Goal: Task Accomplishment & Management: Manage account settings

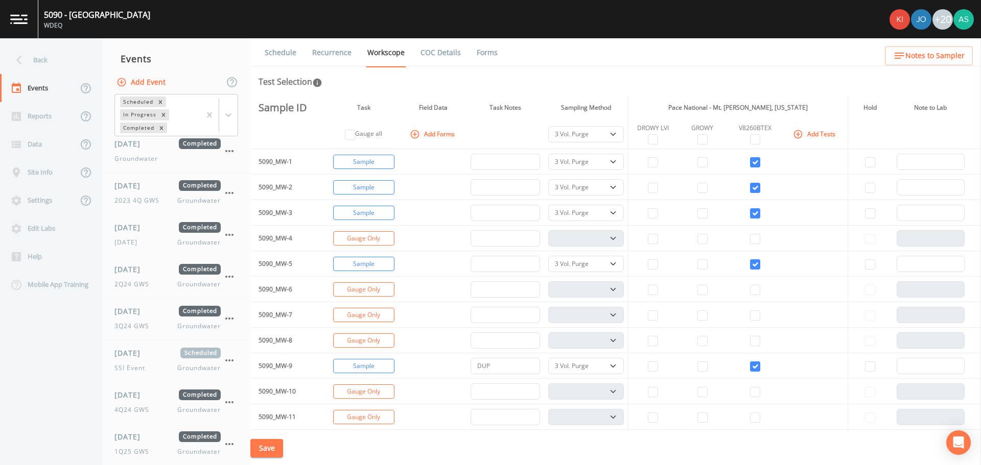
select select "0b1af911-289b-4d7b-9fdf-156f6d27a2cf"
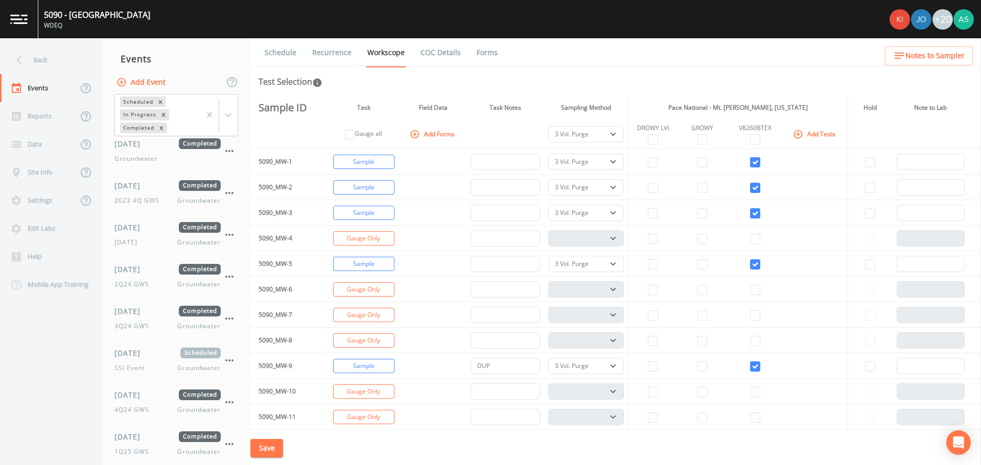
select select "0b1af911-289b-4d7b-9fdf-156f6d27a2cf"
select select "18ef25e8-12c3-43c1-8a09-88bdcb16ca5b"
click at [362, 265] on button "Turn Off" at bounding box center [363, 264] width 61 height 14
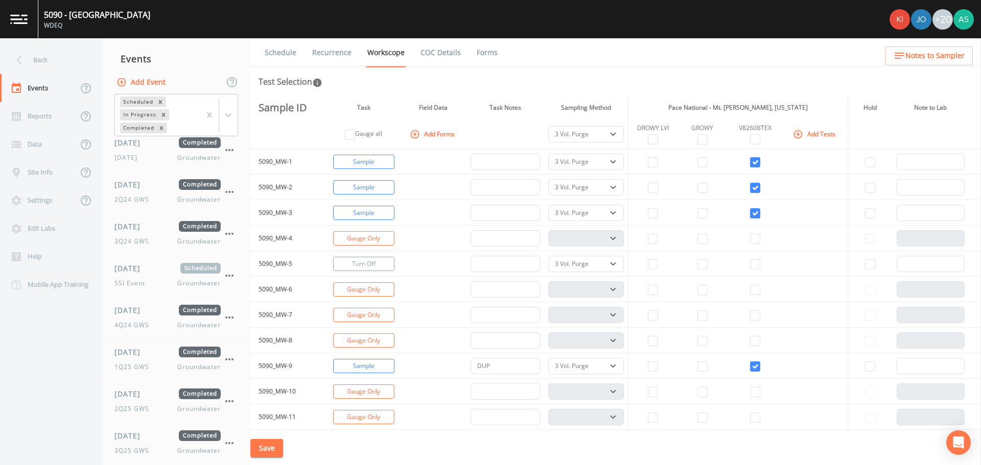
select select
checkbox input "false"
click at [362, 265] on button "Change to Gauge" at bounding box center [363, 264] width 61 height 14
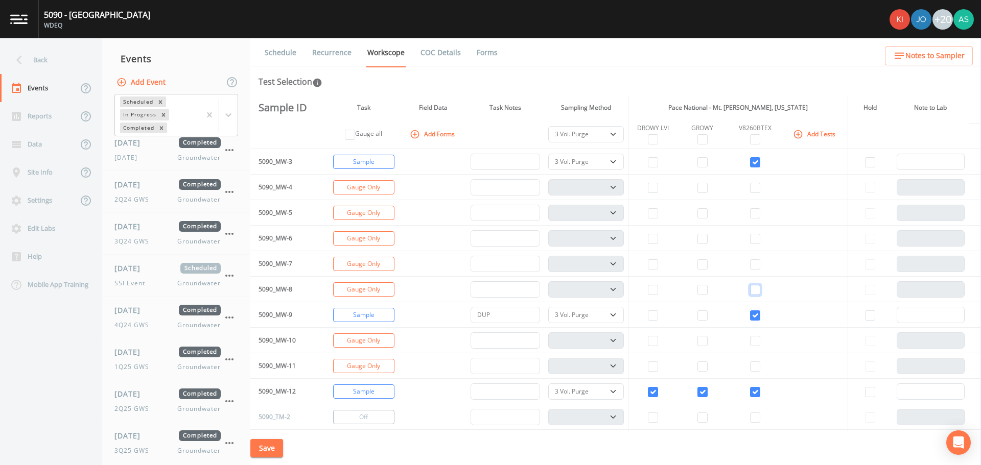
click at [754, 290] on input "checkbox" at bounding box center [755, 290] width 10 height 10
checkbox input "true"
select select
click at [612, 289] on select "PDB Bag Grab Low Flow 3 Vol. Purge" at bounding box center [586, 290] width 76 height 16
select select "0b1af911-289b-4d7b-9fdf-156f6d27a2cf"
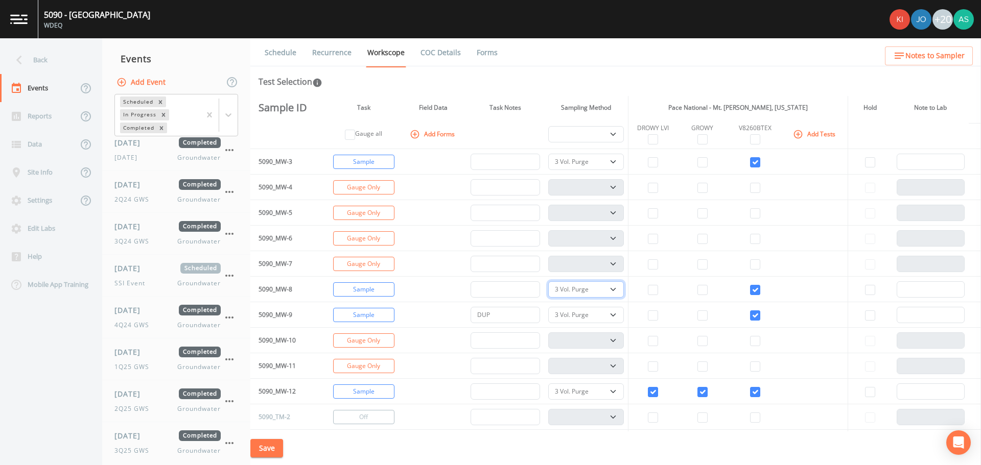
click at [550, 282] on select "PDB Bag Grab Low Flow 3 Vol. Purge" at bounding box center [586, 290] width 76 height 16
select select "0b1af911-289b-4d7b-9fdf-156f6d27a2cf"
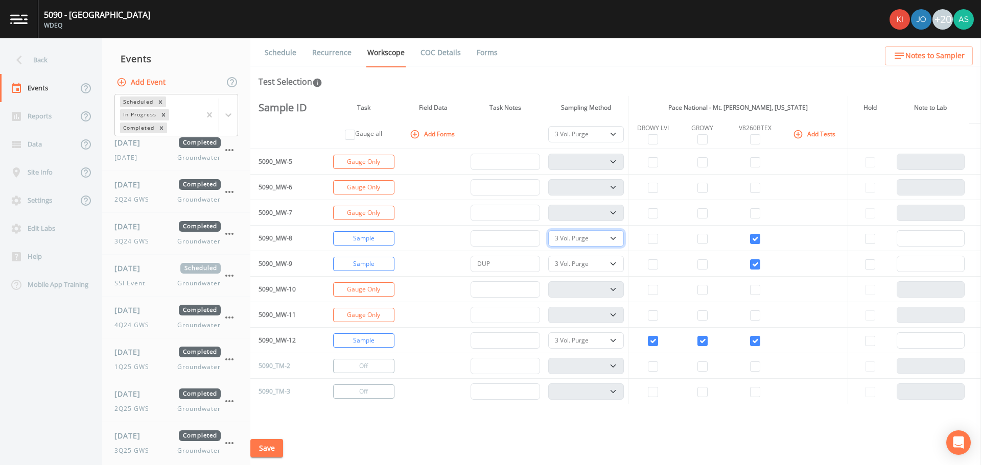
scroll to position [153, 0]
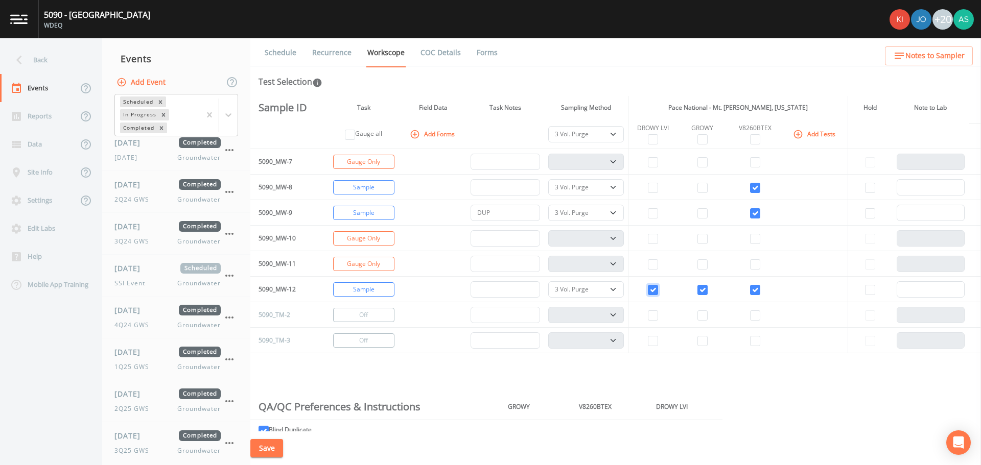
click at [655, 290] on input "checkbox" at bounding box center [653, 290] width 10 height 10
checkbox input "false"
click at [706, 290] on input "checkbox" at bounding box center [702, 290] width 10 height 10
checkbox input "false"
click at [644, 370] on div "Sample ID Task Field Data Task Notes Sampling Method Pace National - Mt. [PERSO…" at bounding box center [615, 264] width 731 height 336
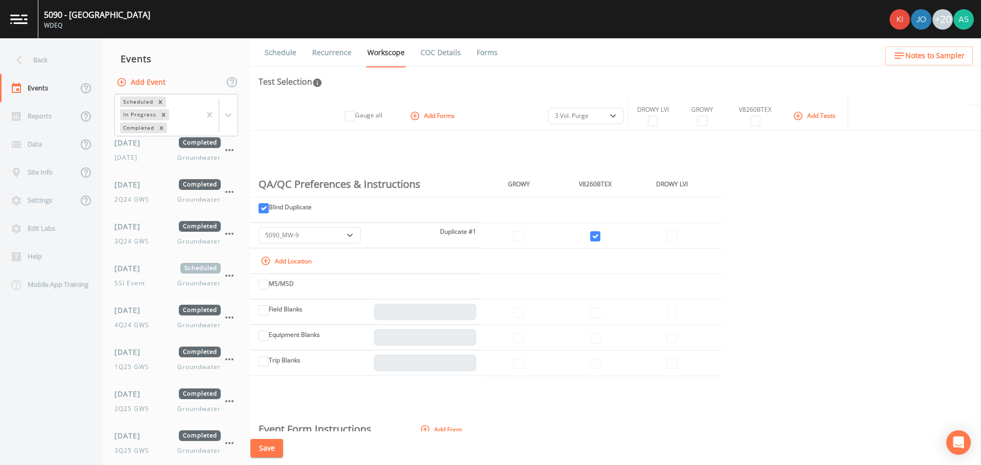
scroll to position [409, 0]
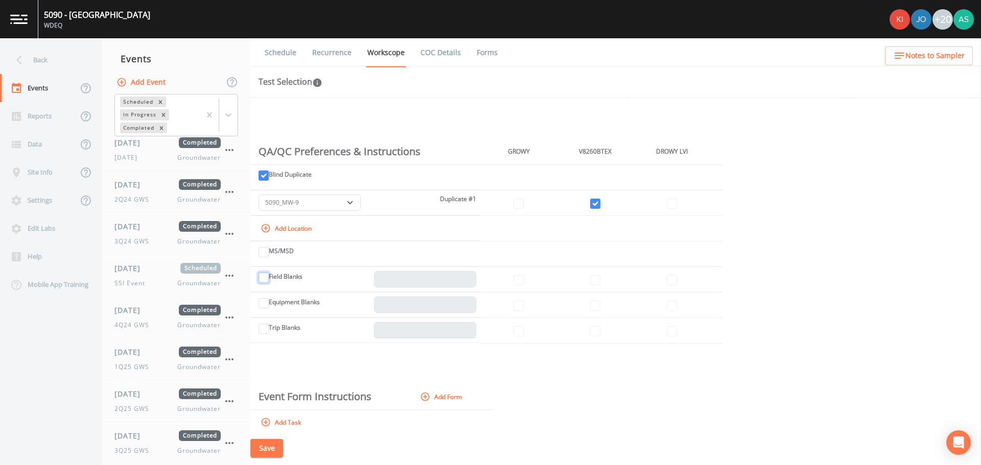
click at [264, 279] on input "Field Blanks" at bounding box center [264, 278] width 10 height 10
checkbox input "true"
type input "1"
click at [600, 280] on input "checkbox" at bounding box center [595, 280] width 10 height 10
checkbox input "true"
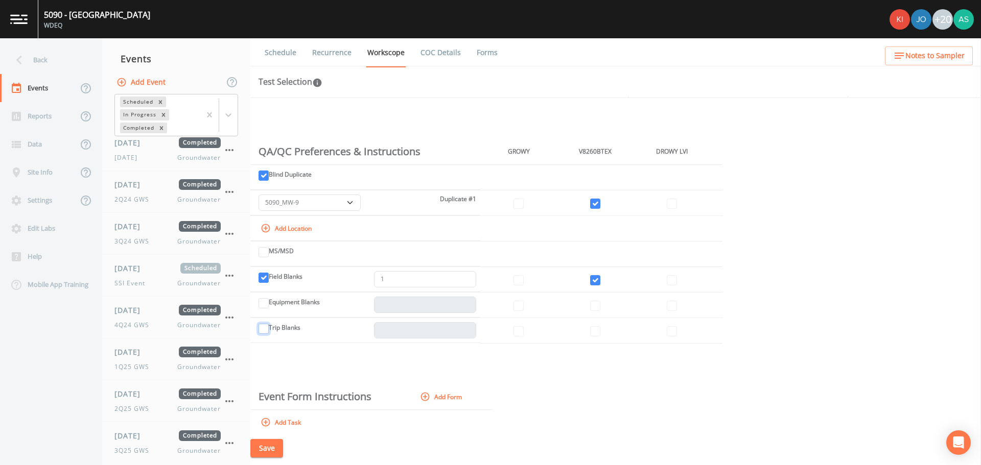
click at [269, 331] on input "Trip Blanks" at bounding box center [264, 329] width 10 height 10
checkbox input "true"
type input "1"
drag, startPoint x: 609, startPoint y: 331, endPoint x: 603, endPoint y: 332, distance: 6.3
click at [607, 331] on td at bounding box center [595, 331] width 77 height 26
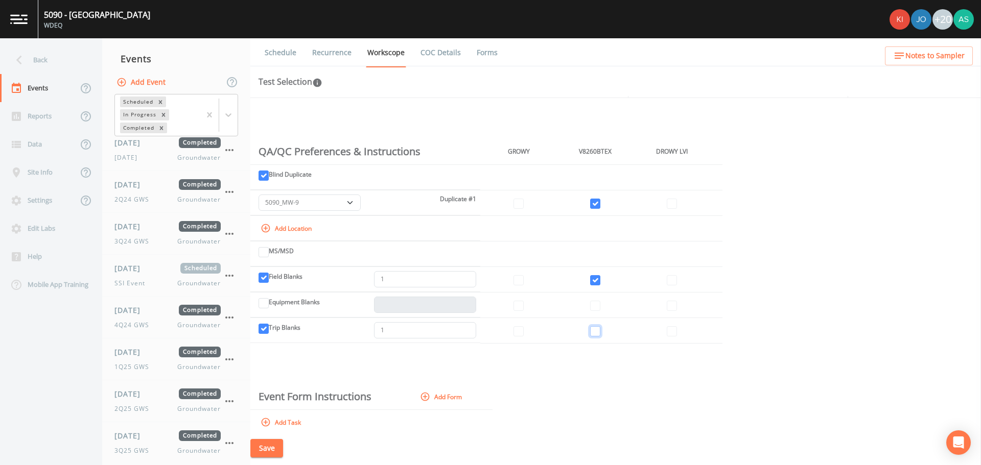
click at [600, 332] on input "checkbox" at bounding box center [595, 331] width 10 height 10
checkbox input "true"
click at [274, 443] on button "Save" at bounding box center [266, 448] width 33 height 19
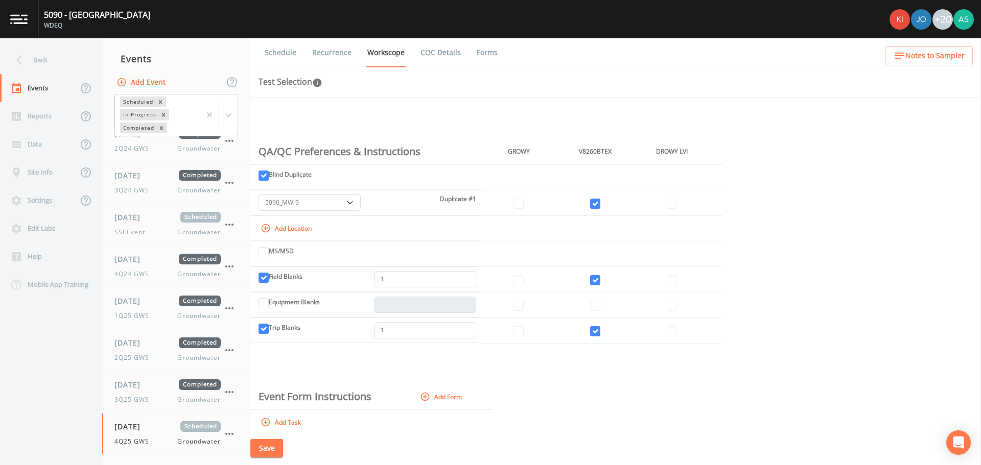
click at [261, 448] on button "Save" at bounding box center [266, 448] width 33 height 19
click at [29, 59] on div "Back" at bounding box center [46, 60] width 92 height 28
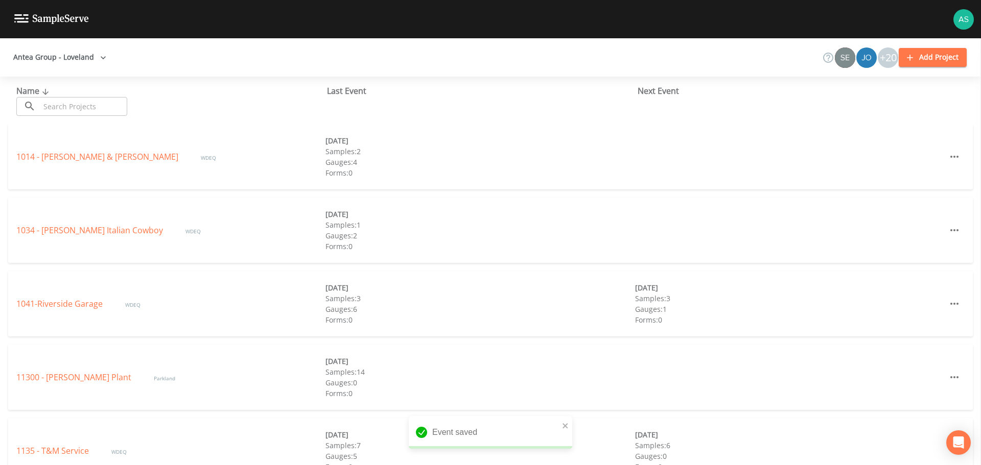
click at [87, 109] on input "text" at bounding box center [83, 106] width 87 height 19
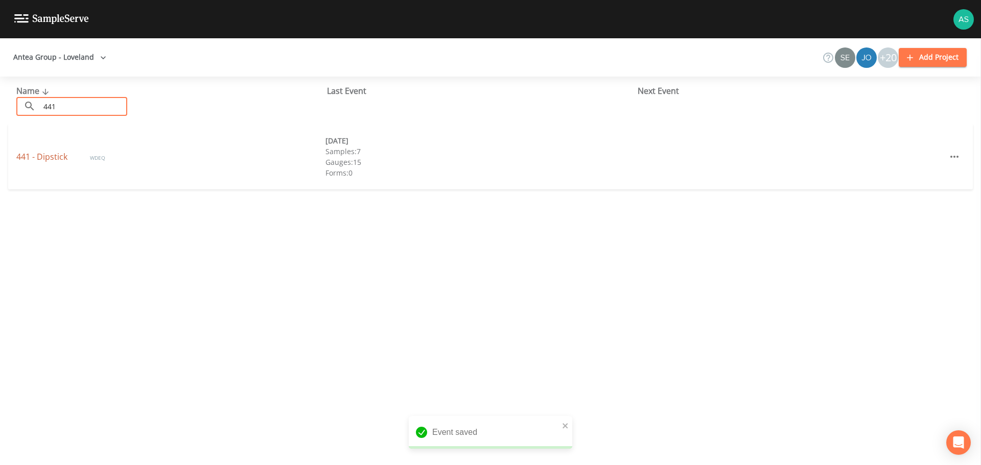
type input "441"
click at [57, 155] on link "441 - Dipstick" at bounding box center [42, 156] width 53 height 11
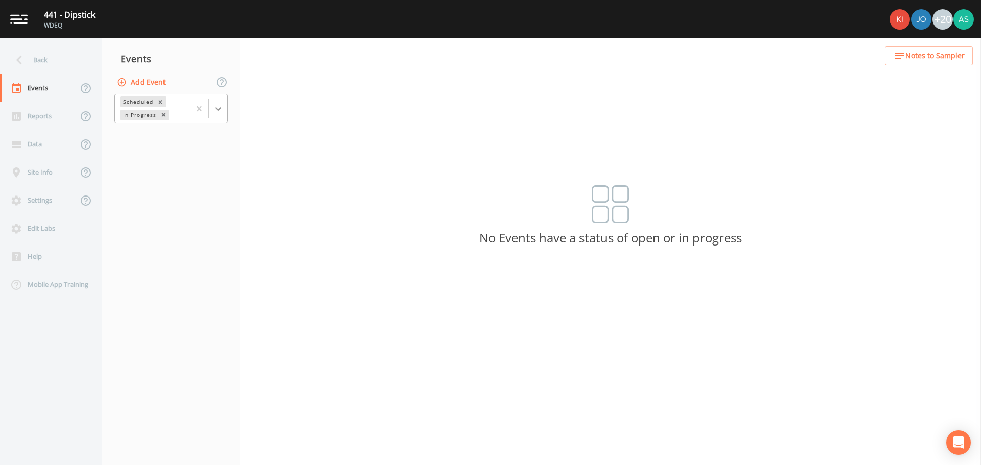
click at [217, 109] on icon at bounding box center [218, 109] width 6 height 4
click at [169, 138] on div "Completed" at bounding box center [170, 137] width 113 height 17
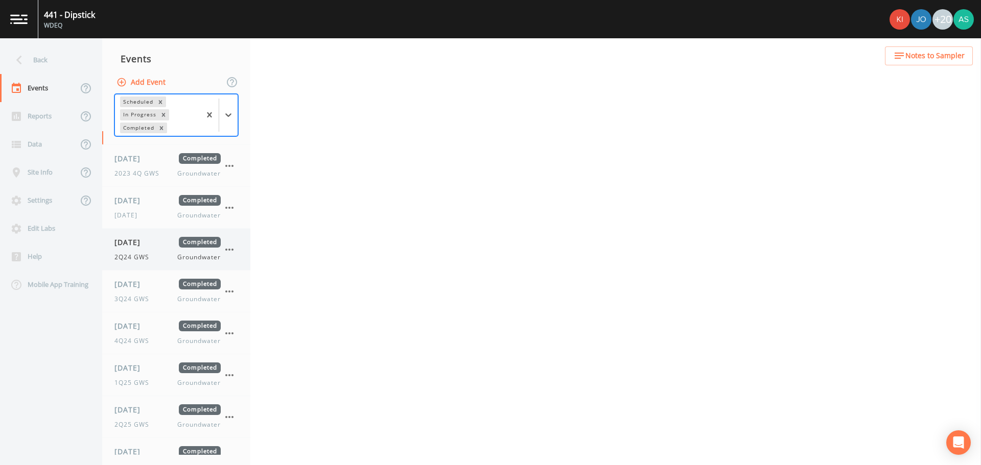
scroll to position [53, 0]
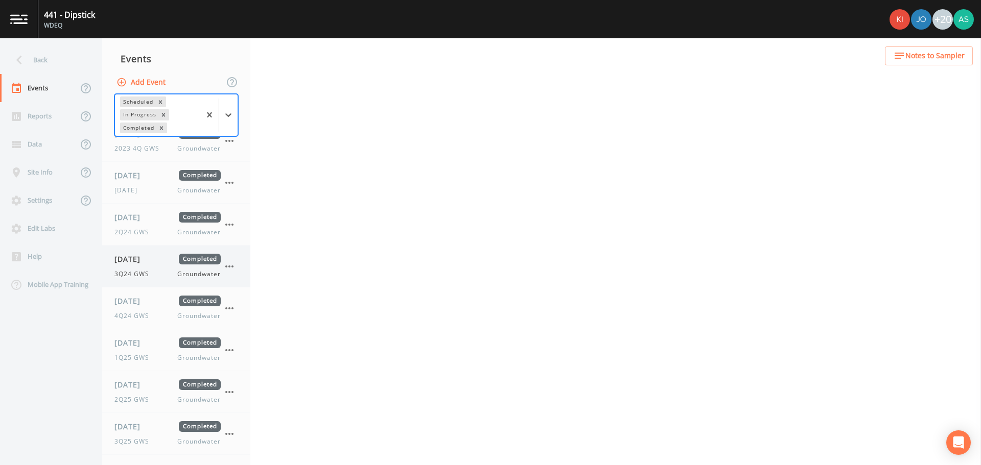
select select "0b1af911-289b-4d7b-9fdf-156f6d27a2cf"
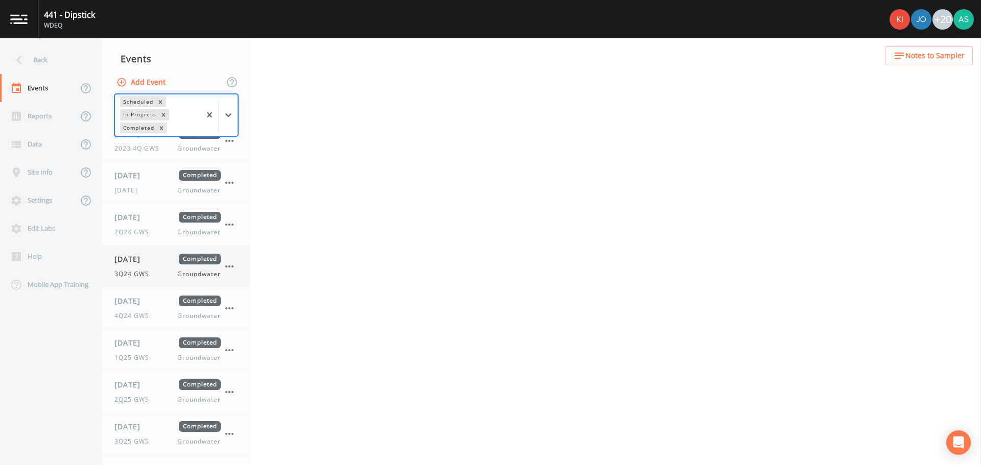
select select "0b1af911-289b-4d7b-9fdf-156f6d27a2cf"
select select "dc8b86ba-1bb2-407d-b55b-2adc3846d32f"
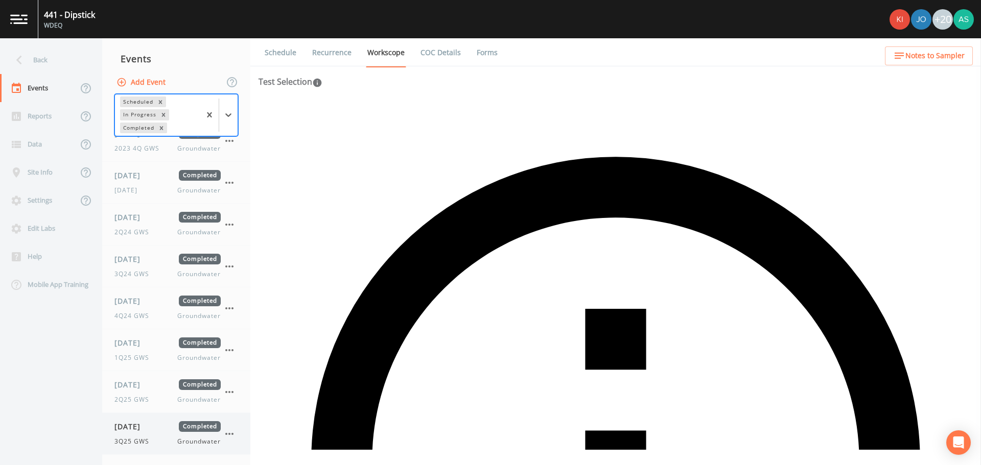
click at [231, 433] on icon "button" at bounding box center [229, 434] width 12 height 12
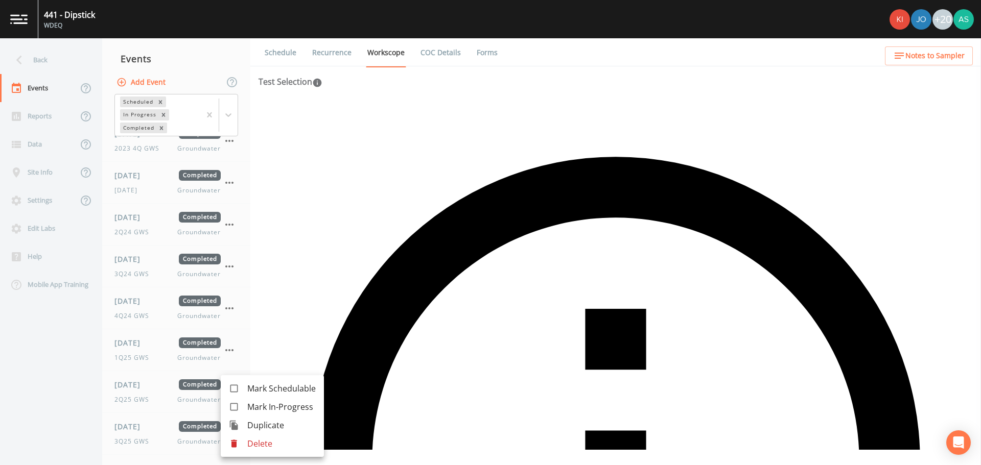
click at [261, 422] on span "Duplicate" at bounding box center [281, 425] width 68 height 12
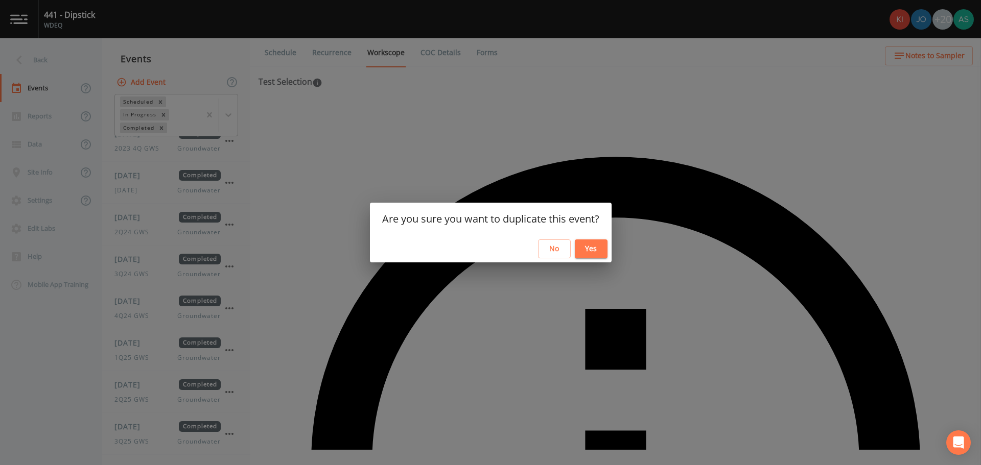
click at [599, 252] on button "Yes" at bounding box center [591, 249] width 33 height 19
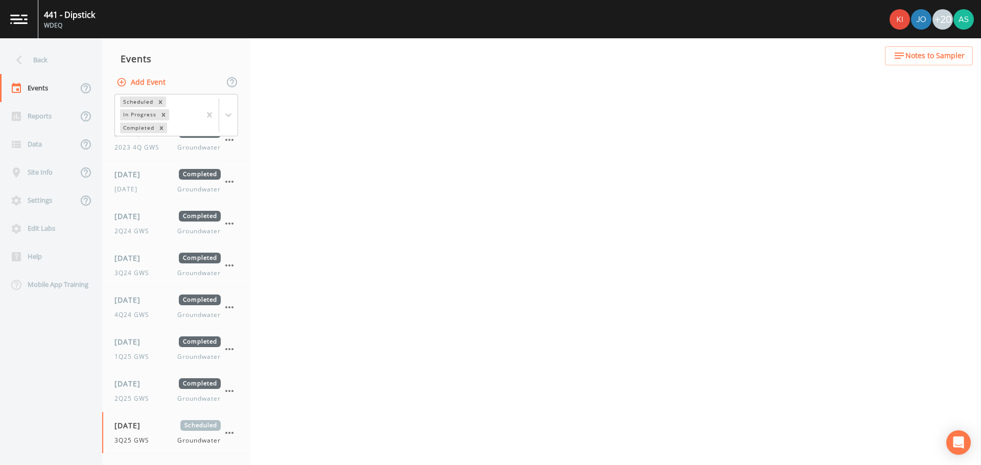
select select "0b1af911-289b-4d7b-9fdf-156f6d27a2cf"
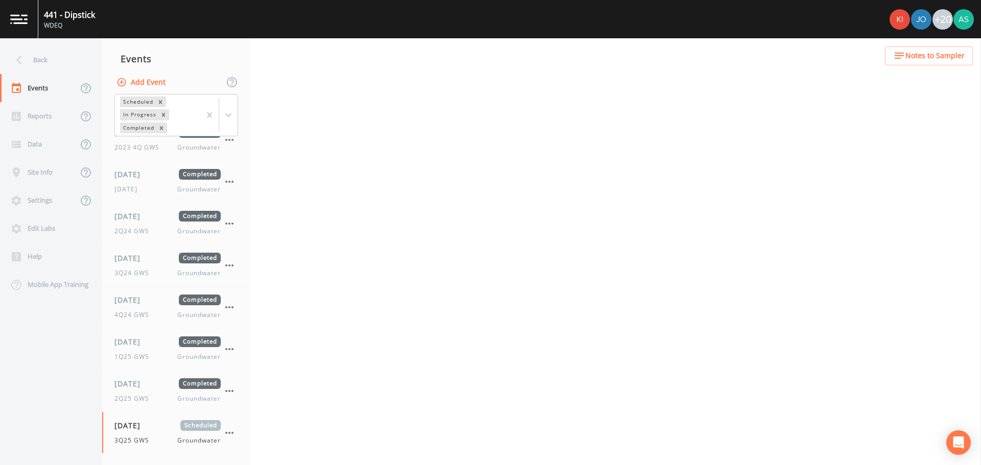
select select "0b1af911-289b-4d7b-9fdf-156f6d27a2cf"
select select "dc8b86ba-1bb2-407d-b55b-2adc3846d32f"
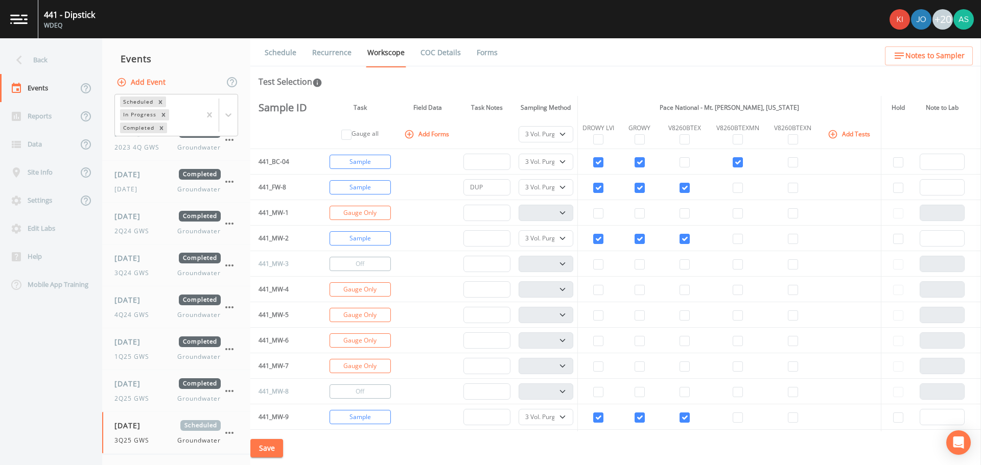
scroll to position [94, 0]
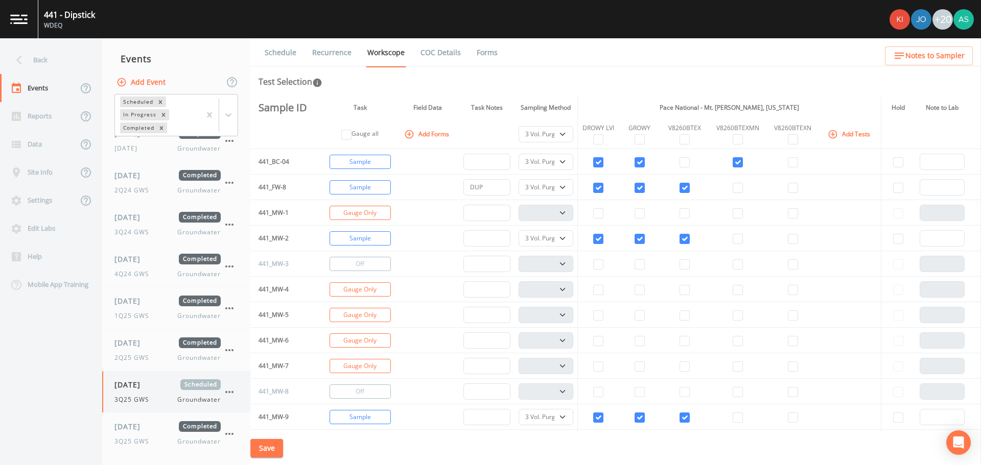
click at [148, 389] on span "[DATE]" at bounding box center [130, 385] width 33 height 11
select select "0b1af911-289b-4d7b-9fdf-156f6d27a2cf"
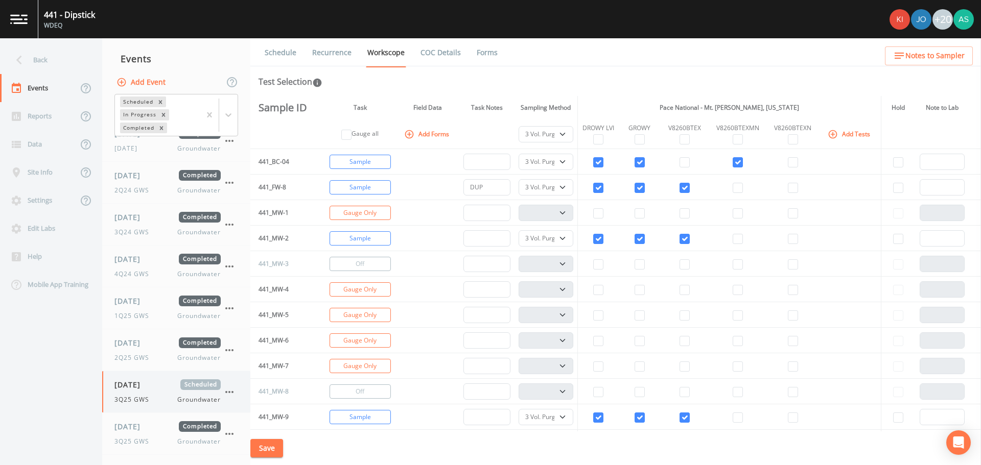
select select "0b1af911-289b-4d7b-9fdf-156f6d27a2cf"
select select "dc8b86ba-1bb2-407d-b55b-2adc3846d32f"
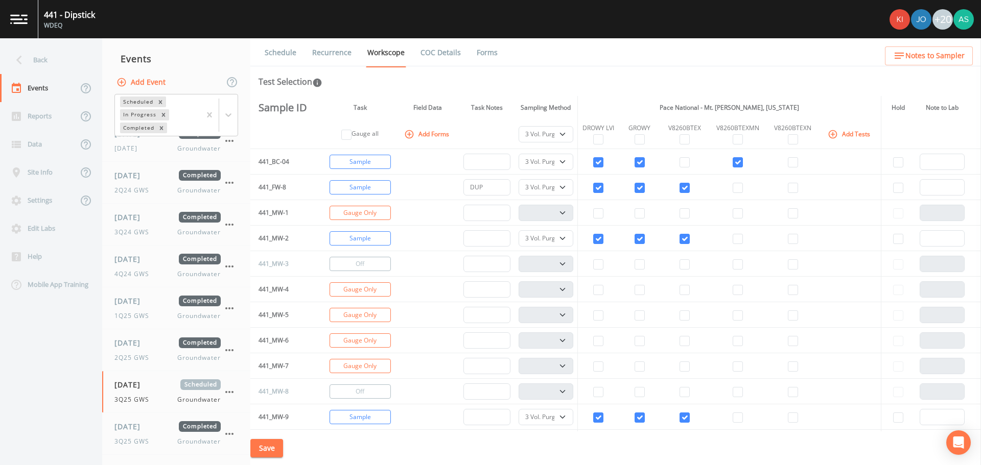
click at [287, 56] on link "Schedule" at bounding box center [280, 52] width 35 height 29
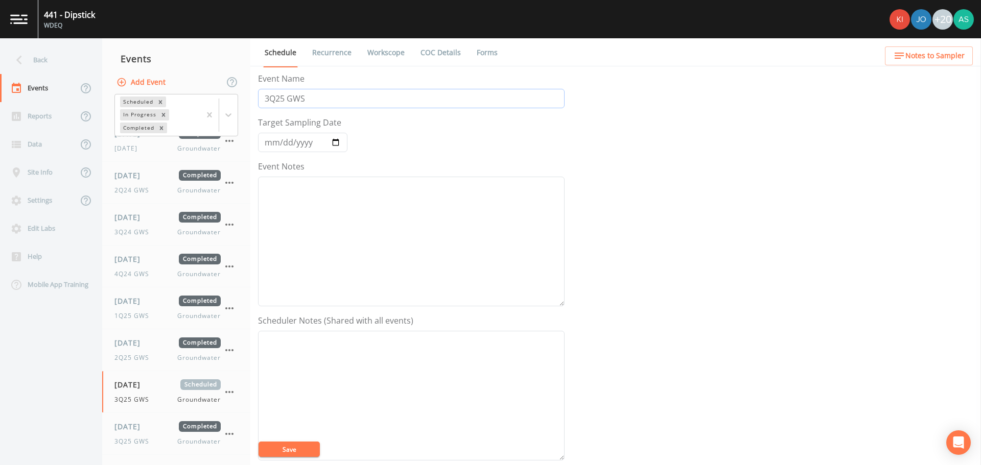
click at [273, 99] on input "3Q25 GWS" at bounding box center [411, 98] width 307 height 19
type input "4Q25 GWS"
click at [340, 140] on input "[DATE]" at bounding box center [302, 142] width 89 height 19
type input "[DATE]"
click at [299, 454] on button "Save" at bounding box center [289, 449] width 61 height 15
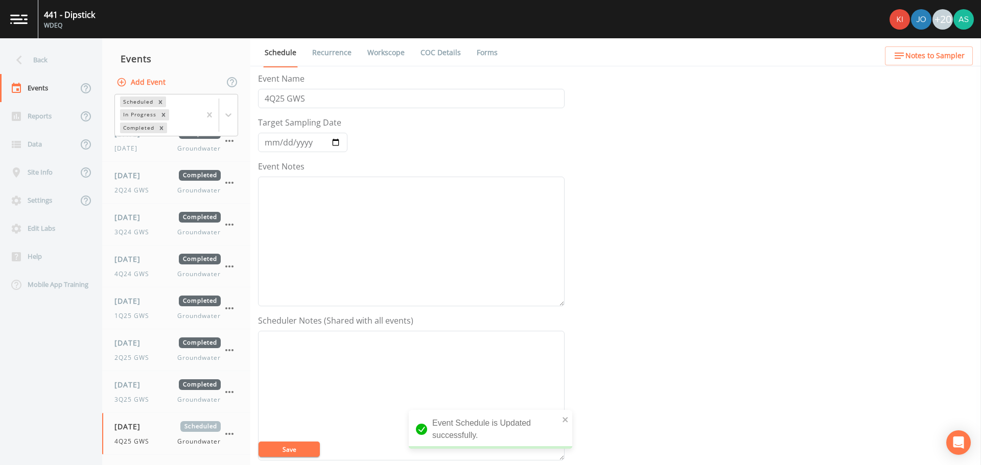
click at [393, 53] on link "Workscope" at bounding box center [386, 52] width 40 height 29
select select "0b1af911-289b-4d7b-9fdf-156f6d27a2cf"
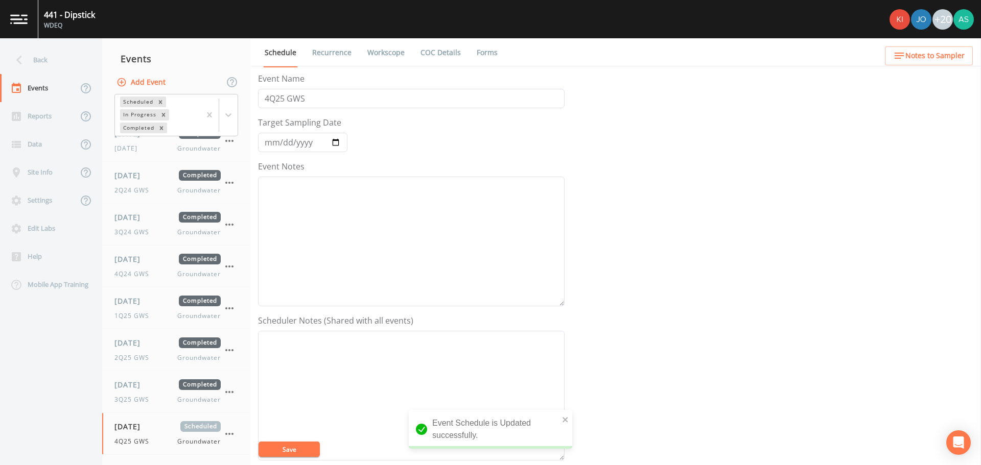
select select "0b1af911-289b-4d7b-9fdf-156f6d27a2cf"
select select "dc8b86ba-1bb2-407d-b55b-2adc3846d32f"
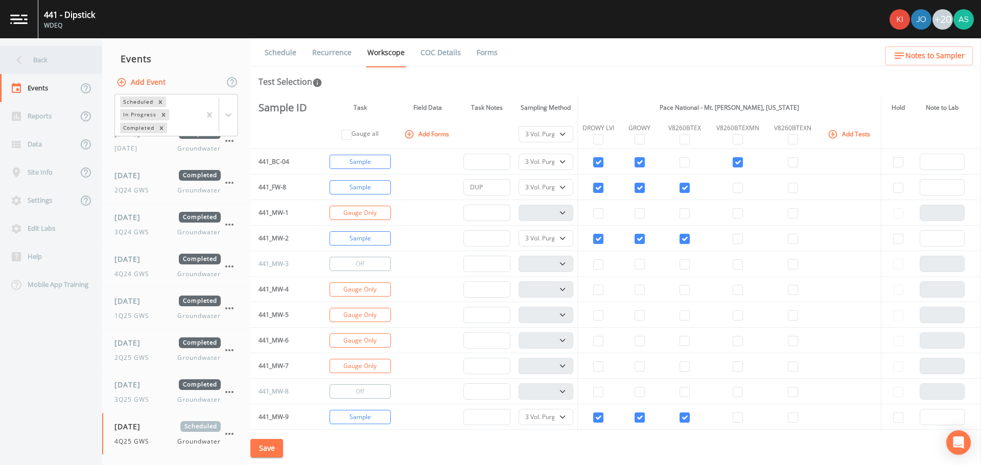
click at [31, 64] on div "Back" at bounding box center [46, 60] width 92 height 28
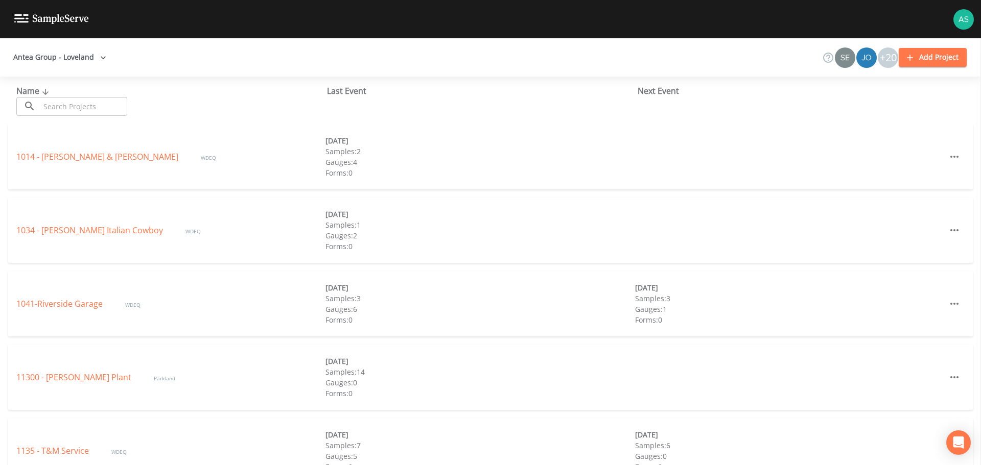
click at [76, 105] on input "text" at bounding box center [83, 106] width 87 height 19
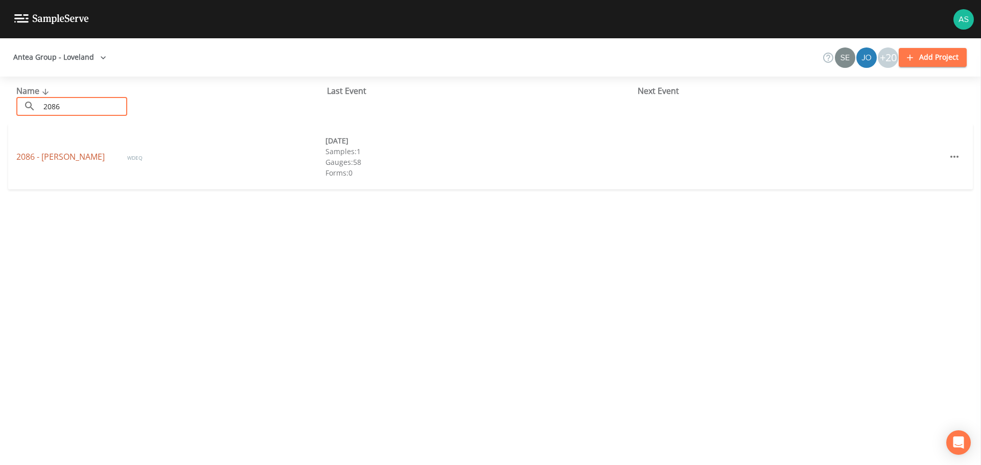
type input "2086"
click at [56, 158] on link "2086 - [PERSON_NAME]" at bounding box center [61, 156] width 90 height 11
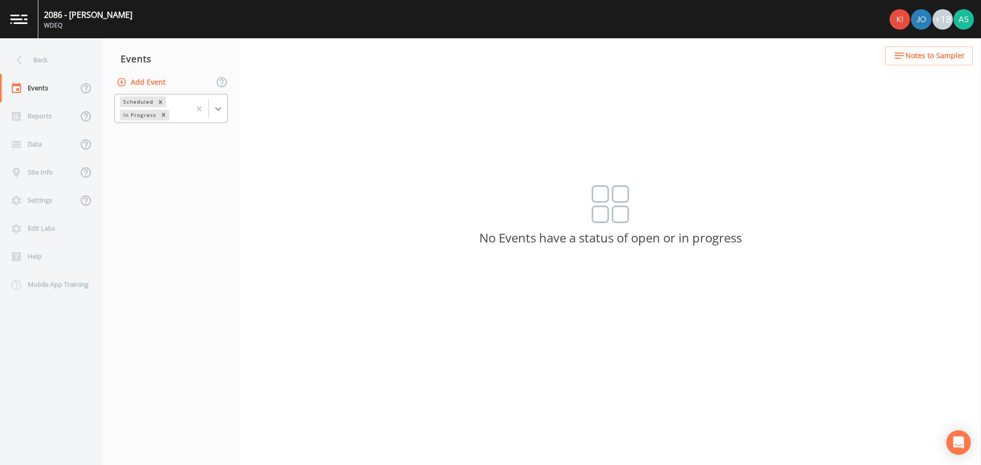
click at [218, 108] on icon at bounding box center [218, 109] width 10 height 10
click at [163, 137] on div "Completed" at bounding box center [170, 137] width 113 height 17
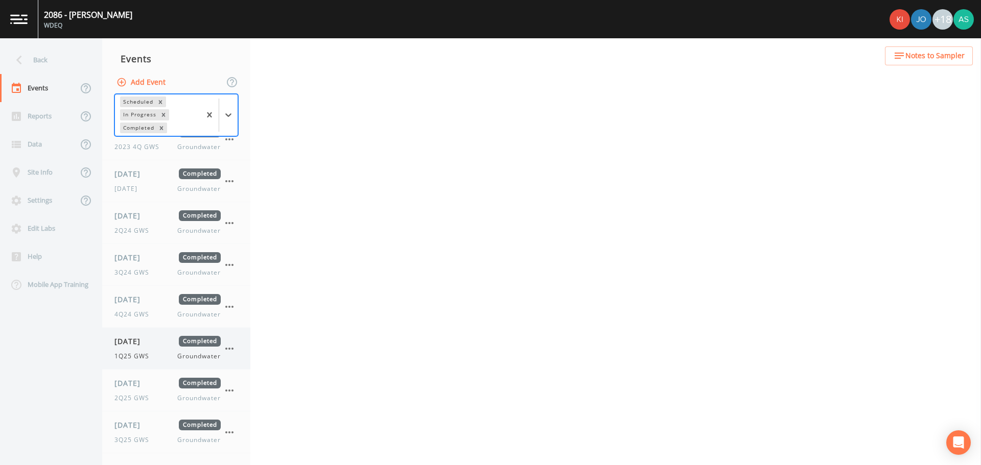
scroll to position [94, 0]
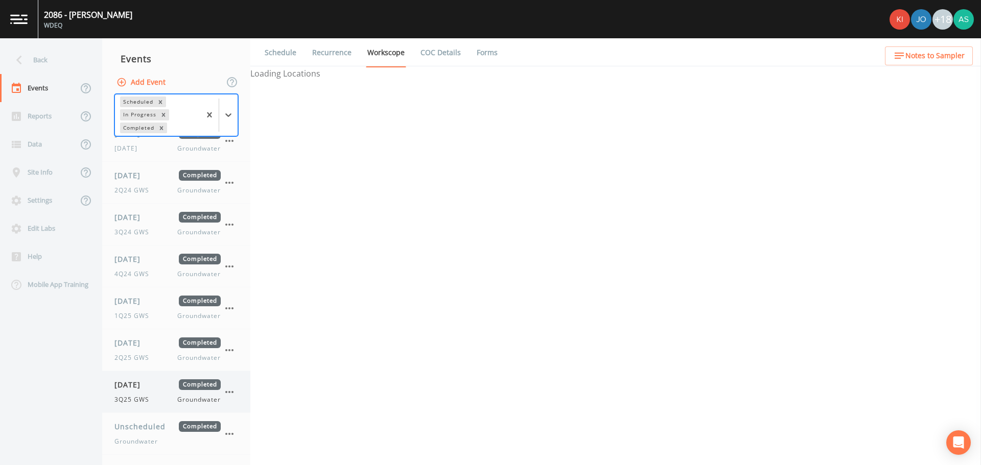
select select "0b1af911-289b-4d7b-9fdf-156f6d27a2cf"
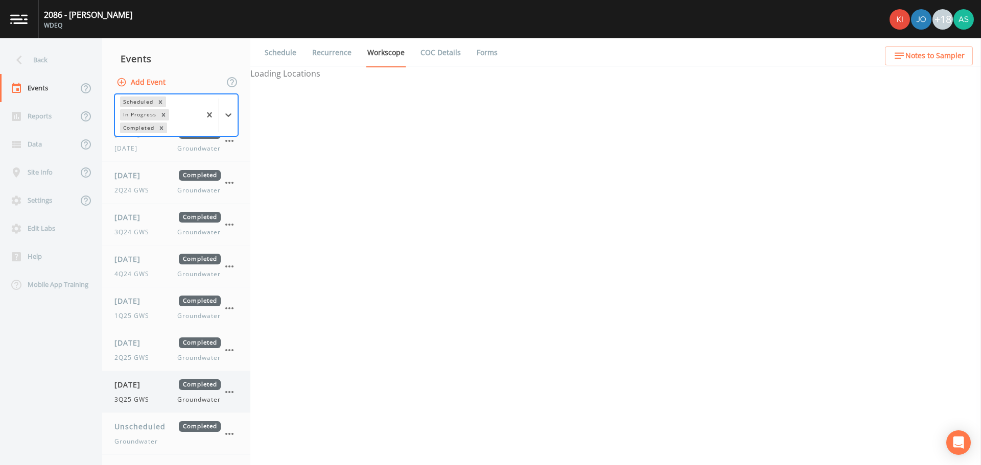
select select "0b1af911-289b-4d7b-9fdf-156f6d27a2cf"
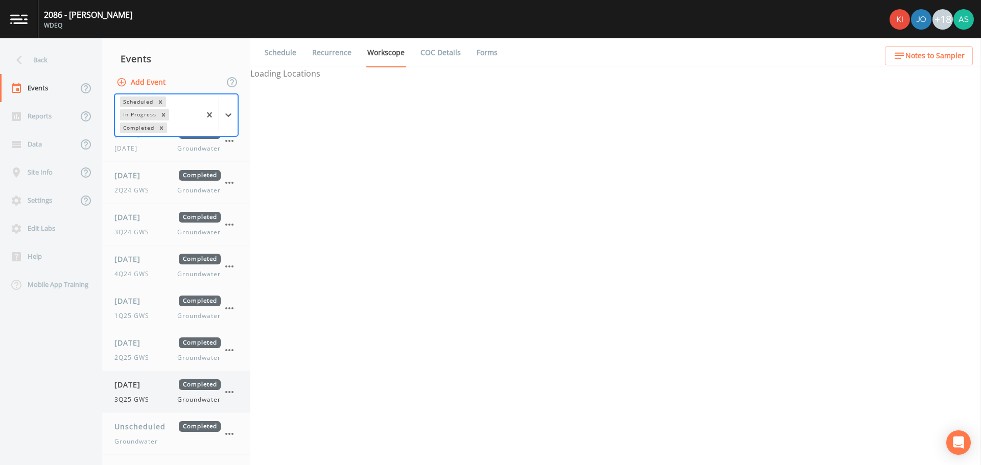
select select "0b1af911-289b-4d7b-9fdf-156f6d27a2cf"
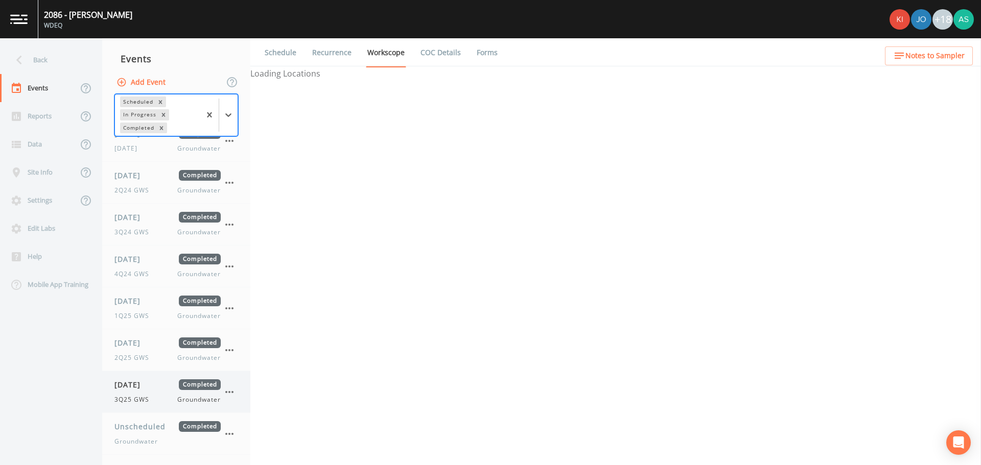
select select "0b1af911-289b-4d7b-9fdf-156f6d27a2cf"
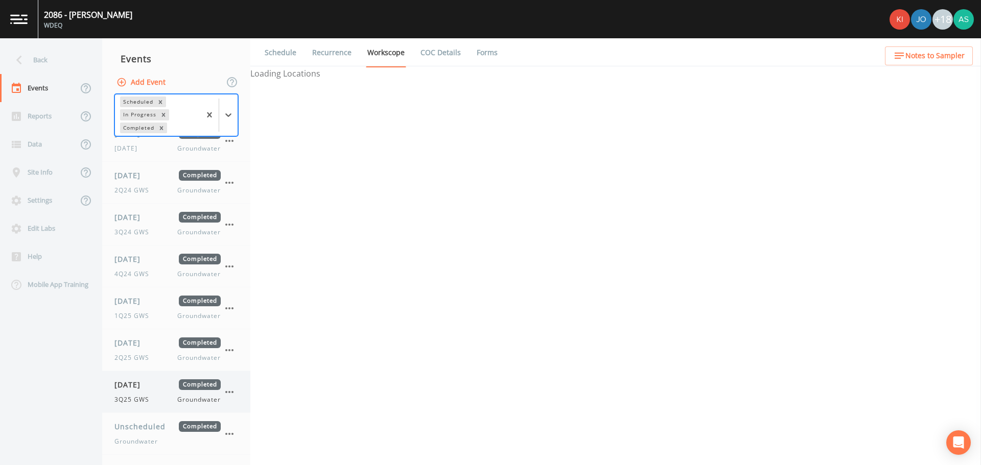
select select "0b1af911-289b-4d7b-9fdf-156f6d27a2cf"
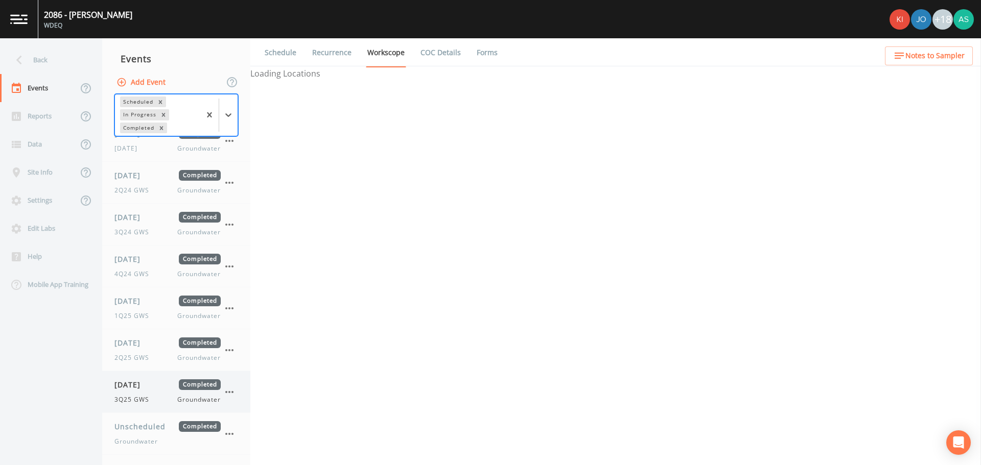
select select "0b1af911-289b-4d7b-9fdf-156f6d27a2cf"
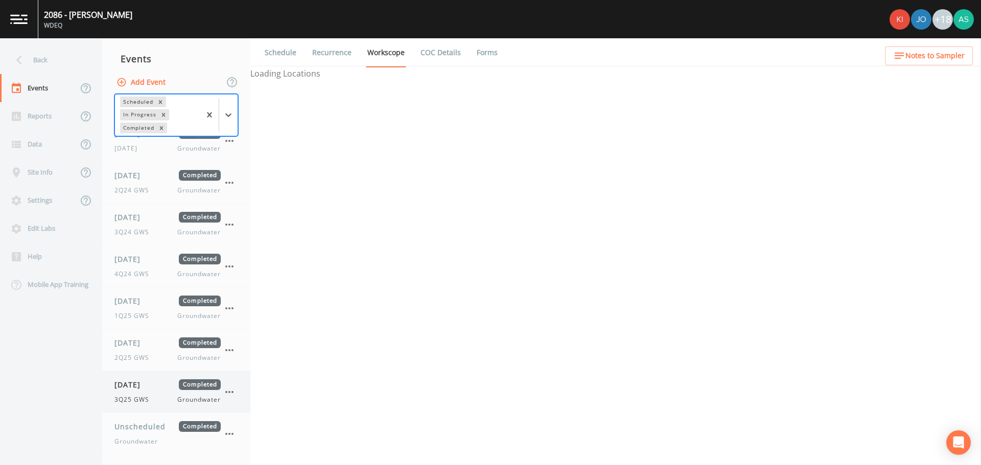
select select "0b1af911-289b-4d7b-9fdf-156f6d27a2cf"
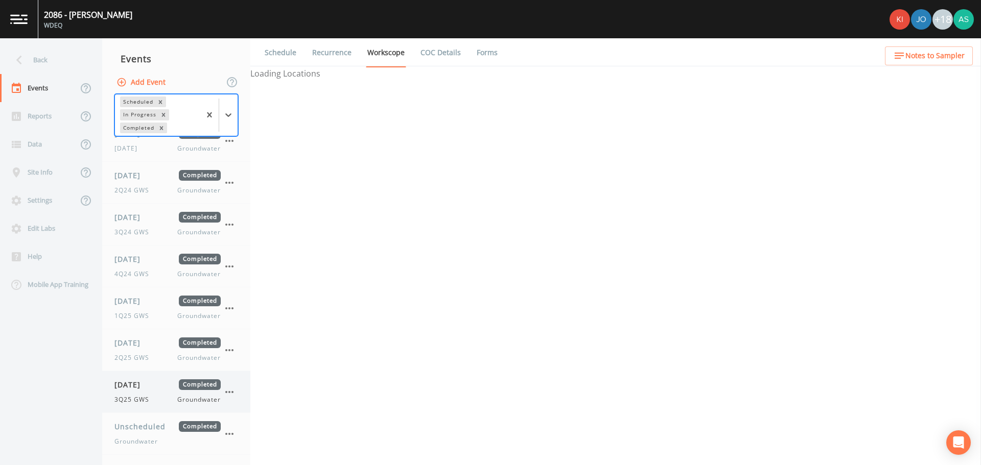
select select "0b1af911-289b-4d7b-9fdf-156f6d27a2cf"
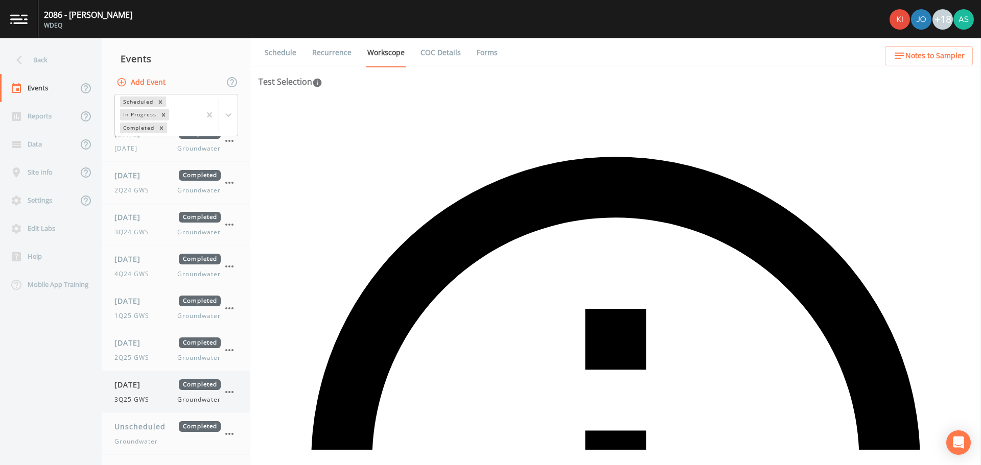
click at [159, 402] on div "3Q25 GWS Groundwater" at bounding box center [167, 399] width 106 height 9
click at [36, 167] on div "Site Info" at bounding box center [39, 172] width 78 height 28
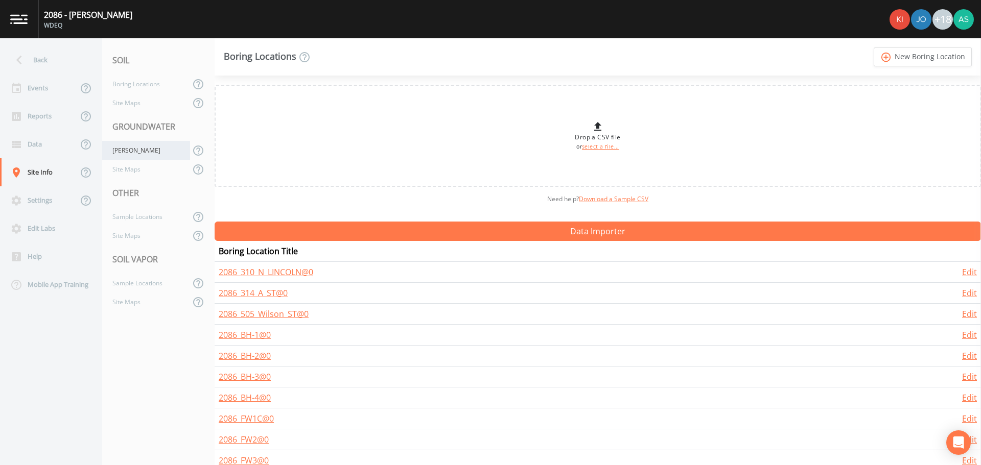
click at [141, 153] on div "[PERSON_NAME]" at bounding box center [146, 150] width 88 height 19
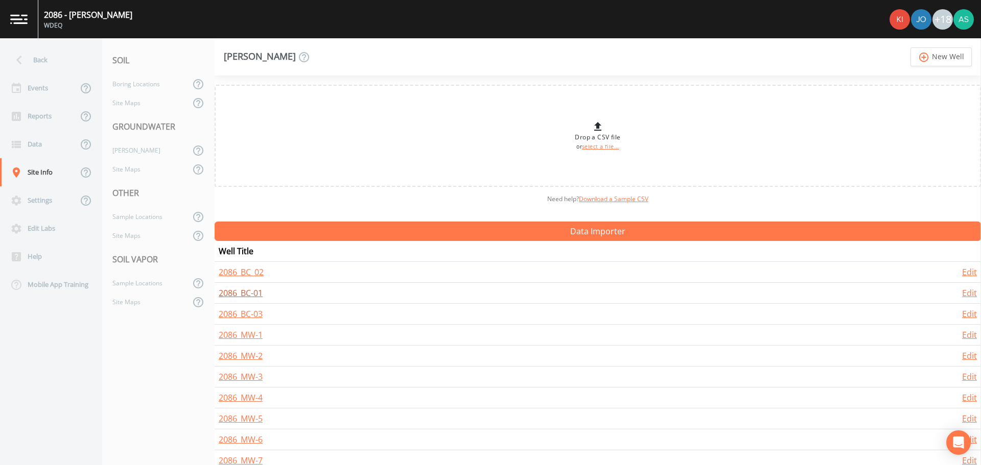
click at [252, 291] on link "2086_BC-01" at bounding box center [241, 293] width 44 height 11
select select "PVC"
select select "Place in container"
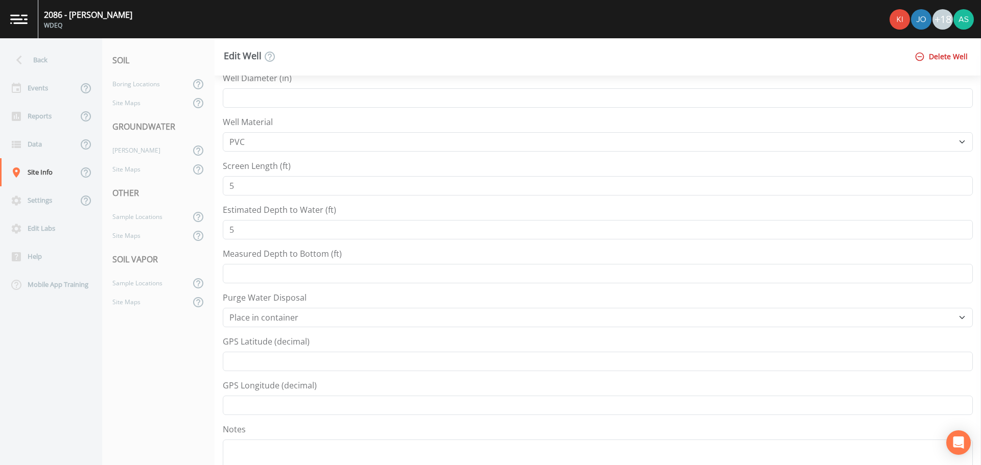
scroll to position [255, 0]
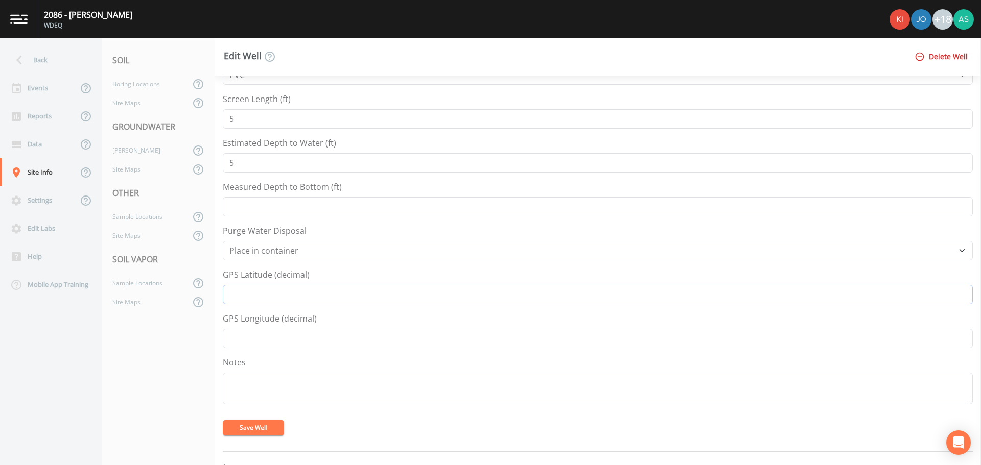
click at [264, 289] on input "GPS Latitude (decimal)" at bounding box center [598, 294] width 750 height 19
type input "42.5069792"
click at [266, 336] on input "GPS Longitude (decimal)" at bounding box center [598, 338] width 750 height 19
type input "-105.0279045"
click at [277, 429] on button "Save Well" at bounding box center [253, 427] width 61 height 15
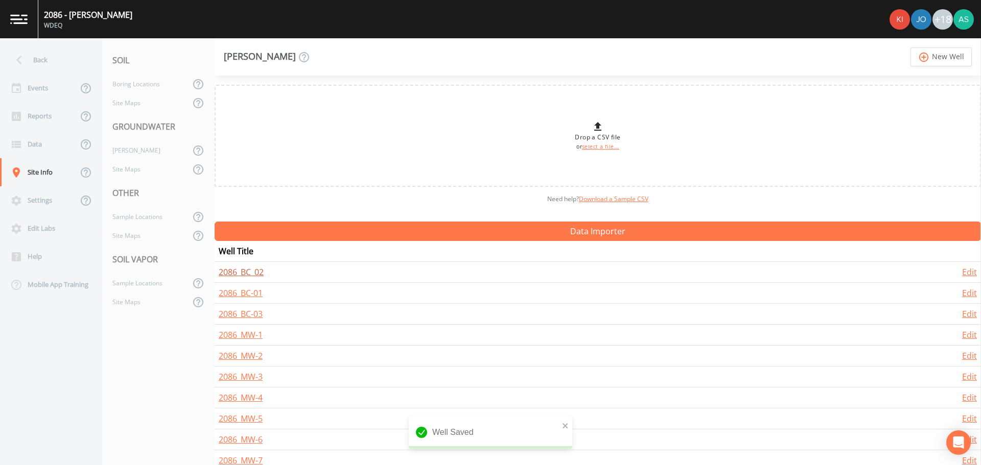
click at [246, 274] on link "2086_BC_02" at bounding box center [241, 272] width 45 height 11
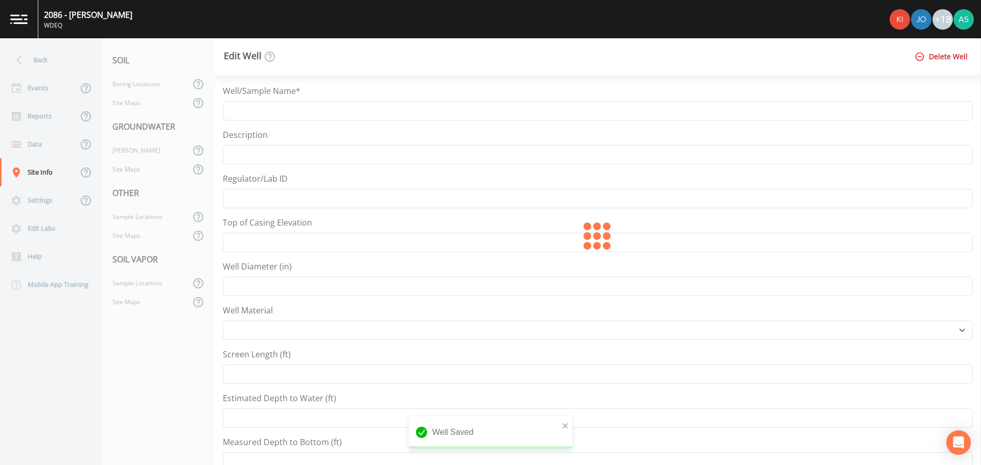
type input "2086_BC_02"
select select "PVC"
type input "5"
select select "Place in container"
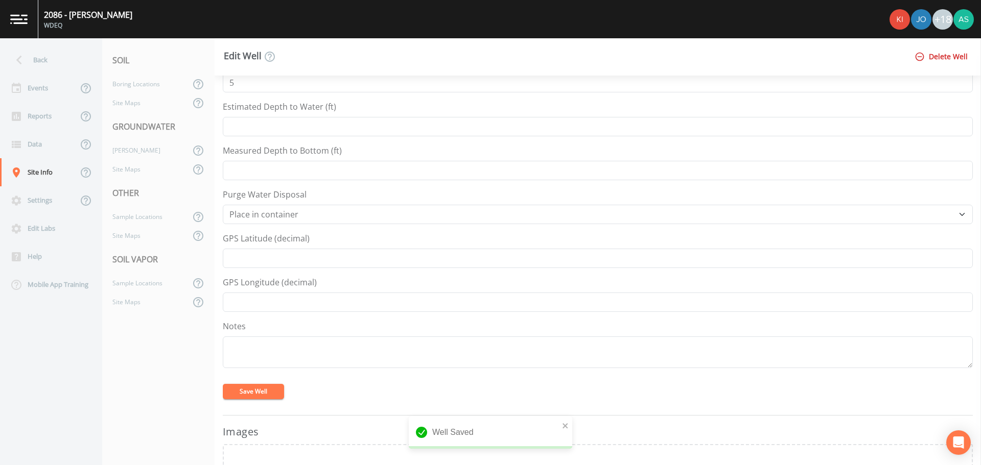
scroll to position [307, 0]
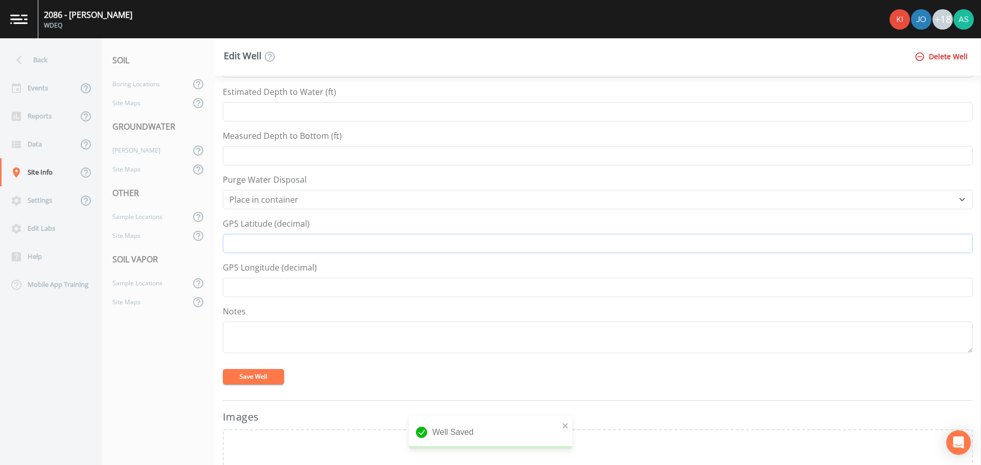
click at [279, 245] on input "GPS Latitude (decimal)" at bounding box center [598, 243] width 750 height 19
type input "42.5067961"
click at [286, 285] on input "GPS Longitude (decimal)" at bounding box center [598, 287] width 750 height 19
type input "-105.0251552"
click at [262, 375] on button "Save Well" at bounding box center [253, 376] width 61 height 15
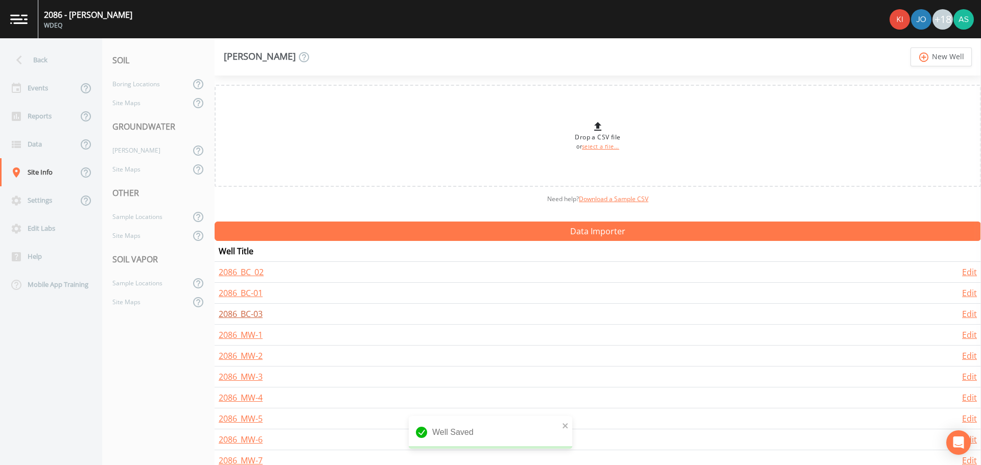
click at [248, 311] on link "2086_BC-03" at bounding box center [241, 314] width 44 height 11
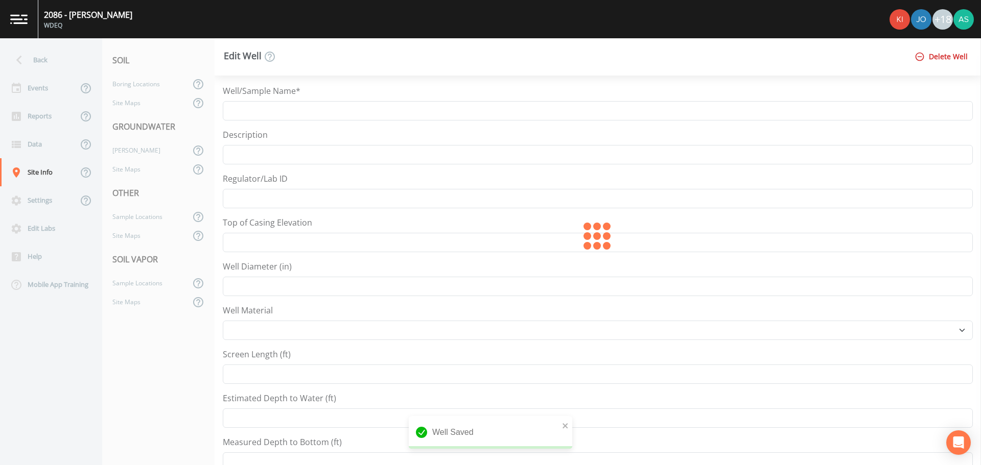
type input "2086_BC-03"
select select "PVC"
select select "Place in container"
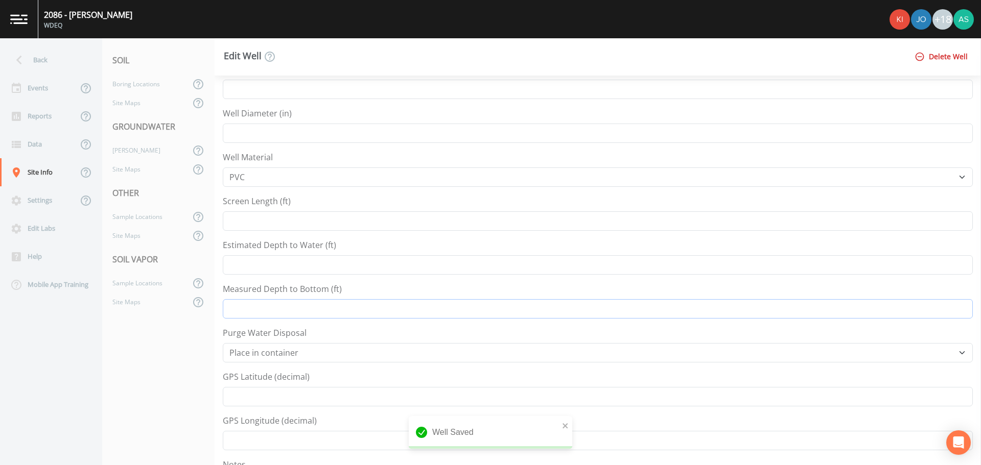
click at [288, 314] on input "Measured Depth to Bottom (ft)" at bounding box center [598, 308] width 750 height 19
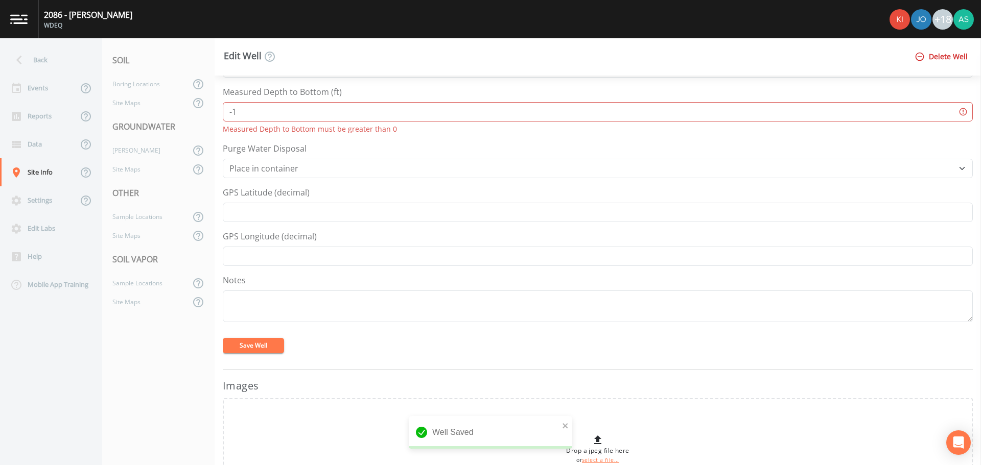
scroll to position [358, 0]
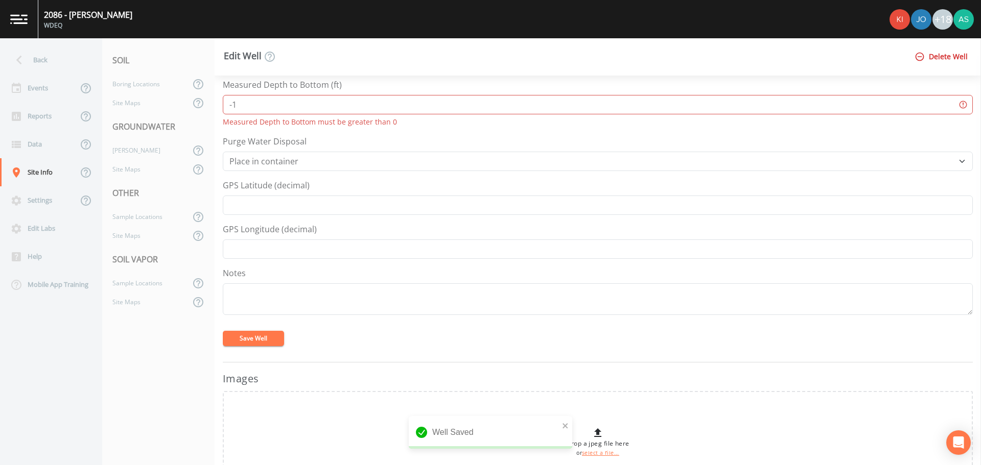
type input "-1"
click at [277, 207] on input "GPS Latitude (decimal)" at bounding box center [598, 205] width 750 height 19
drag, startPoint x: 249, startPoint y: 108, endPoint x: 195, endPoint y: 108, distance: 53.6
click at [195, 108] on div "Back Events Reports Data Site Info Settings Edit Labs Help Mobile App Training …" at bounding box center [490, 251] width 981 height 427
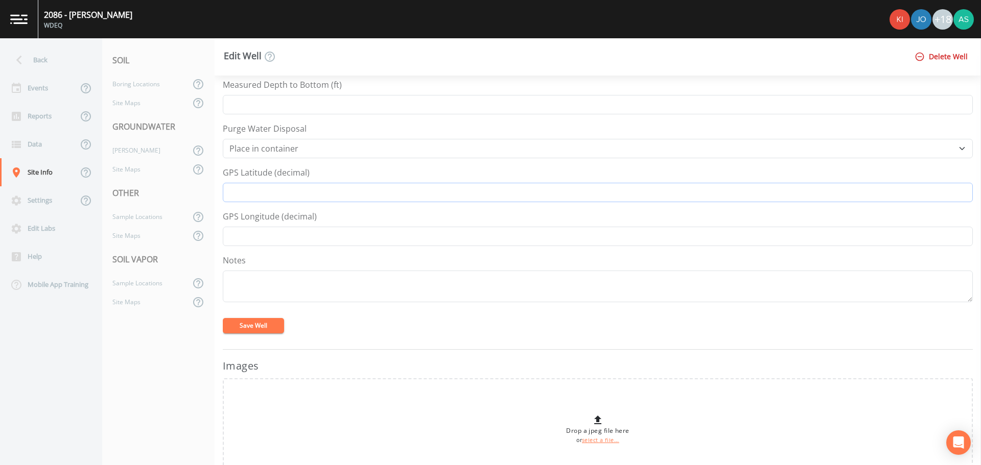
click at [255, 198] on input "GPS Latitude (decimal)" at bounding box center [598, 192] width 750 height 19
type input "42.5038785"
click at [274, 242] on input "GPS Longitude (decimal)" at bounding box center [598, 236] width 750 height 19
type input "-105.0266992"
click at [261, 328] on button "Save Well" at bounding box center [253, 325] width 61 height 15
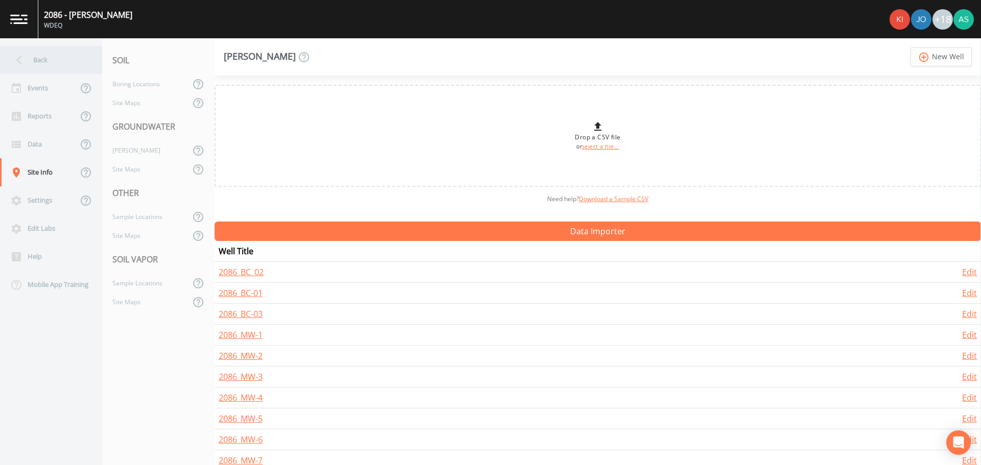
click at [32, 61] on div "Back" at bounding box center [46, 60] width 92 height 28
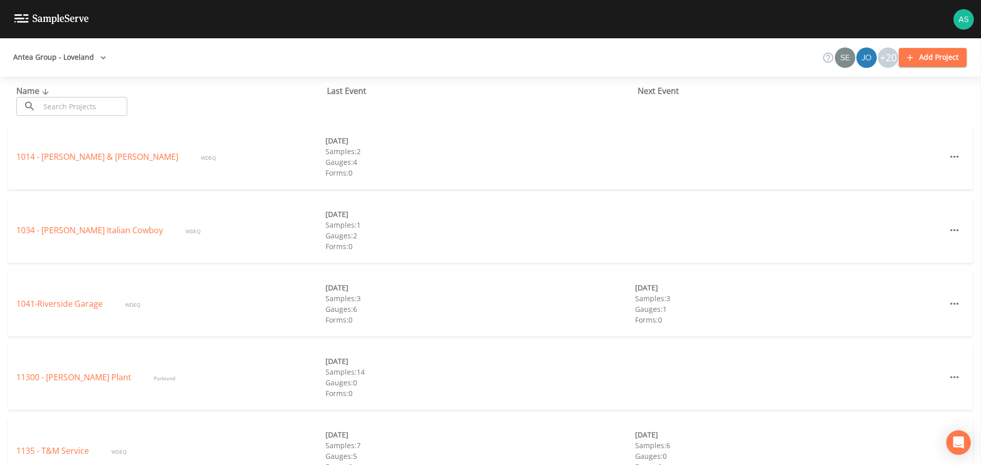
click at [77, 106] on input "text" at bounding box center [83, 106] width 87 height 19
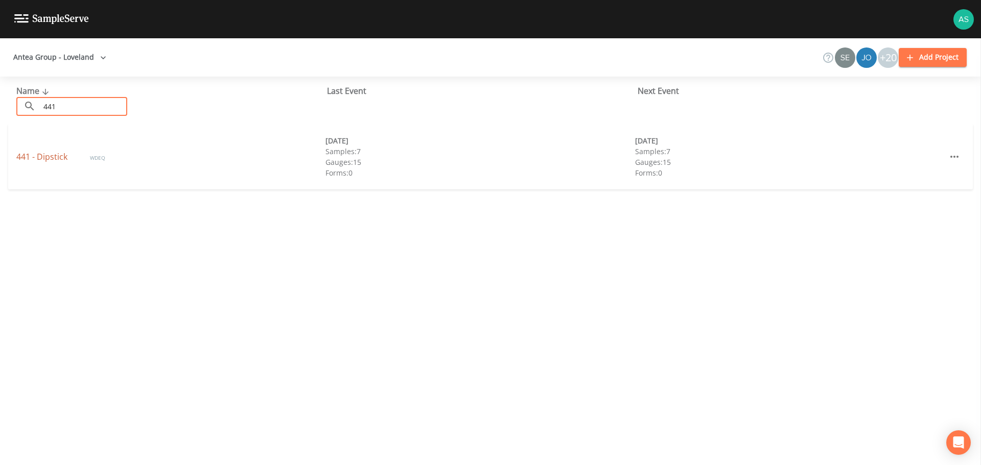
type input "441"
click at [60, 157] on link "441 - Dipstick" at bounding box center [42, 156] width 53 height 11
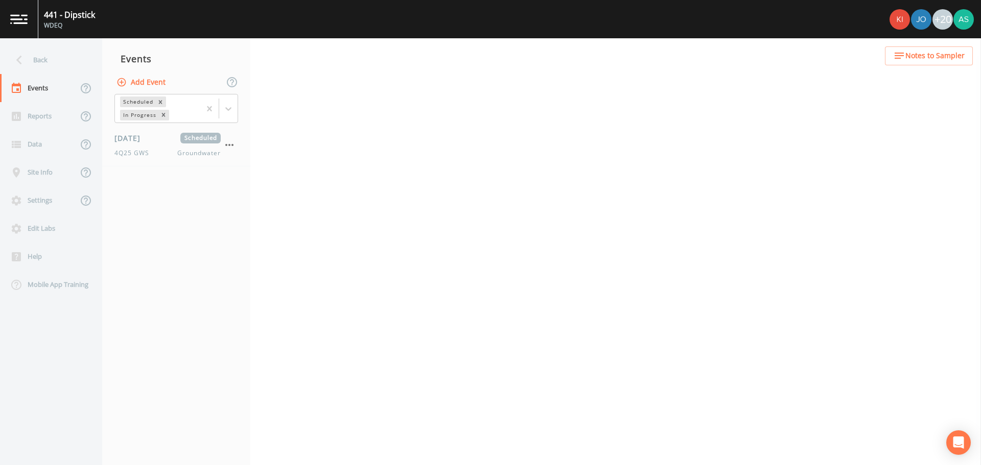
select select "0b1af911-289b-4d7b-9fdf-156f6d27a2cf"
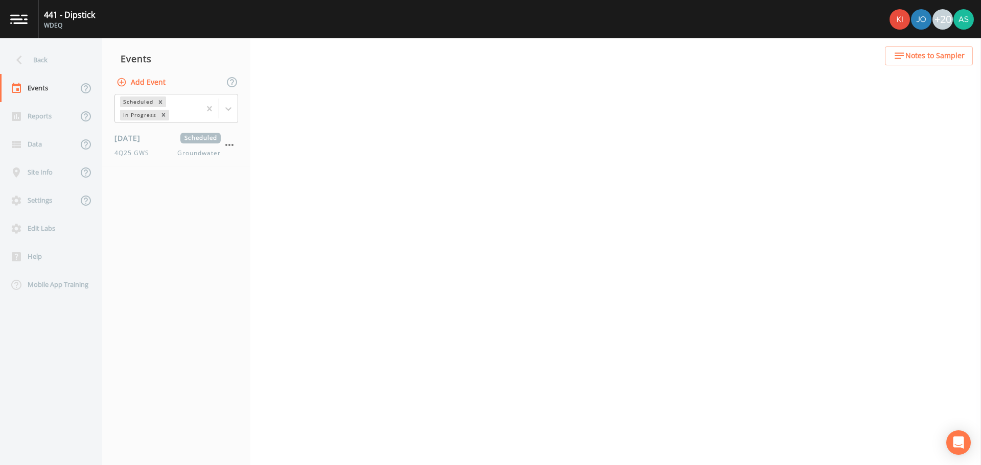
select select "0b1af911-289b-4d7b-9fdf-156f6d27a2cf"
select select "dc8b86ba-1bb2-407d-b55b-2adc3846d32f"
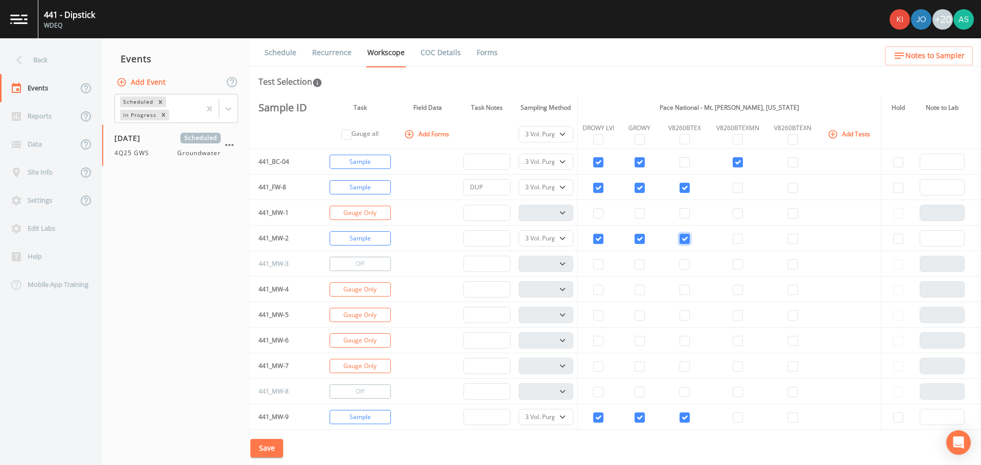
click at [685, 242] on input "checkbox" at bounding box center [685, 239] width 10 height 10
checkbox input "false"
click at [362, 209] on button "Turn Off" at bounding box center [360, 213] width 61 height 14
click at [367, 291] on button "Turn Off" at bounding box center [360, 290] width 61 height 14
click at [364, 320] on button "Turn Off" at bounding box center [360, 315] width 61 height 14
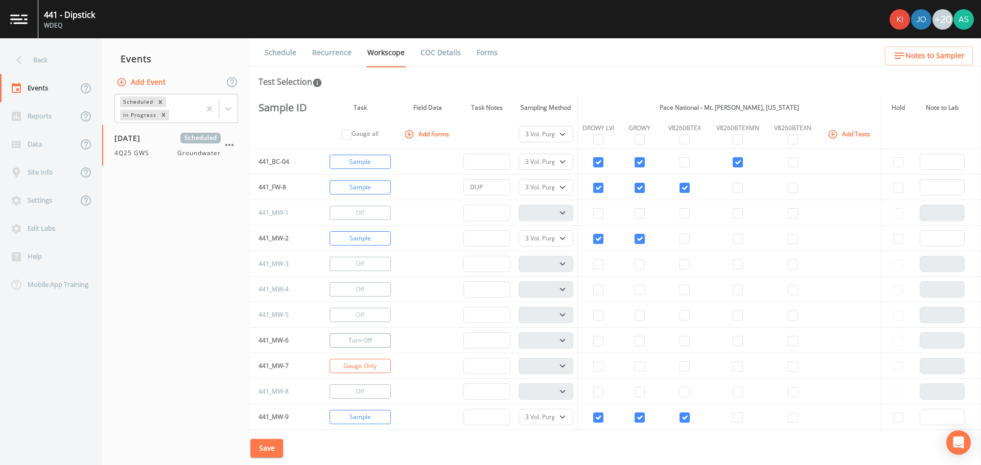
click at [364, 342] on button "Turn Off" at bounding box center [360, 341] width 61 height 14
click at [362, 364] on button "Turn Off" at bounding box center [360, 366] width 61 height 14
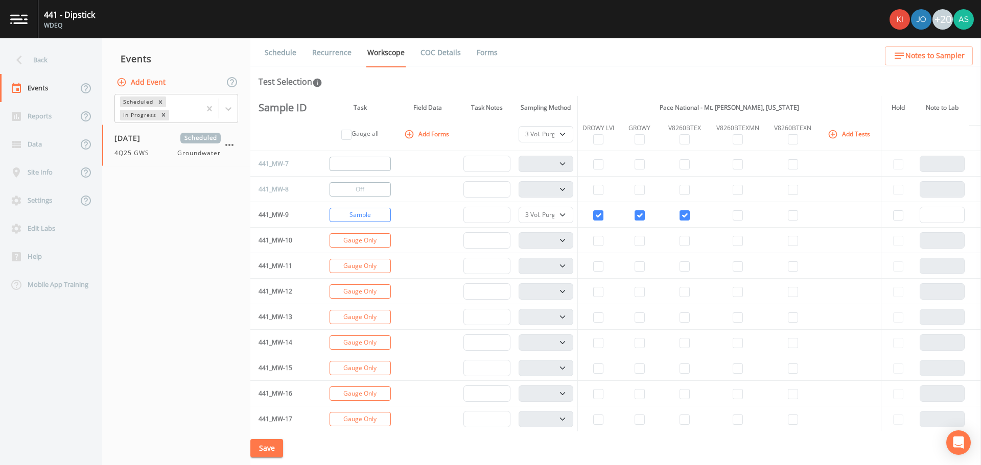
scroll to position [204, 0]
click at [342, 241] on button "Turn Off" at bounding box center [360, 238] width 61 height 14
click at [360, 264] on button "Turn Off" at bounding box center [360, 264] width 61 height 14
click at [357, 287] on button "Turn Off" at bounding box center [360, 290] width 61 height 14
click at [358, 312] on button "Turn Off" at bounding box center [360, 315] width 61 height 14
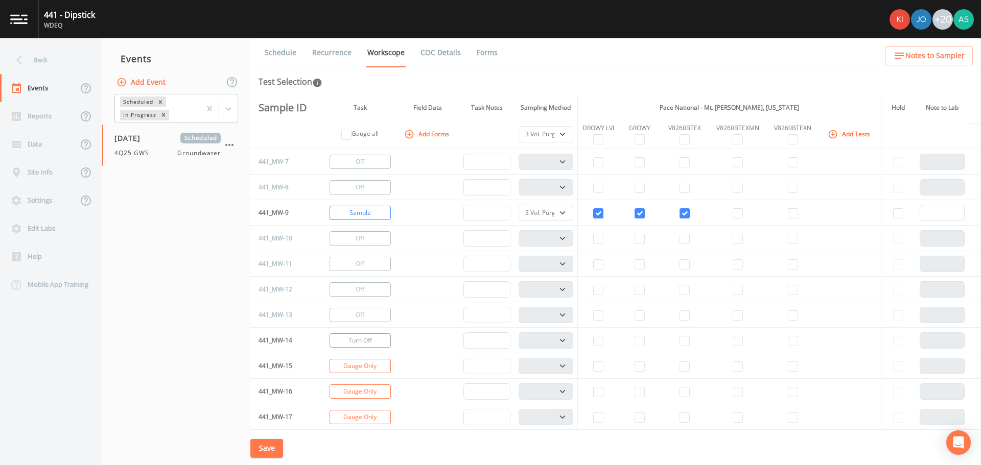
click at [358, 335] on button "Turn Off" at bounding box center [360, 341] width 61 height 14
click at [359, 363] on button "Gauge Only" at bounding box center [360, 366] width 61 height 14
drag, startPoint x: 357, startPoint y: 386, endPoint x: 362, endPoint y: 377, distance: 10.5
click at [357, 386] on button "Gauge Only" at bounding box center [360, 392] width 61 height 14
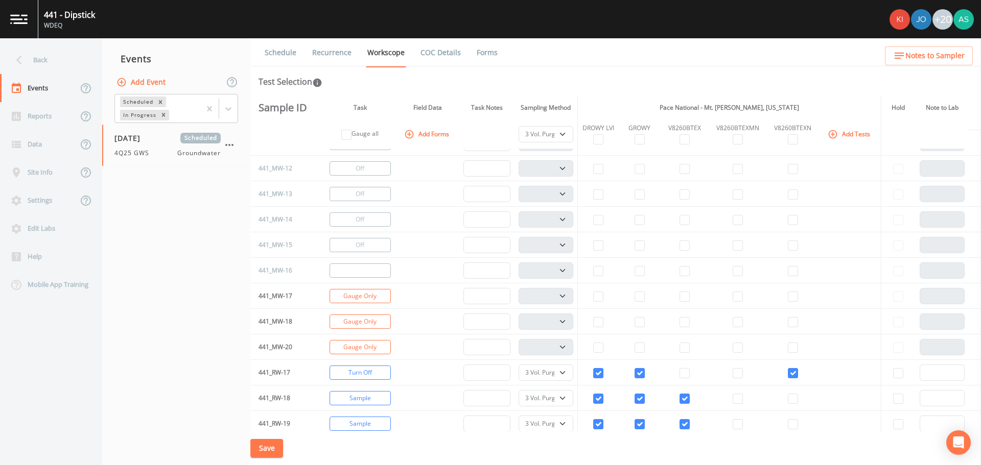
scroll to position [358, 0]
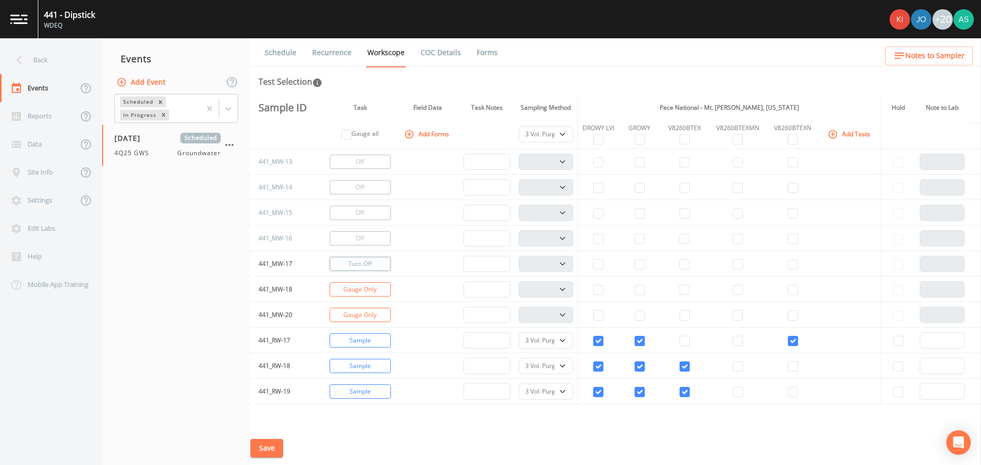
click at [358, 270] on button "Turn Off" at bounding box center [360, 264] width 61 height 14
click at [360, 288] on button "Turn Off" at bounding box center [360, 290] width 61 height 14
click at [361, 308] on button "Turn Off" at bounding box center [360, 315] width 61 height 14
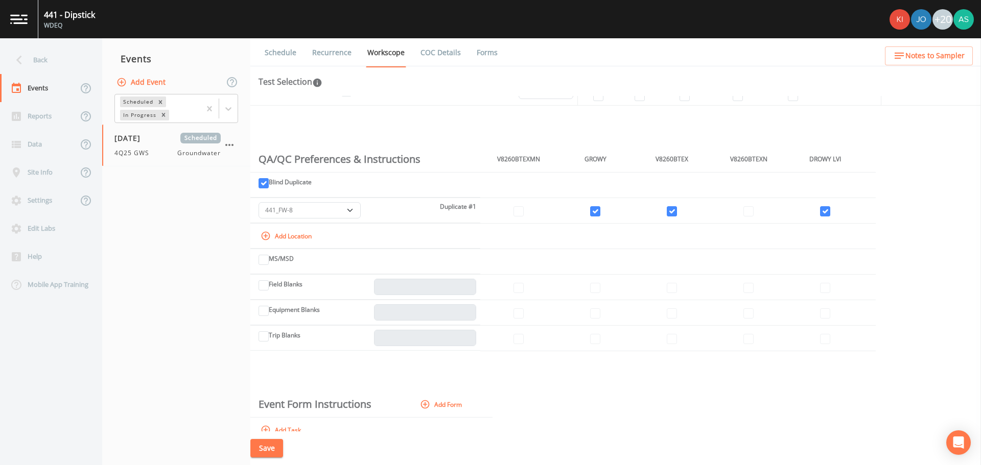
scroll to position [664, 0]
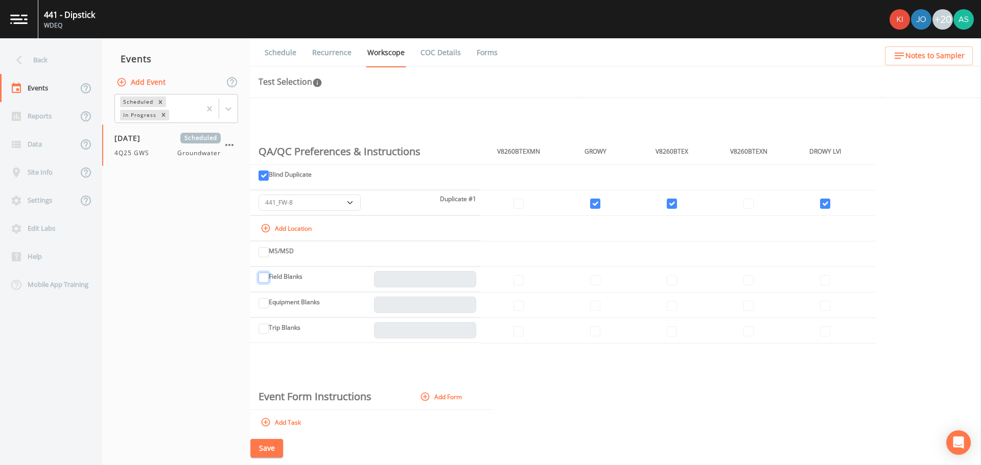
click at [267, 280] on input "Field Blanks" at bounding box center [264, 278] width 10 height 10
checkbox input "true"
type input "1"
drag, startPoint x: 596, startPoint y: 280, endPoint x: 604, endPoint y: 280, distance: 8.7
click at [596, 280] on input "checkbox" at bounding box center [595, 280] width 10 height 10
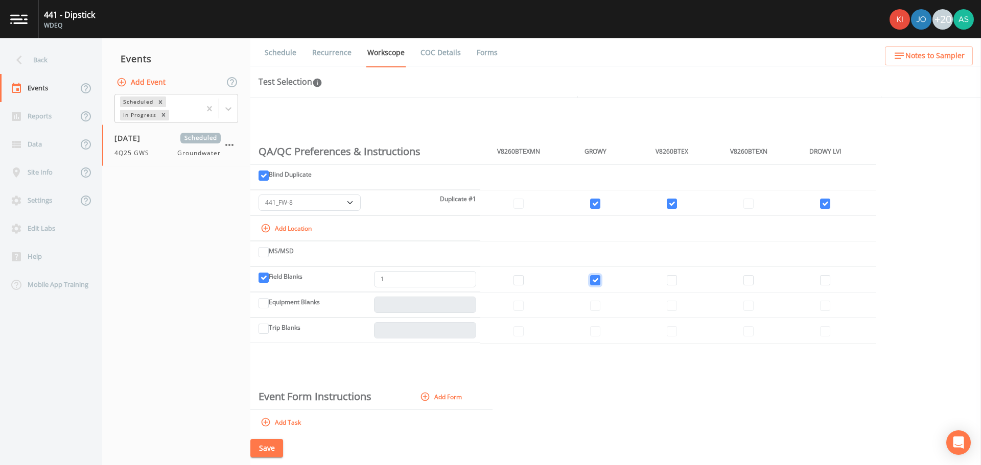
checkbox input "true"
click at [671, 278] on input "checkbox" at bounding box center [672, 280] width 10 height 10
checkbox input "true"
click at [828, 283] on input "checkbox" at bounding box center [825, 280] width 10 height 10
checkbox input "true"
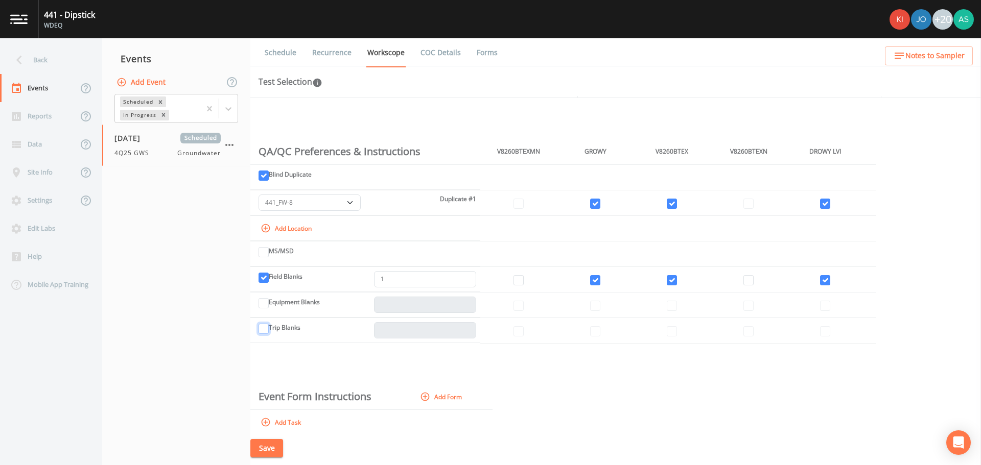
click at [262, 328] on input "Trip Blanks" at bounding box center [264, 329] width 10 height 10
checkbox input "true"
type input "1"
click at [746, 333] on input "checkbox" at bounding box center [748, 331] width 10 height 10
checkbox input "true"
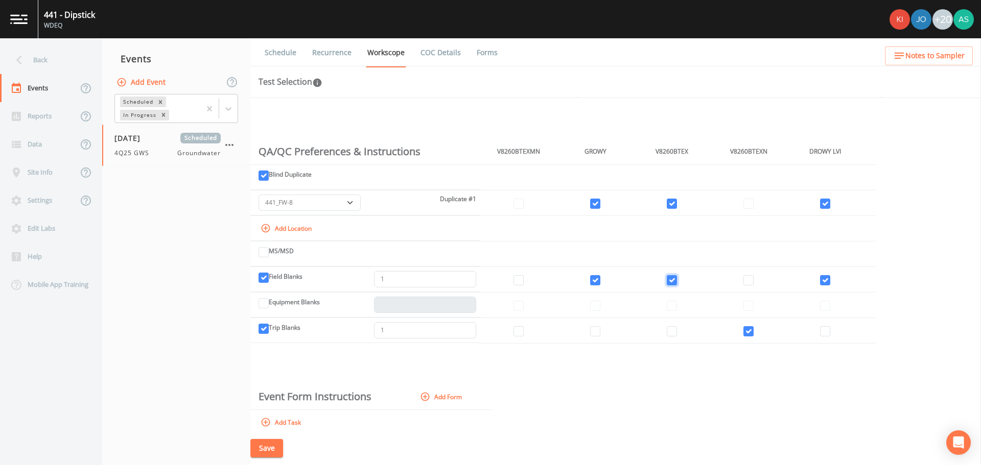
click at [672, 279] on input "checkbox" at bounding box center [672, 280] width 10 height 10
checkbox input "false"
click at [752, 282] on input "checkbox" at bounding box center [748, 280] width 10 height 10
checkbox input "true"
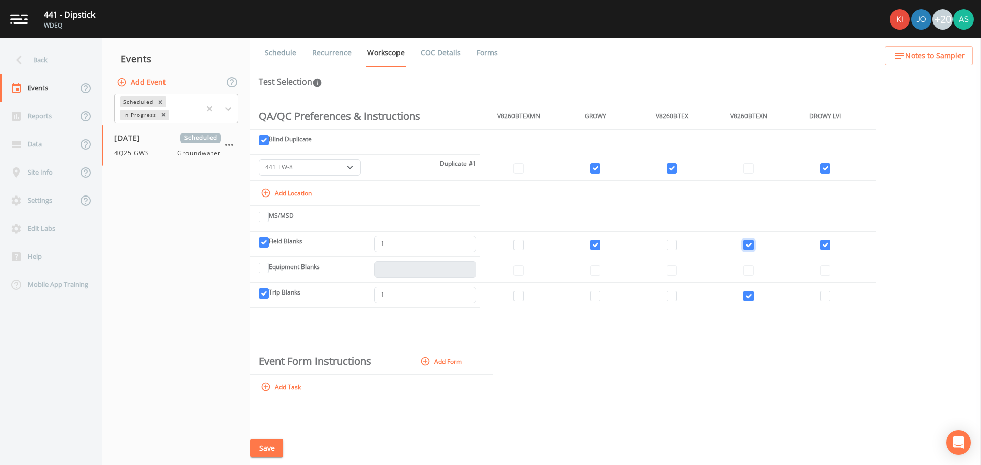
scroll to position [709, 0]
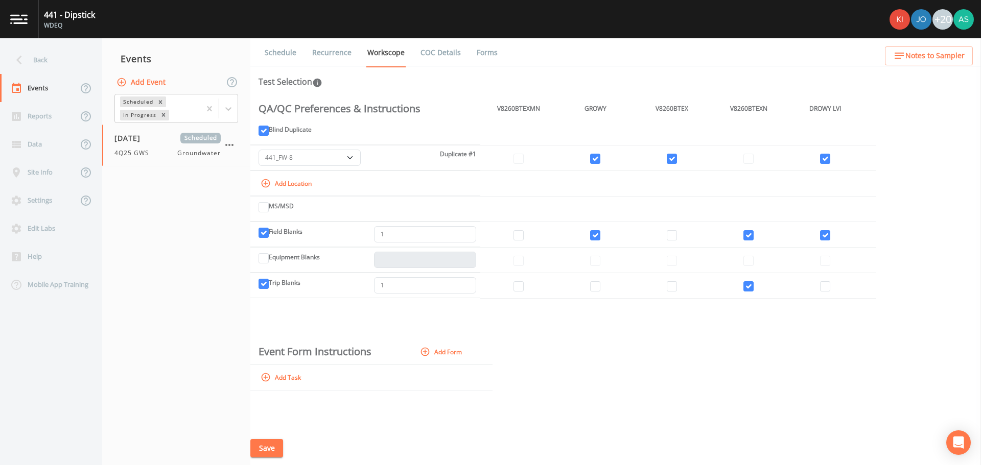
click at [272, 447] on button "Save" at bounding box center [266, 448] width 33 height 19
click at [273, 446] on button "Save" at bounding box center [266, 448] width 33 height 19
click at [41, 61] on div "Back" at bounding box center [46, 60] width 92 height 28
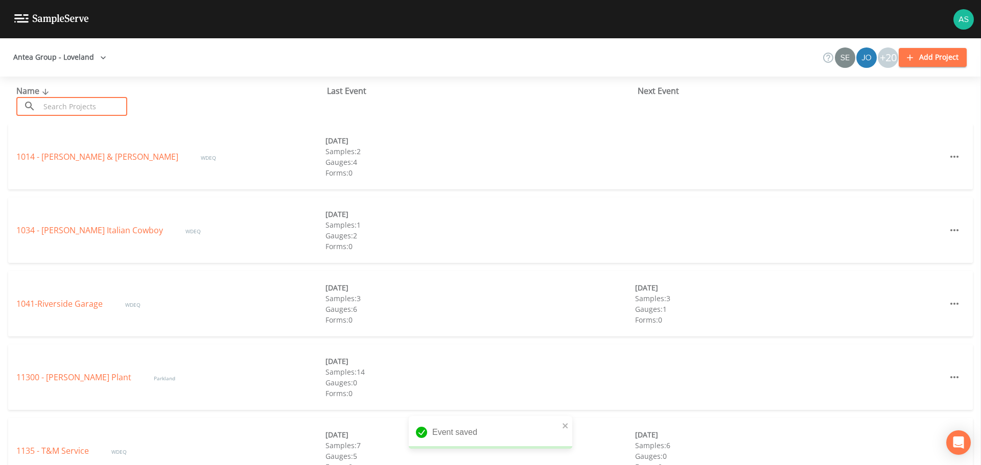
click at [68, 107] on input "text" at bounding box center [83, 106] width 87 height 19
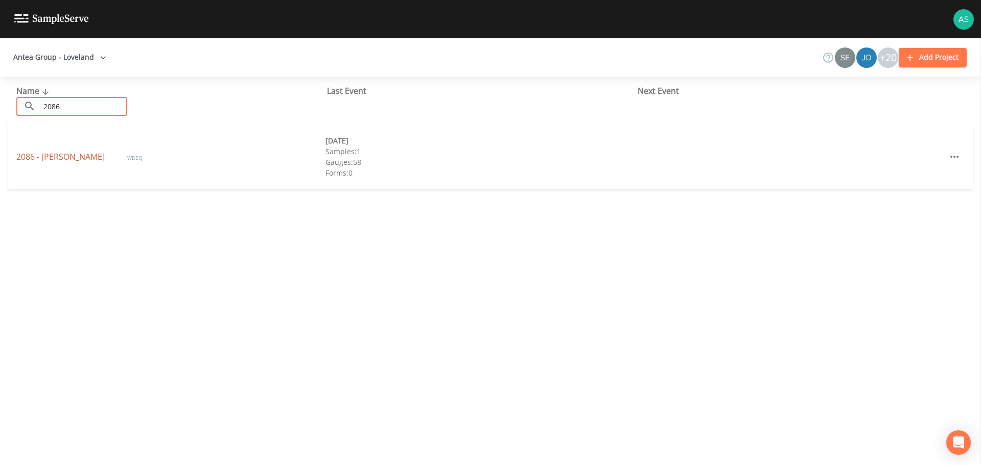
type input "2086"
click at [53, 154] on link "2086 - [PERSON_NAME]" at bounding box center [61, 156] width 90 height 11
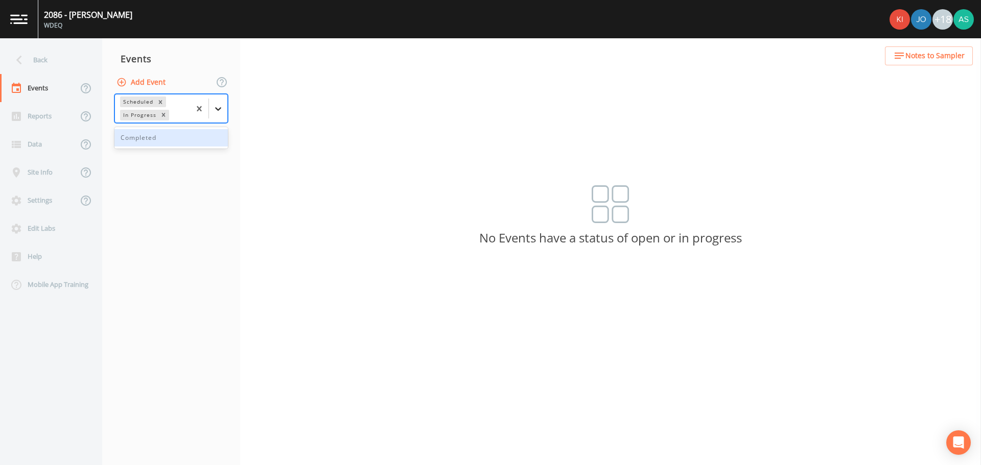
click at [215, 108] on icon at bounding box center [218, 109] width 10 height 10
click at [174, 144] on div "Completed" at bounding box center [170, 137] width 113 height 17
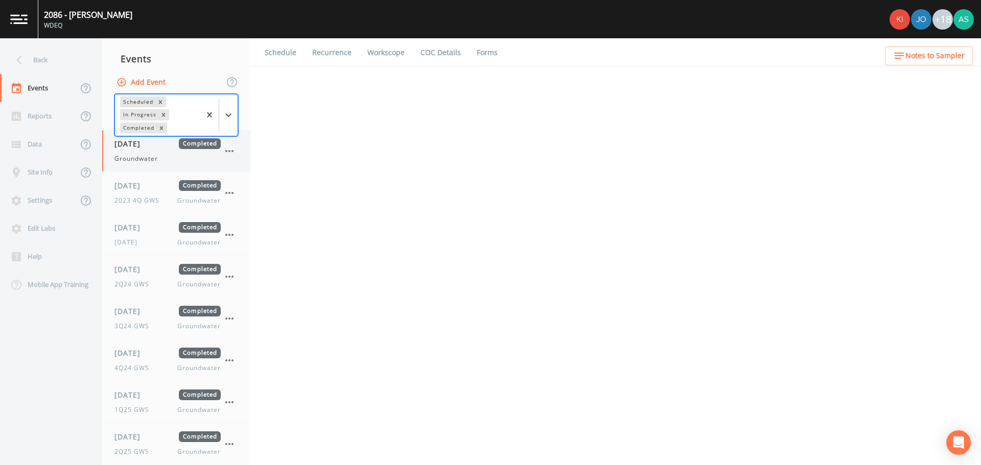
select select "0b1af911-289b-4d7b-9fdf-156f6d27a2cf"
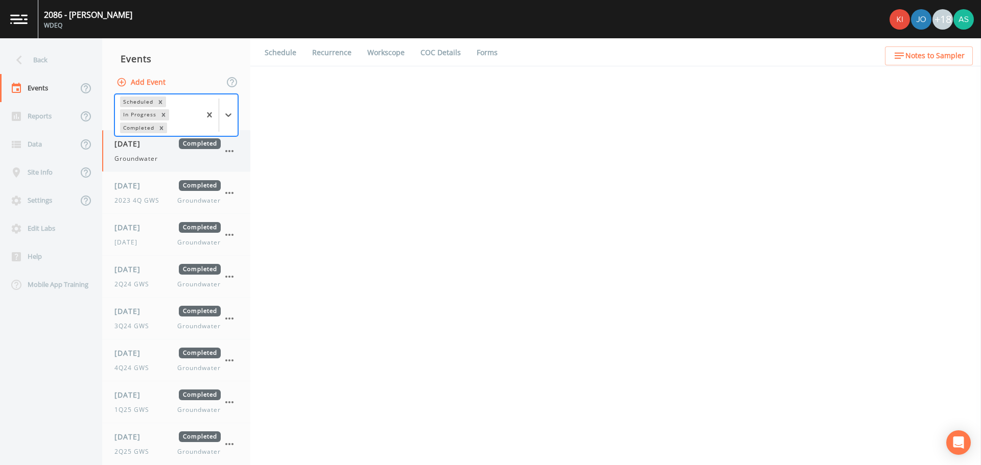
select select "0b1af911-289b-4d7b-9fdf-156f6d27a2cf"
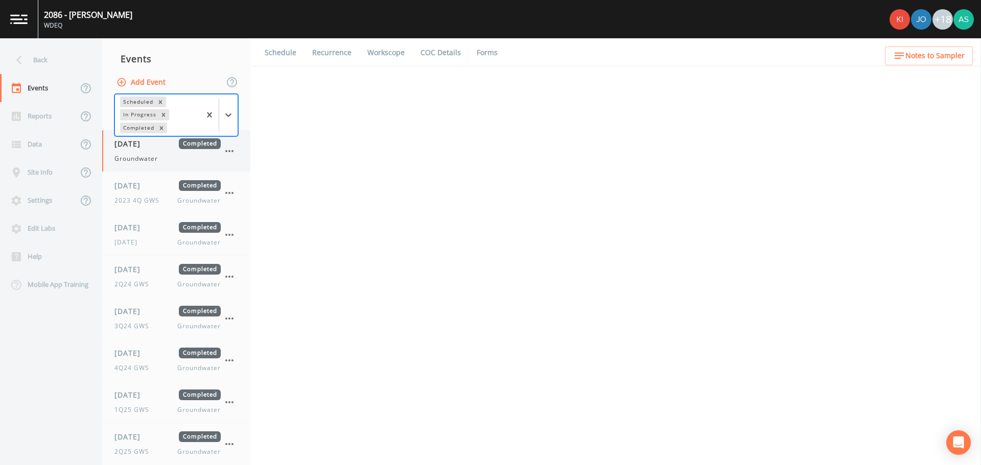
select select "0b1af911-289b-4d7b-9fdf-156f6d27a2cf"
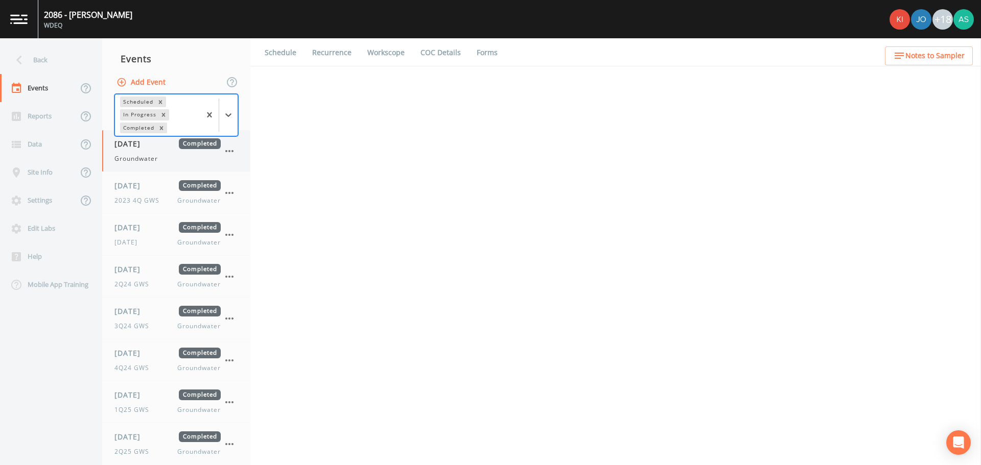
select select "0b1af911-289b-4d7b-9fdf-156f6d27a2cf"
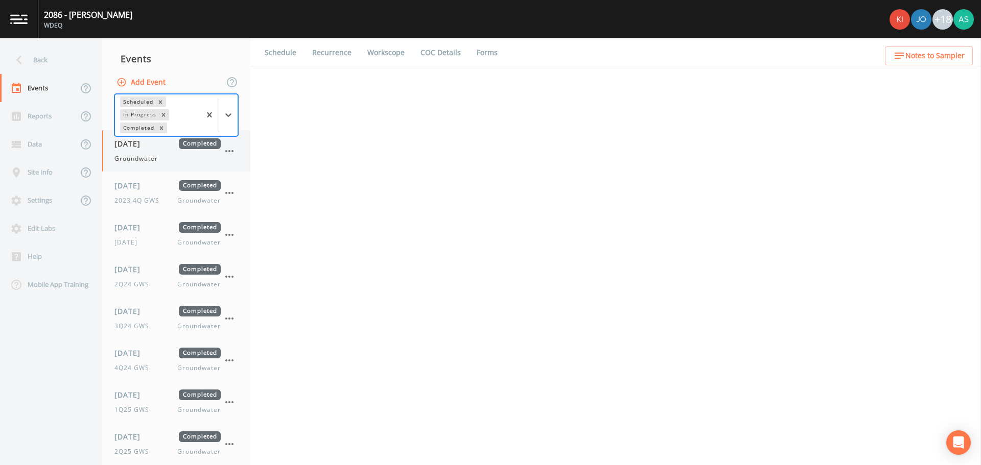
select select "0b1af911-289b-4d7b-9fdf-156f6d27a2cf"
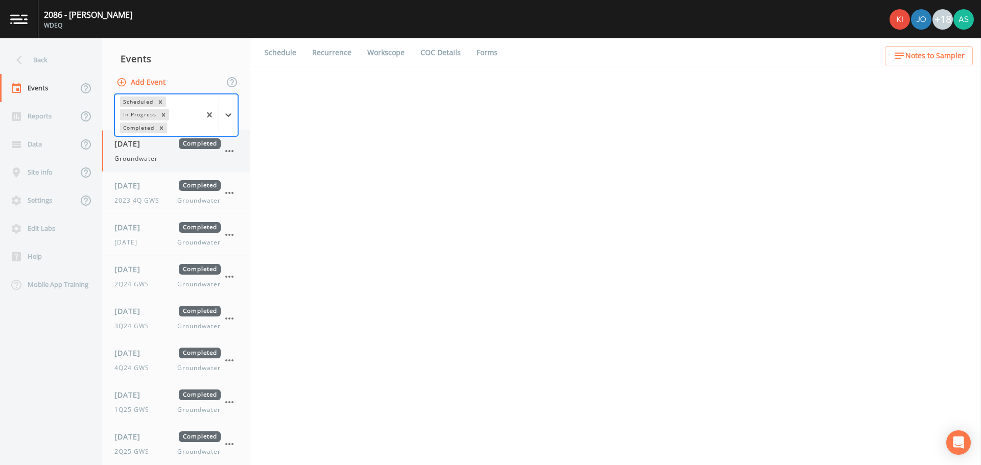
select select "0b1af911-289b-4d7b-9fdf-156f6d27a2cf"
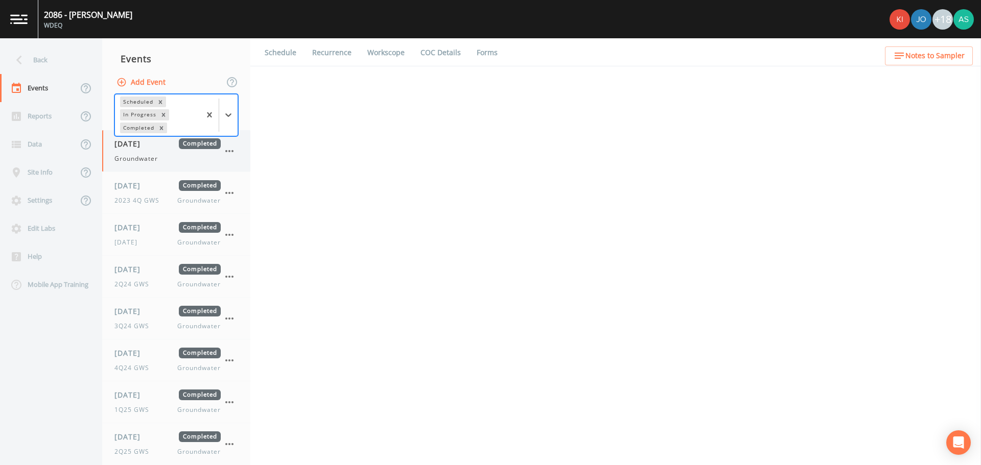
select select "0b1af911-289b-4d7b-9fdf-156f6d27a2cf"
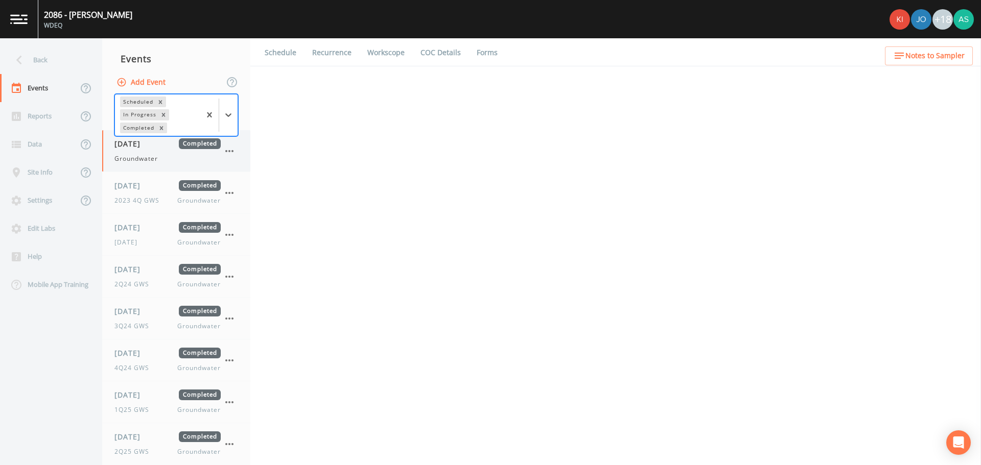
select select "0b1af911-289b-4d7b-9fdf-156f6d27a2cf"
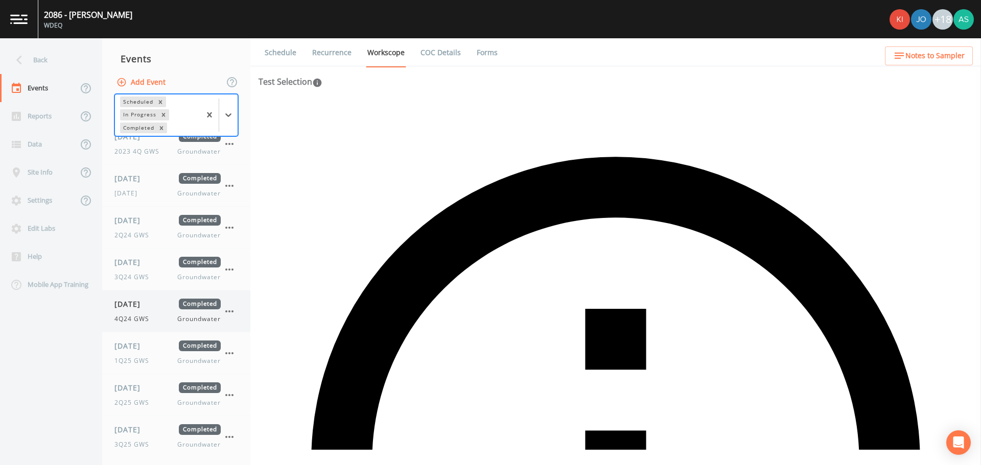
scroll to position [94, 0]
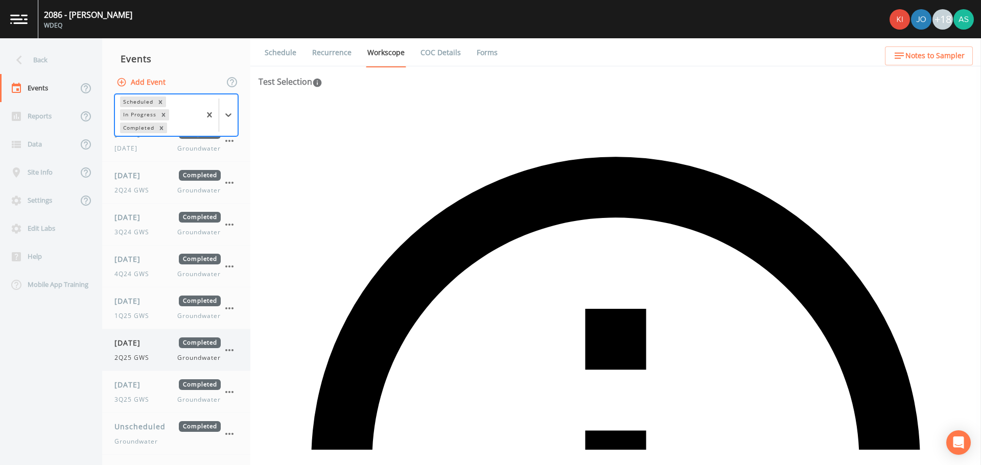
click at [226, 352] on icon "button" at bounding box center [229, 350] width 12 height 12
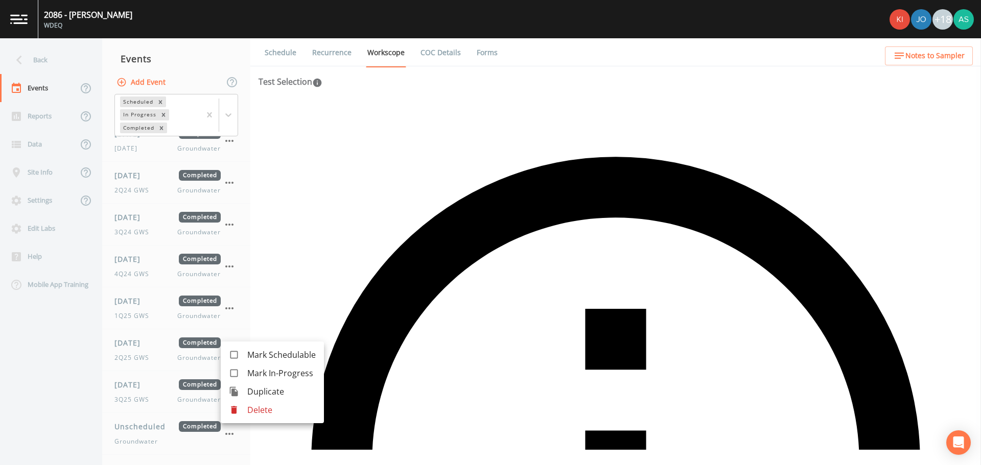
click at [247, 390] on span "Duplicate" at bounding box center [281, 392] width 68 height 12
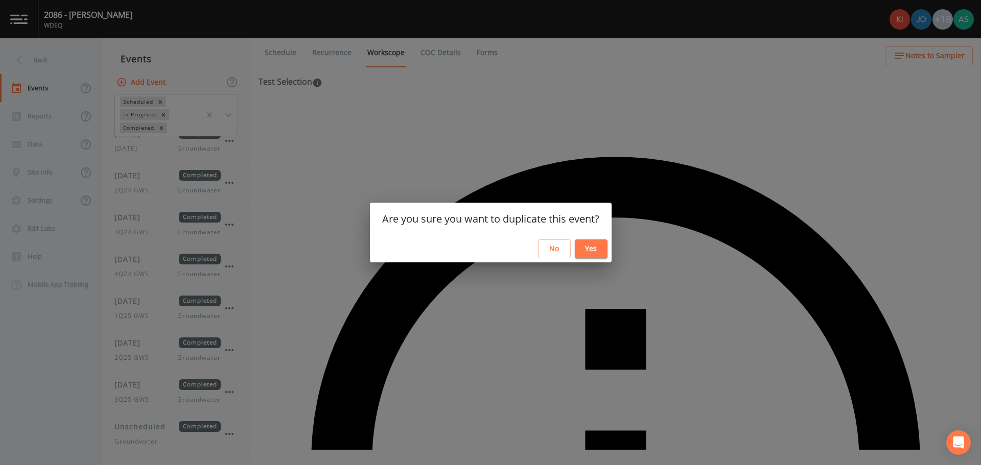
click at [593, 253] on button "Yes" at bounding box center [591, 249] width 33 height 19
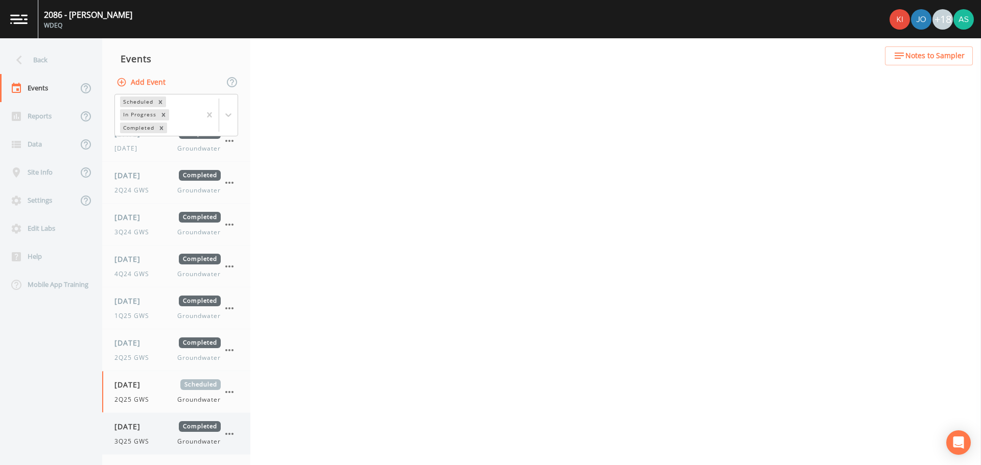
select select "0b1af911-289b-4d7b-9fdf-156f6d27a2cf"
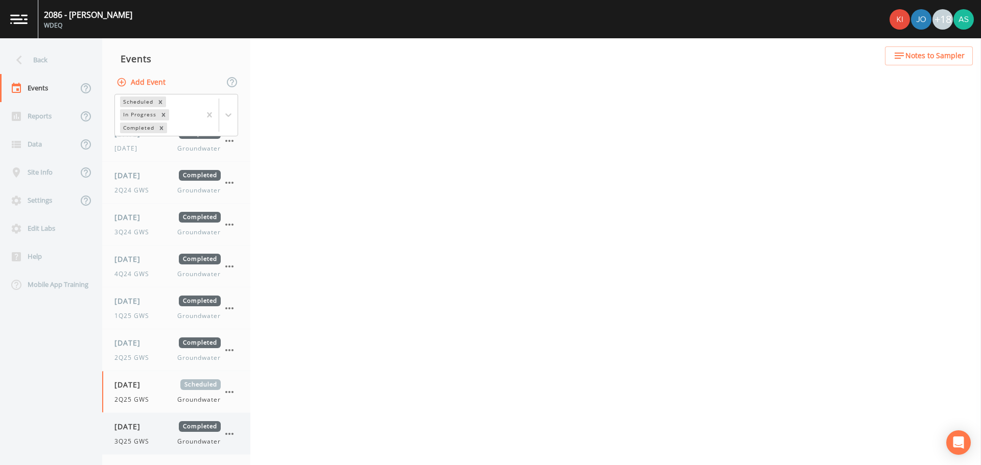
select select "0b1af911-289b-4d7b-9fdf-156f6d27a2cf"
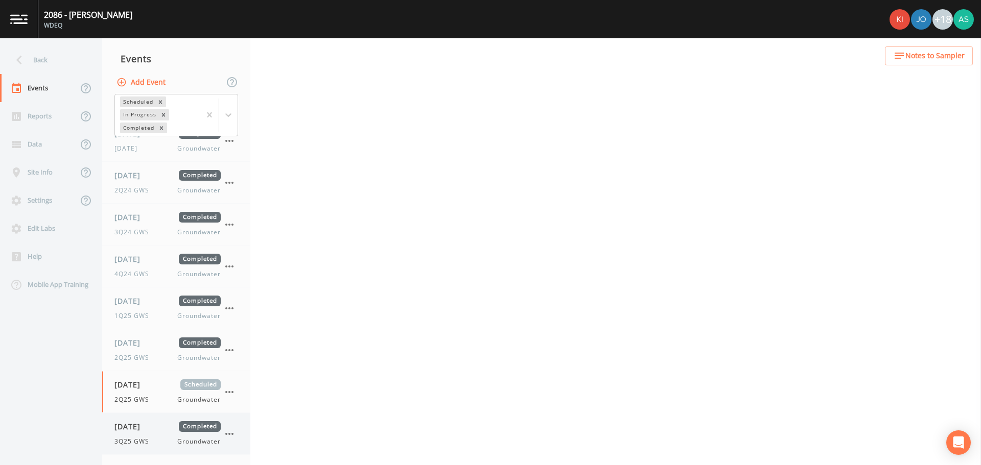
select select "0b1af911-289b-4d7b-9fdf-156f6d27a2cf"
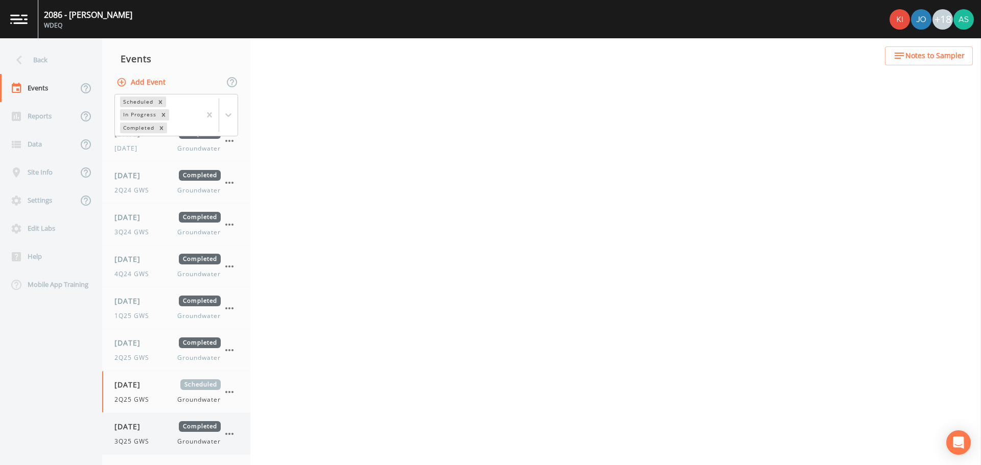
select select "0b1af911-289b-4d7b-9fdf-156f6d27a2cf"
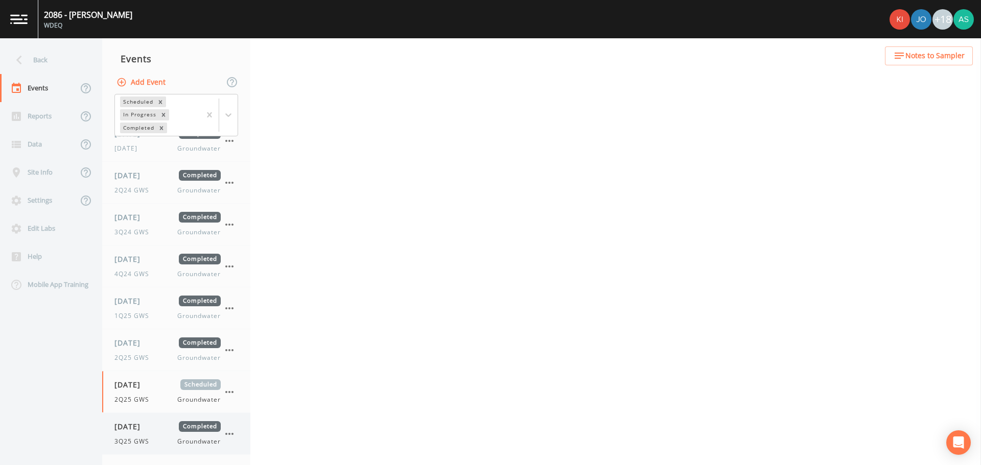
select select "0b1af911-289b-4d7b-9fdf-156f6d27a2cf"
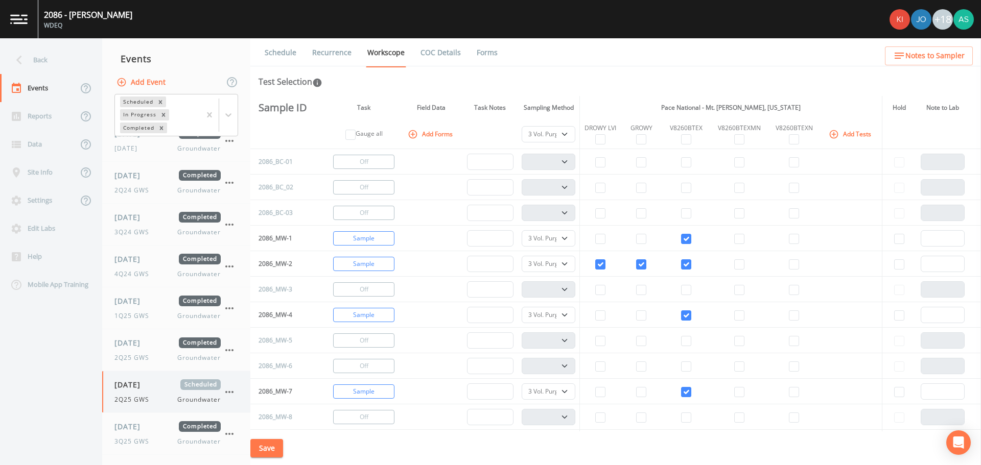
click at [163, 401] on div "2Q25 GWS Groundwater" at bounding box center [167, 399] width 106 height 9
click at [289, 59] on link "Schedule" at bounding box center [280, 52] width 35 height 29
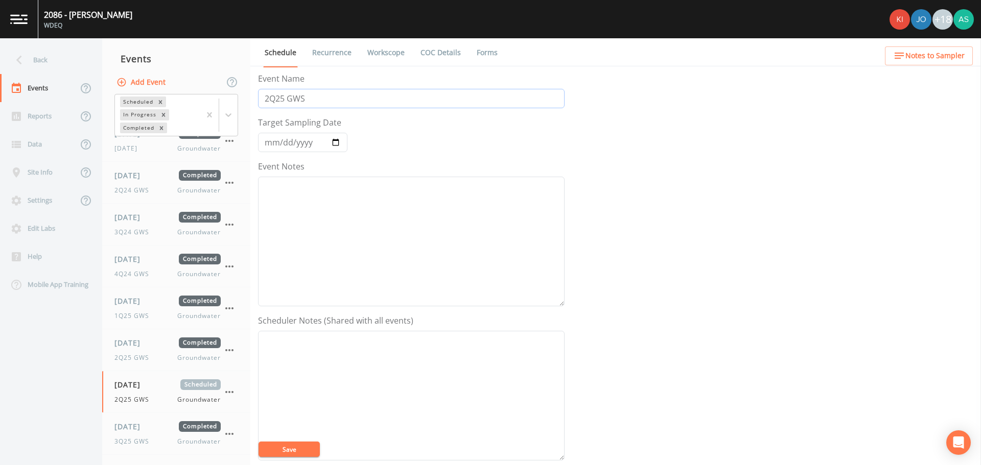
click at [275, 99] on input "2Q25 GWS" at bounding box center [411, 98] width 307 height 19
click at [341, 139] on input "[DATE]" at bounding box center [302, 142] width 89 height 19
click at [304, 449] on button "Save" at bounding box center [289, 449] width 61 height 15
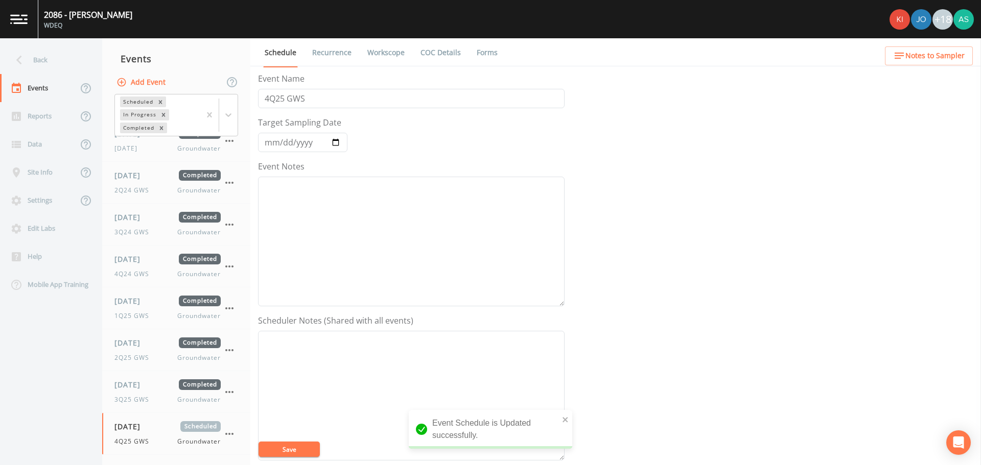
click at [383, 53] on link "Workscope" at bounding box center [386, 52] width 40 height 29
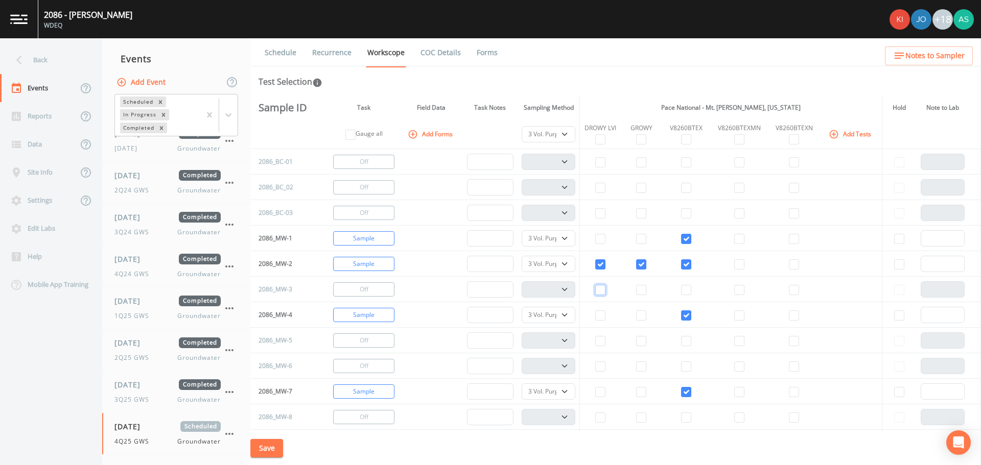
click at [600, 290] on input "checkbox" at bounding box center [600, 290] width 10 height 10
drag, startPoint x: 642, startPoint y: 291, endPoint x: 669, endPoint y: 295, distance: 27.9
click at [643, 291] on input "checkbox" at bounding box center [641, 290] width 10 height 10
click at [688, 291] on input "checkbox" at bounding box center [686, 290] width 10 height 10
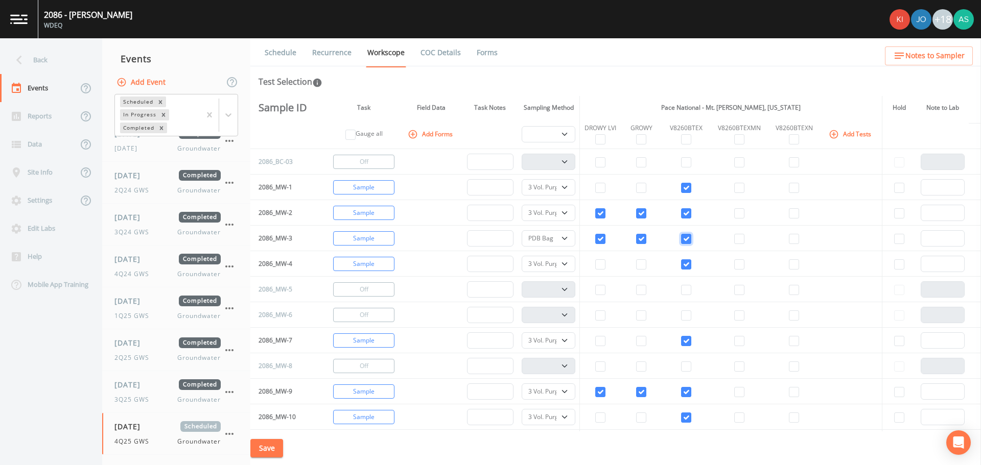
scroll to position [102, 0]
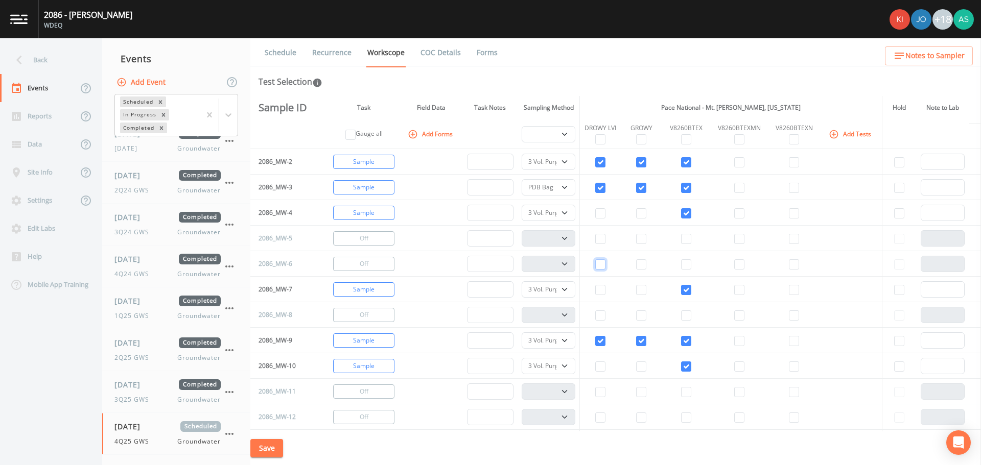
click at [603, 266] on input "checkbox" at bounding box center [600, 265] width 10 height 10
drag, startPoint x: 642, startPoint y: 267, endPoint x: 679, endPoint y: 270, distance: 37.5
click at [643, 267] on input "checkbox" at bounding box center [641, 265] width 10 height 10
click at [690, 268] on input "checkbox" at bounding box center [686, 265] width 10 height 10
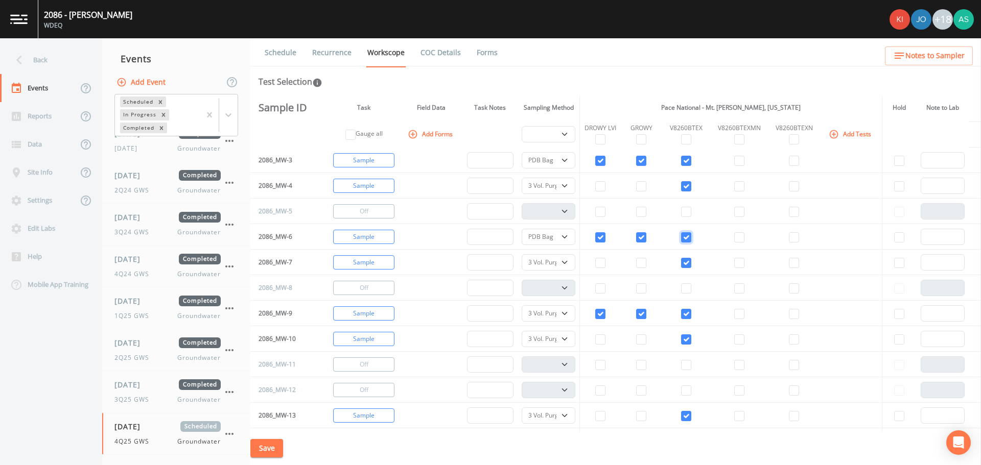
scroll to position [153, 0]
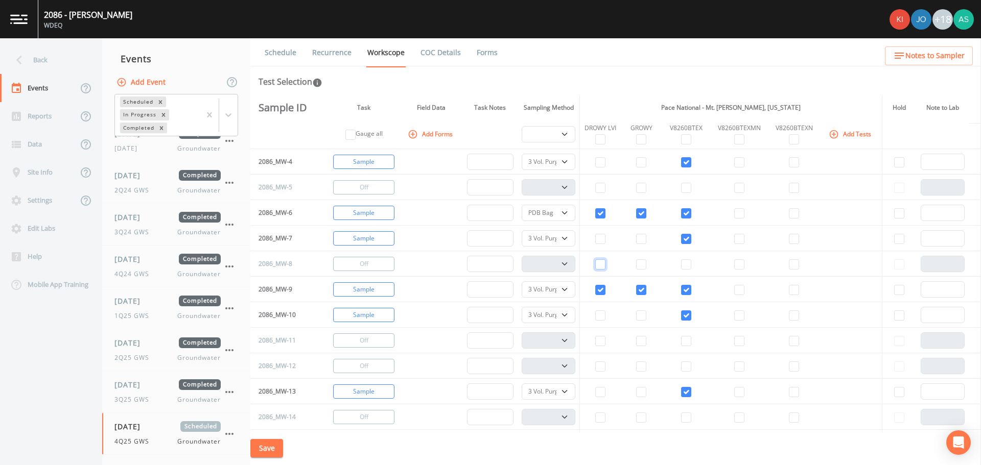
click at [602, 267] on input "checkbox" at bounding box center [600, 265] width 10 height 10
click at [649, 269] on td at bounding box center [641, 264] width 41 height 26
click at [645, 268] on input "checkbox" at bounding box center [641, 265] width 10 height 10
click at [687, 265] on input "checkbox" at bounding box center [686, 265] width 10 height 10
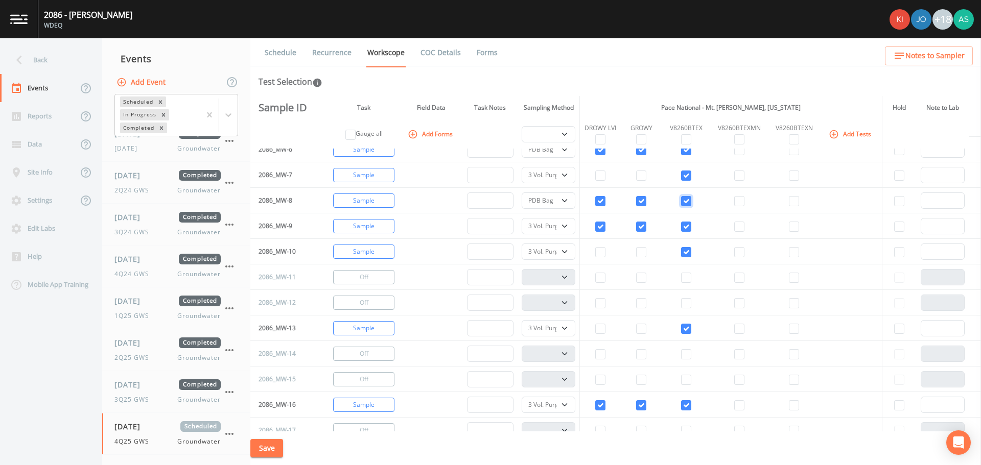
scroll to position [255, 0]
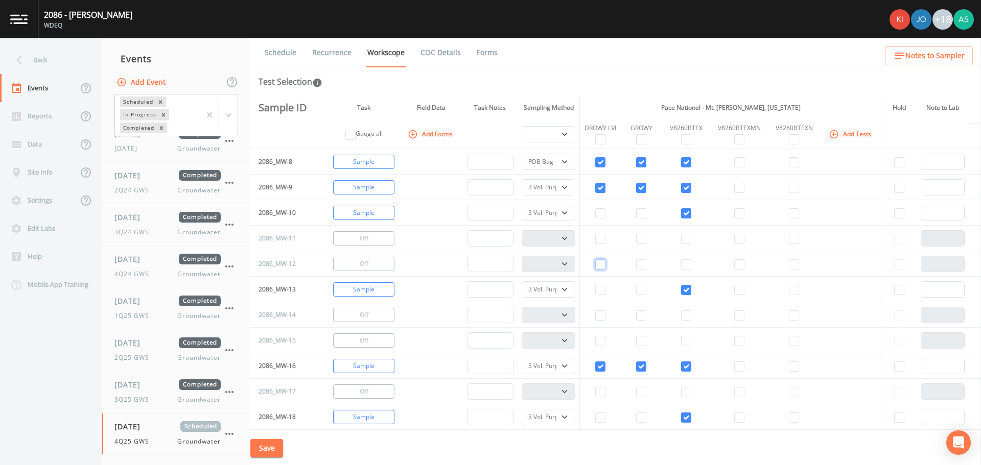
click at [603, 264] on input "checkbox" at bounding box center [600, 265] width 10 height 10
drag, startPoint x: 642, startPoint y: 267, endPoint x: 669, endPoint y: 266, distance: 27.1
click at [642, 267] on input "checkbox" at bounding box center [641, 265] width 10 height 10
click at [686, 264] on input "checkbox" at bounding box center [686, 265] width 10 height 10
click at [603, 314] on input "checkbox" at bounding box center [600, 316] width 10 height 10
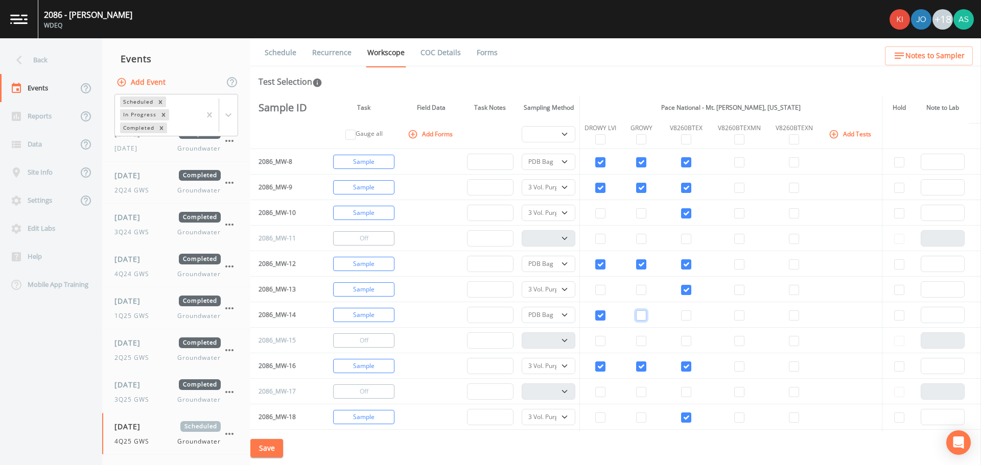
drag, startPoint x: 644, startPoint y: 317, endPoint x: 673, endPoint y: 319, distance: 29.2
click at [644, 317] on input "checkbox" at bounding box center [641, 316] width 10 height 10
click at [688, 319] on input "checkbox" at bounding box center [686, 316] width 10 height 10
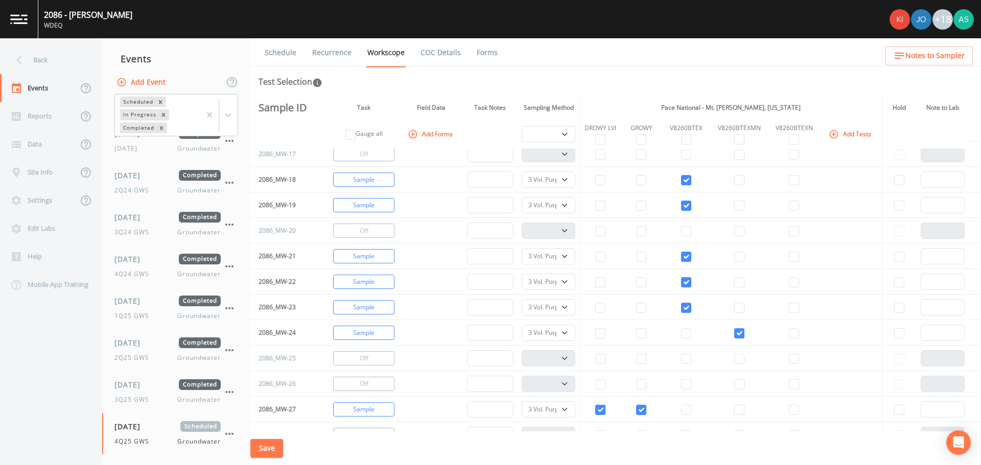
scroll to position [511, 0]
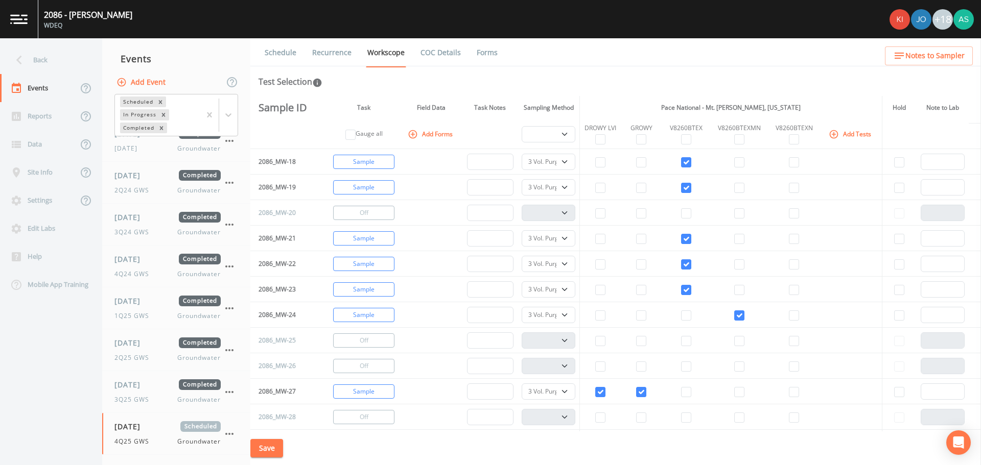
click at [681, 319] on td at bounding box center [686, 315] width 49 height 26
click at [687, 317] on input "checkbox" at bounding box center [686, 316] width 10 height 10
click at [737, 317] on input "checkbox" at bounding box center [739, 316] width 10 height 10
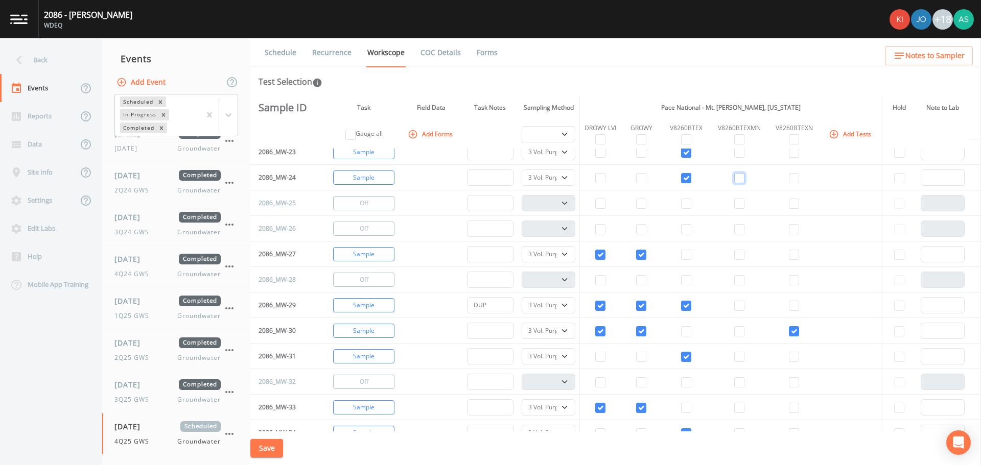
scroll to position [664, 0]
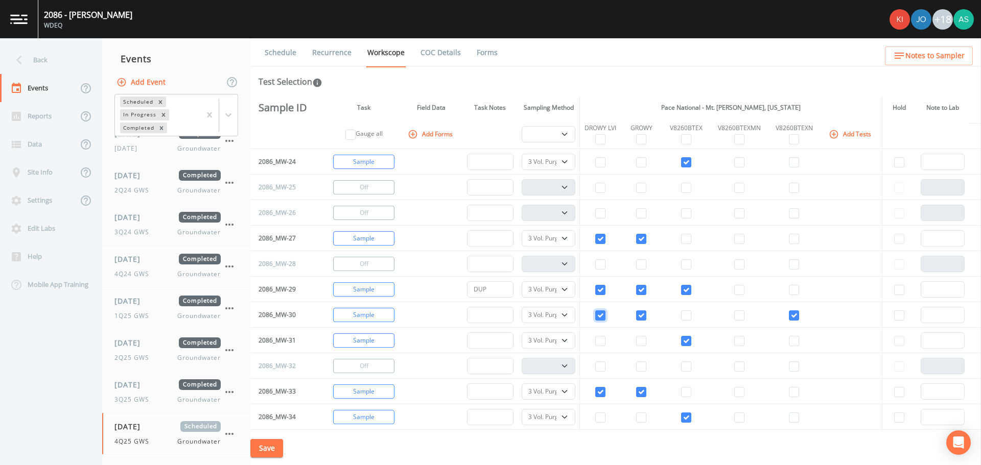
click at [601, 315] on input "checkbox" at bounding box center [600, 316] width 10 height 10
click at [641, 313] on input "checkbox" at bounding box center [641, 316] width 10 height 10
click at [790, 318] on input "checkbox" at bounding box center [794, 316] width 10 height 10
click at [373, 312] on button "Turn Off" at bounding box center [363, 315] width 61 height 14
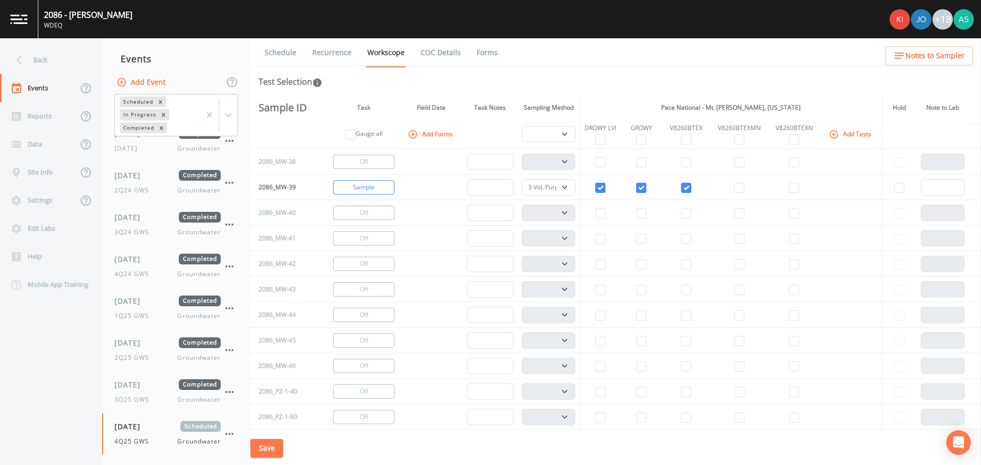
scroll to position [1073, 0]
click at [600, 316] on input "checkbox" at bounding box center [600, 316] width 10 height 10
click at [644, 315] on input "checkbox" at bounding box center [641, 316] width 10 height 10
click at [687, 316] on input "checkbox" at bounding box center [686, 316] width 10 height 10
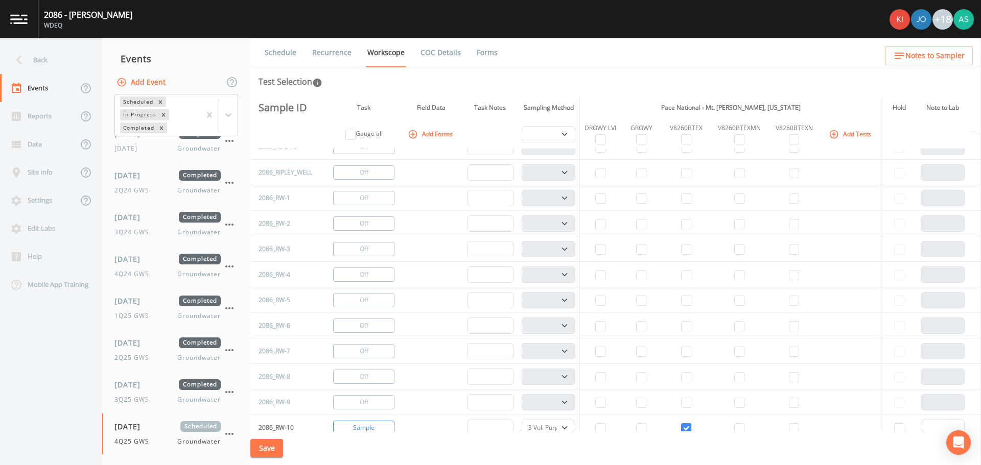
scroll to position [1533, 0]
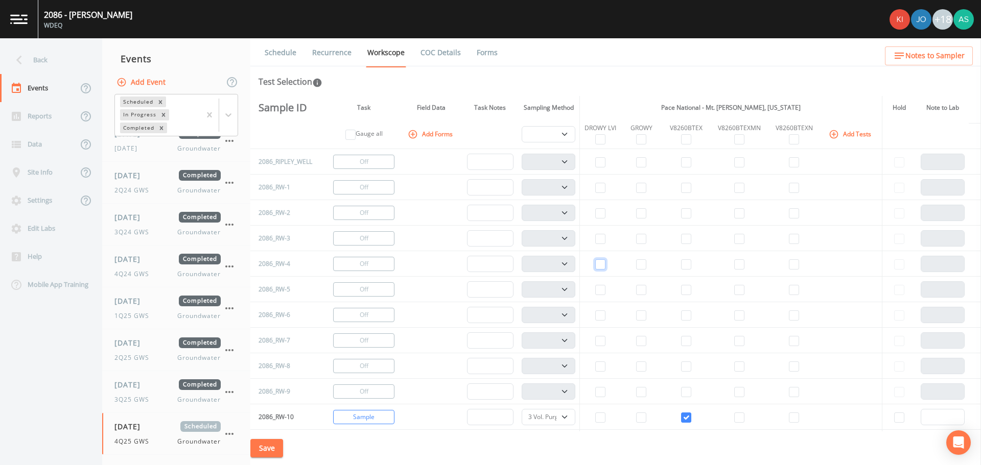
click at [602, 267] on input "checkbox" at bounding box center [600, 265] width 10 height 10
click at [644, 263] on input "checkbox" at bounding box center [641, 265] width 10 height 10
click at [693, 264] on td at bounding box center [686, 264] width 49 height 26
click at [692, 263] on td at bounding box center [686, 264] width 49 height 26
click at [691, 267] on input "checkbox" at bounding box center [686, 265] width 10 height 10
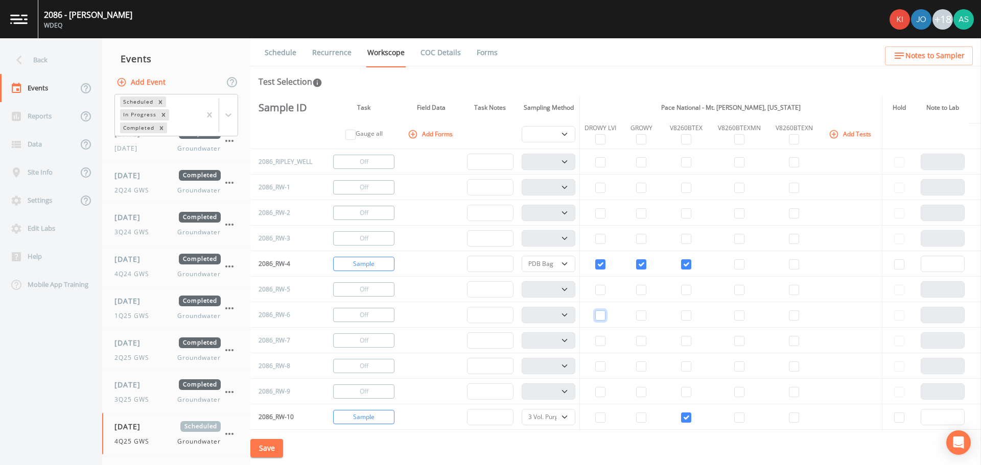
click at [605, 315] on input "checkbox" at bounding box center [600, 316] width 10 height 10
click at [643, 314] on input "checkbox" at bounding box center [641, 316] width 10 height 10
click at [687, 317] on input "checkbox" at bounding box center [686, 316] width 10 height 10
click at [599, 367] on input "checkbox" at bounding box center [600, 367] width 10 height 10
click at [638, 366] on input "checkbox" at bounding box center [641, 367] width 10 height 10
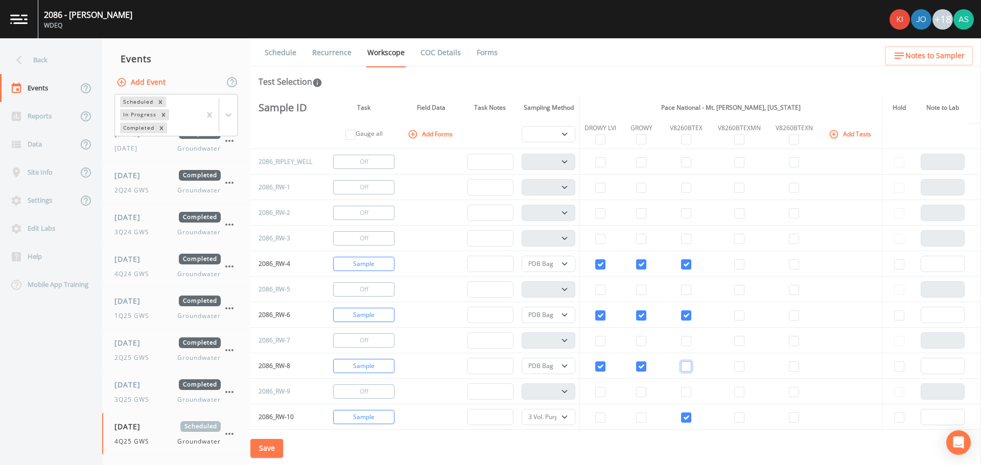
click at [685, 370] on input "checkbox" at bounding box center [686, 367] width 10 height 10
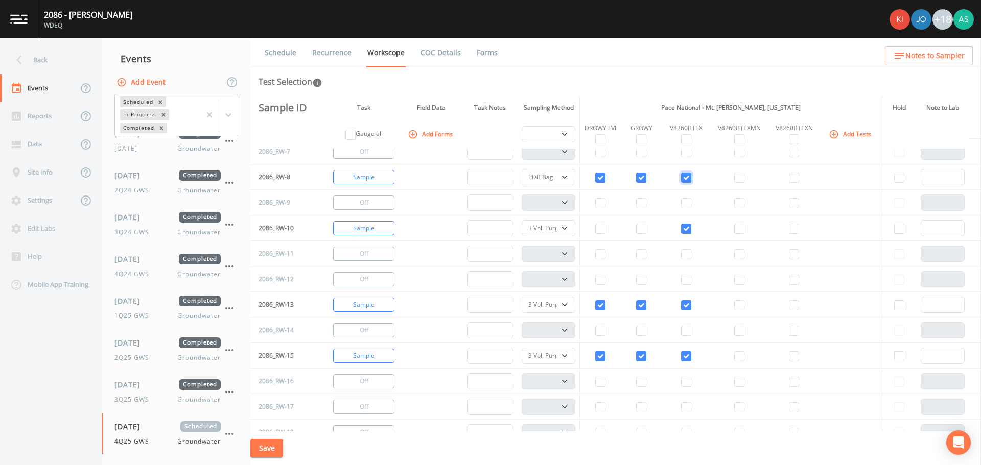
scroll to position [1737, 0]
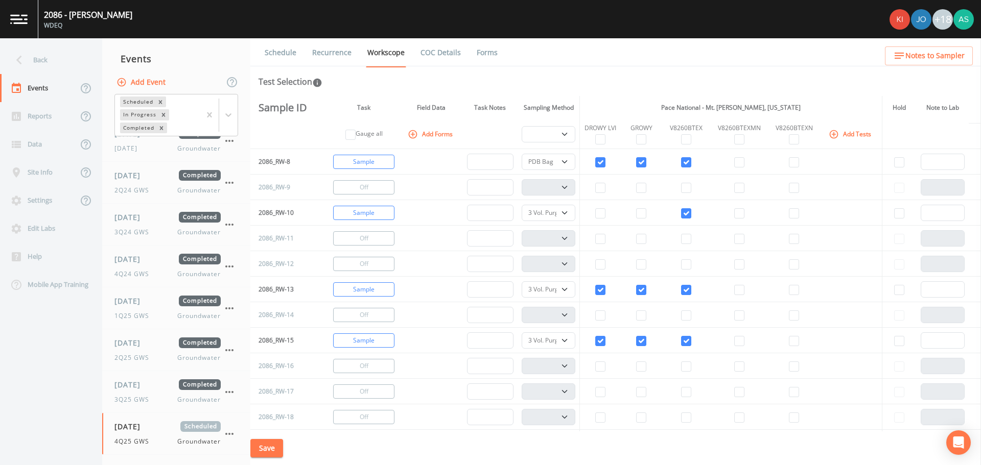
click at [596, 235] on td at bounding box center [600, 239] width 41 height 26
click at [607, 242] on td at bounding box center [600, 239] width 41 height 26
click at [601, 239] on input "checkbox" at bounding box center [600, 239] width 10 height 10
click at [644, 240] on input "checkbox" at bounding box center [641, 239] width 10 height 10
click at [686, 242] on input "checkbox" at bounding box center [686, 239] width 10 height 10
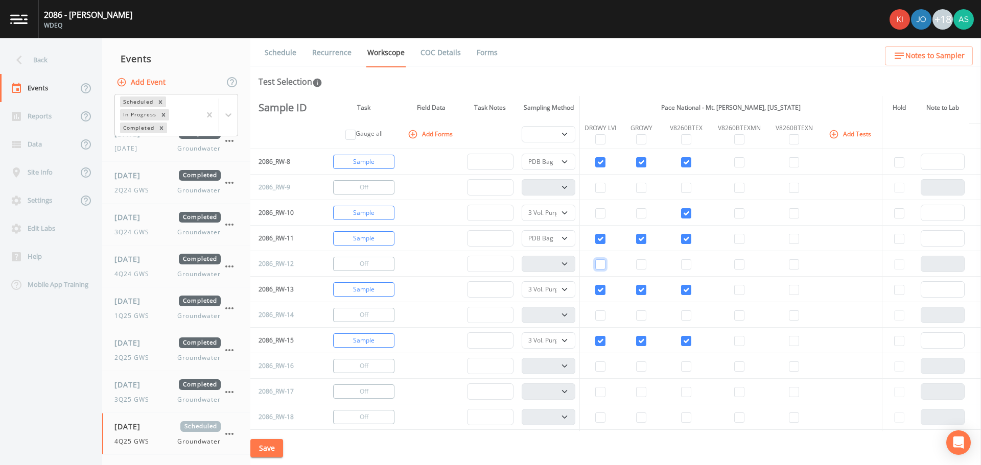
click at [603, 266] on input "checkbox" at bounding box center [600, 265] width 10 height 10
drag, startPoint x: 641, startPoint y: 266, endPoint x: 647, endPoint y: 265, distance: 6.2
click at [641, 265] on input "checkbox" at bounding box center [641, 265] width 10 height 10
click at [688, 265] on input "checkbox" at bounding box center [686, 265] width 10 height 10
click at [553, 130] on select "PDB Bag Grab Low Flow 3 Vol. Purge" at bounding box center [549, 134] width 54 height 16
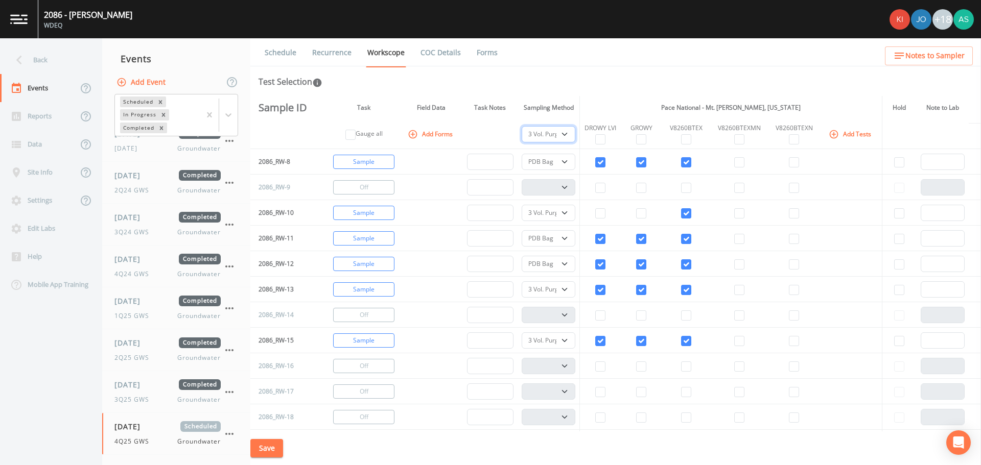
click at [524, 126] on select "PDB Bag Grab Low Flow 3 Vol. Purge" at bounding box center [549, 134] width 54 height 16
click at [270, 443] on button "Save" at bounding box center [266, 448] width 33 height 19
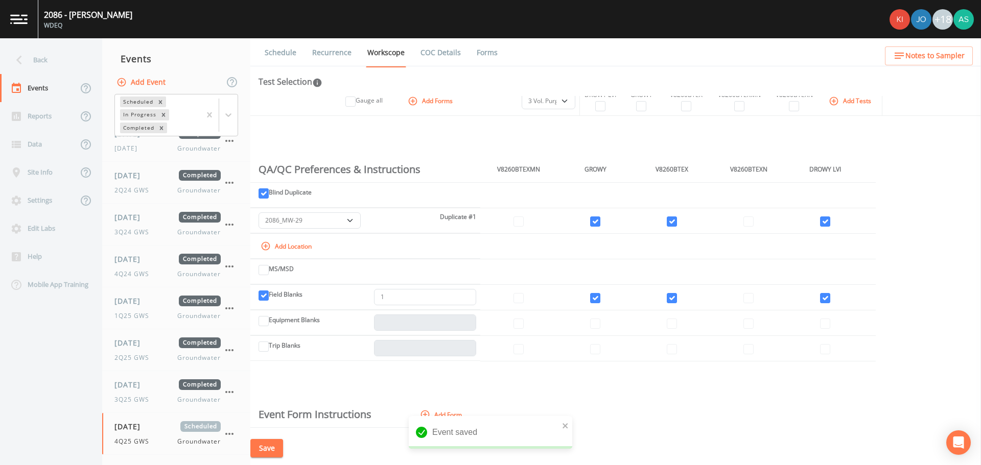
scroll to position [2095, 0]
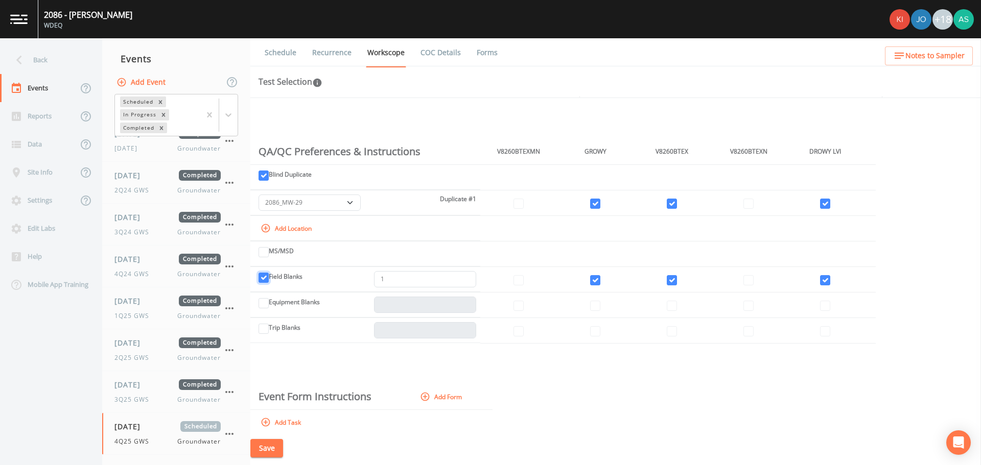
click at [268, 278] on input "Field Blanks" at bounding box center [264, 278] width 10 height 10
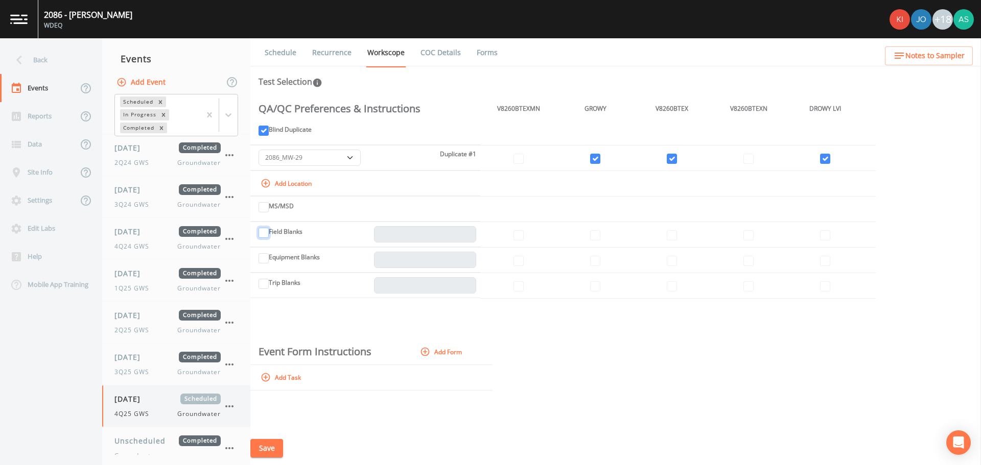
scroll to position [136, 0]
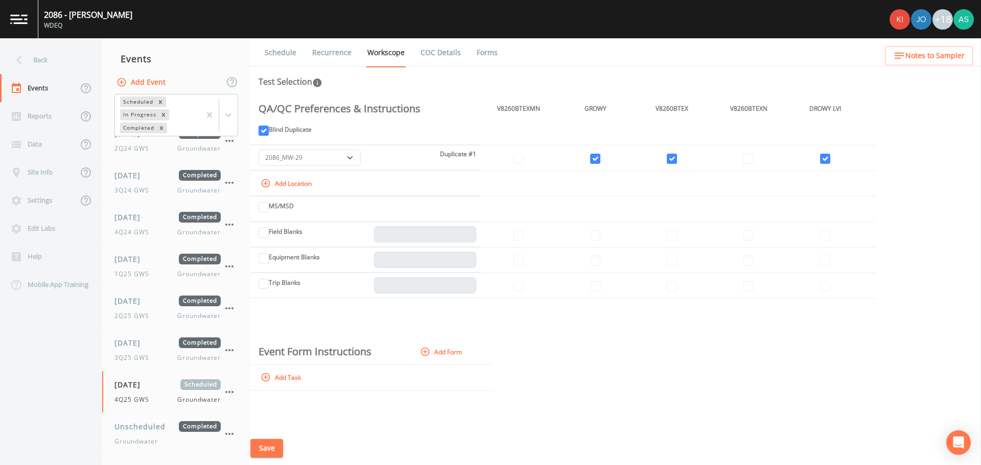
click at [271, 450] on button "Save" at bounding box center [266, 448] width 33 height 19
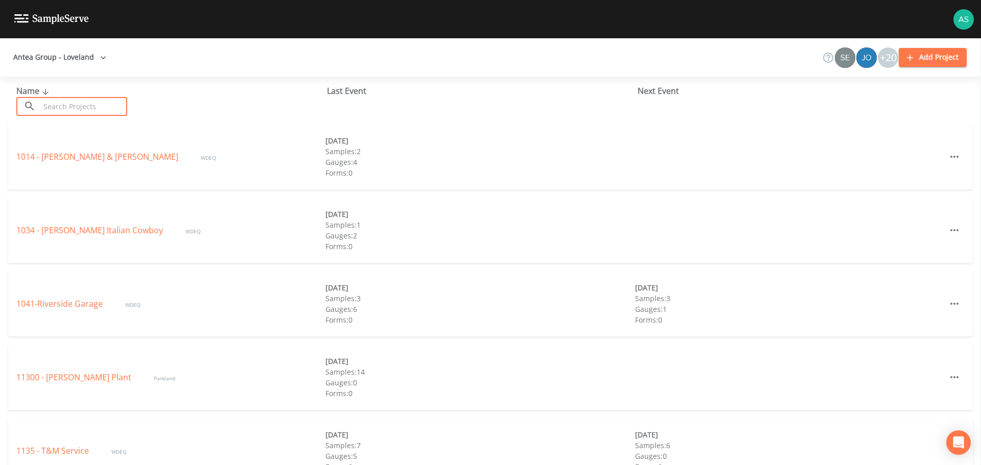
click at [74, 100] on input "text" at bounding box center [83, 106] width 87 height 19
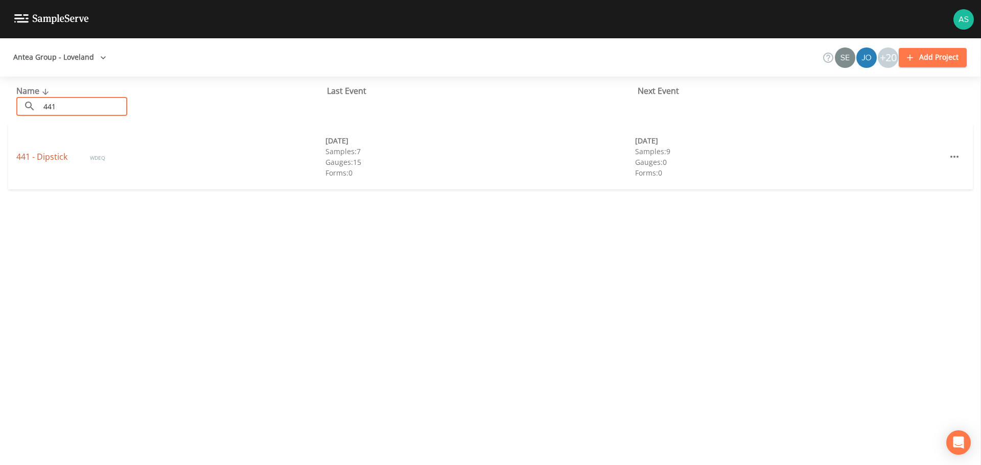
type input "441"
click at [64, 159] on link "441 - Dipstick" at bounding box center [42, 156] width 53 height 11
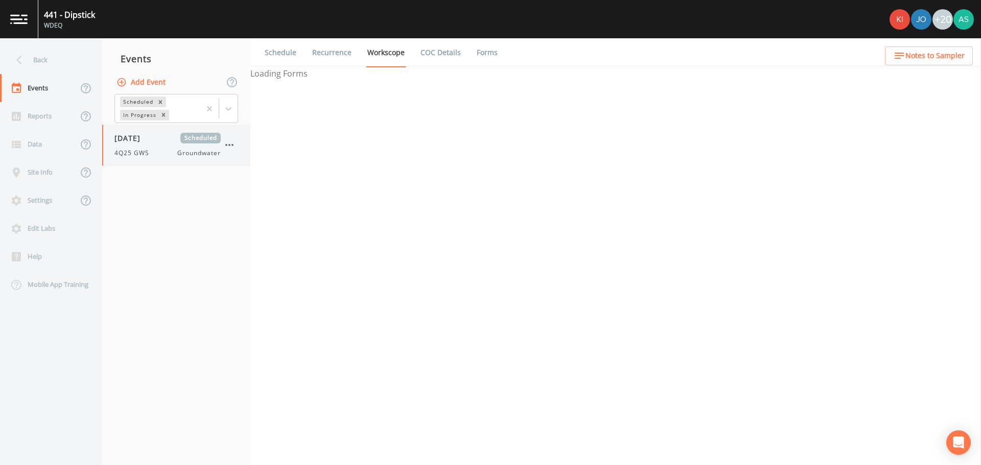
select select "0b1af911-289b-4d7b-9fdf-156f6d27a2cf"
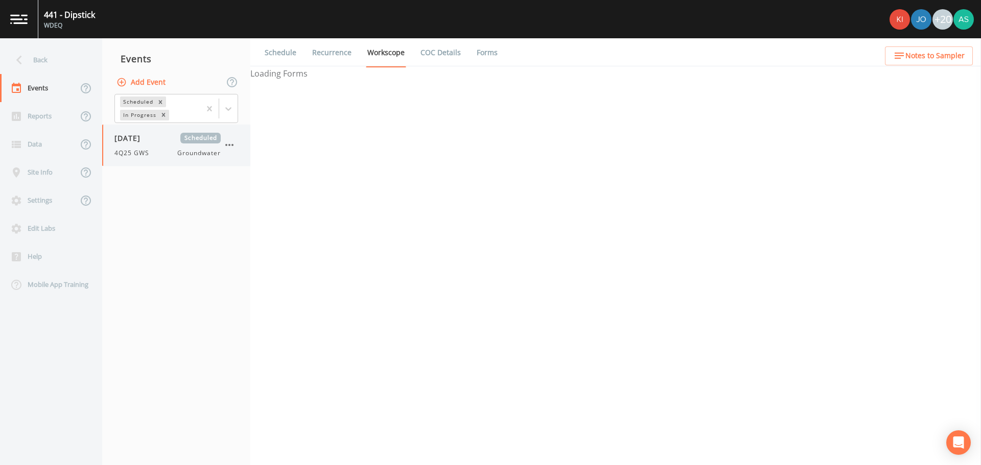
select select "0b1af911-289b-4d7b-9fdf-156f6d27a2cf"
select select "dc8b86ba-1bb2-407d-b55b-2adc3846d32f"
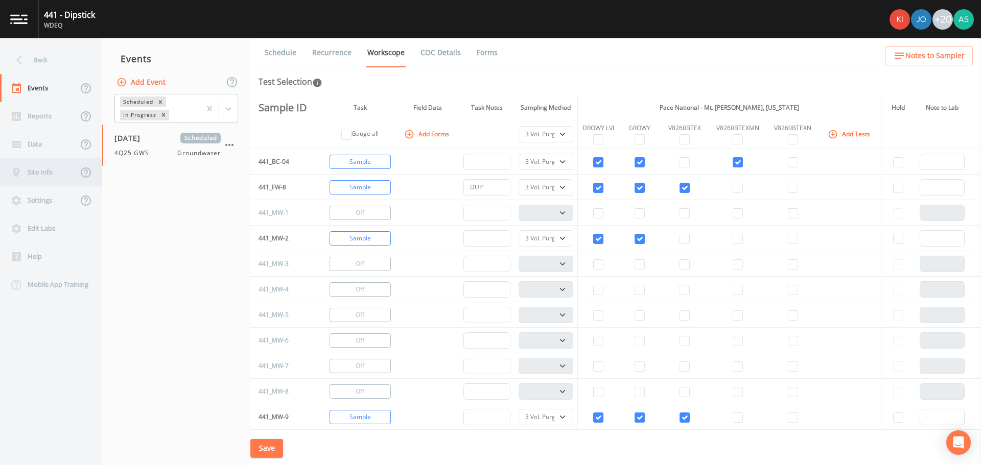
click at [60, 168] on div "Site Info" at bounding box center [39, 172] width 78 height 28
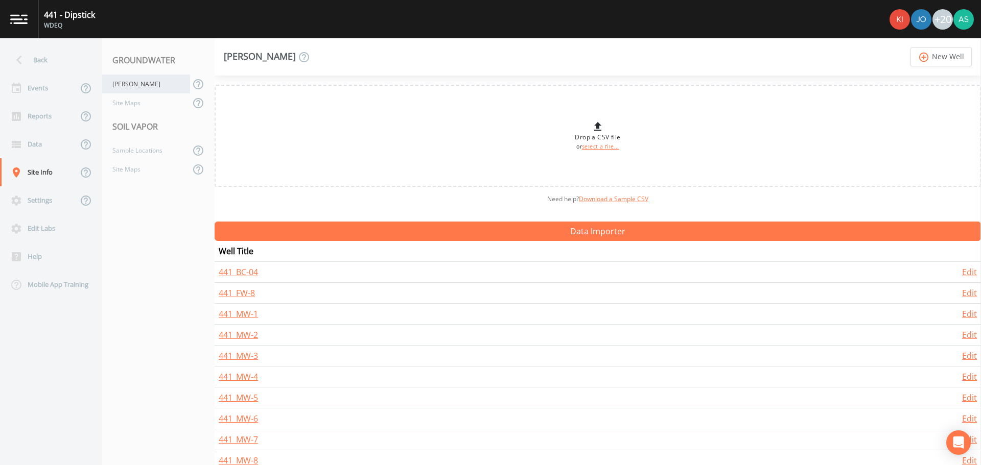
click at [138, 86] on div "[PERSON_NAME]" at bounding box center [146, 84] width 88 height 19
click at [242, 274] on link "441_BC-04" at bounding box center [238, 272] width 39 height 11
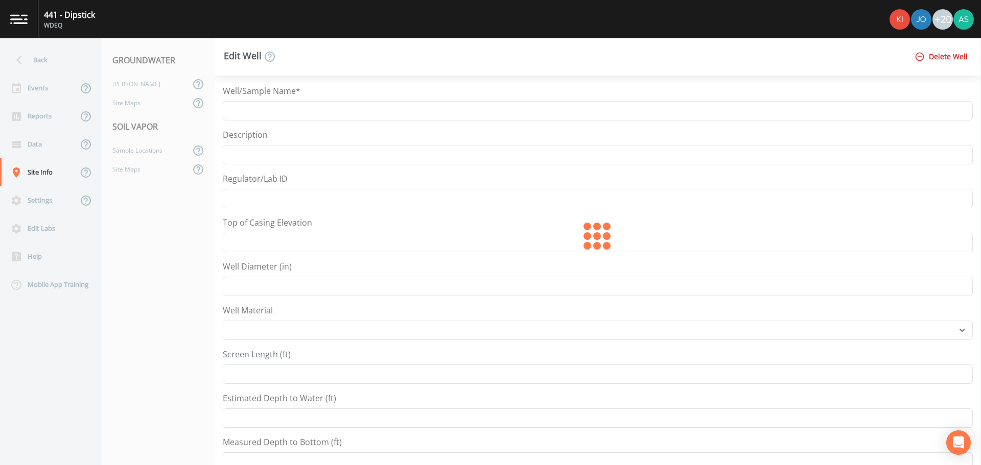
type input "441_BC-04"
type input "6"
select select "PVC"
type input "42.501705"
type input "-105.025948"
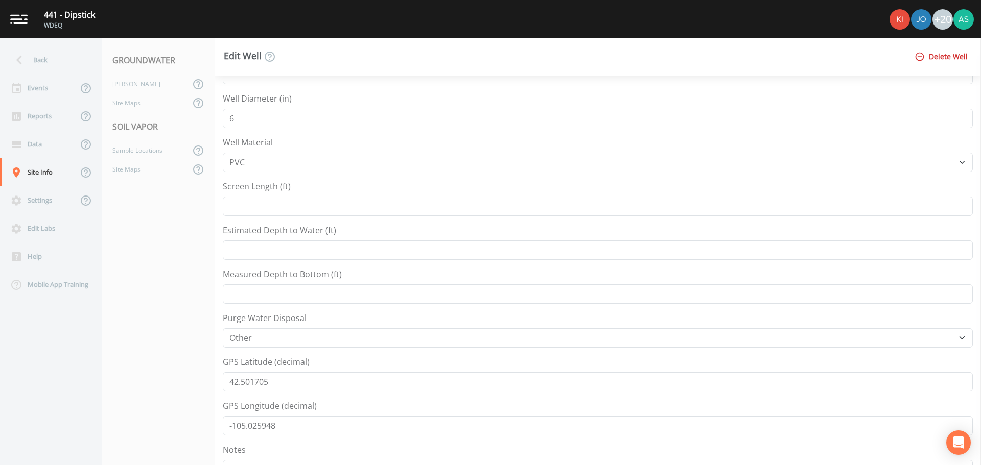
scroll to position [307, 0]
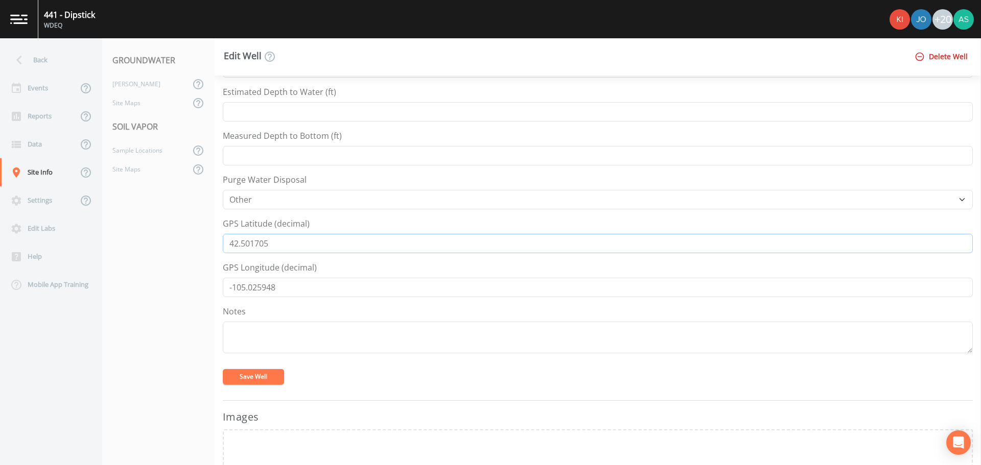
drag, startPoint x: 279, startPoint y: 244, endPoint x: 214, endPoint y: 247, distance: 65.5
click at [214, 247] on div "Back Events Reports Data Site Info Settings Edit Labs Help Mobile App Training …" at bounding box center [490, 251] width 981 height 427
drag, startPoint x: 274, startPoint y: 286, endPoint x: 210, endPoint y: 287, distance: 64.4
click at [211, 287] on div "Back Events Reports Data Site Info Settings Edit Labs Help Mobile App Training …" at bounding box center [490, 251] width 981 height 427
click at [36, 55] on div "Back" at bounding box center [46, 60] width 92 height 28
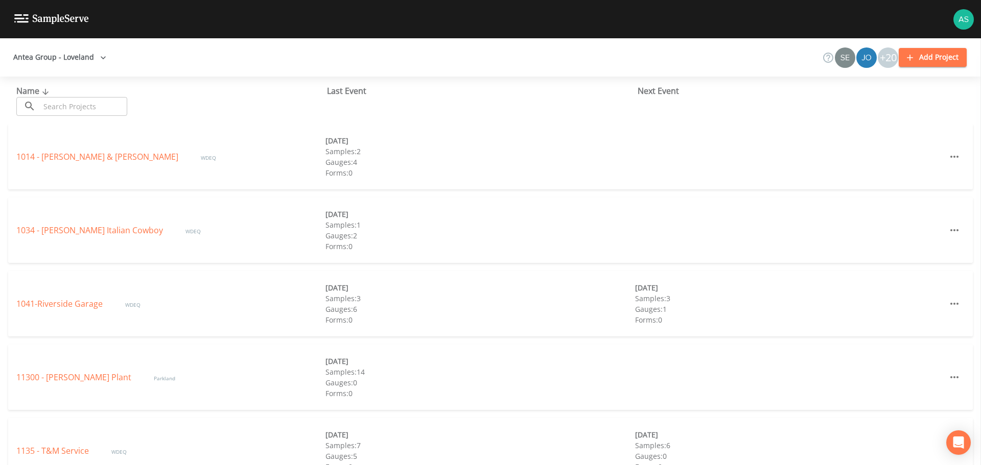
click at [74, 106] on input "text" at bounding box center [83, 106] width 87 height 19
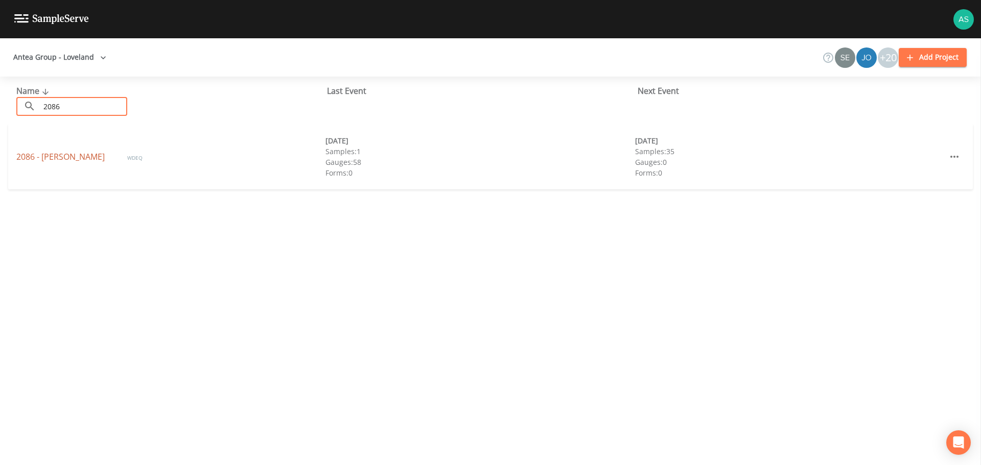
type input "2086"
click at [42, 154] on link "2086 - [PERSON_NAME]" at bounding box center [61, 156] width 90 height 11
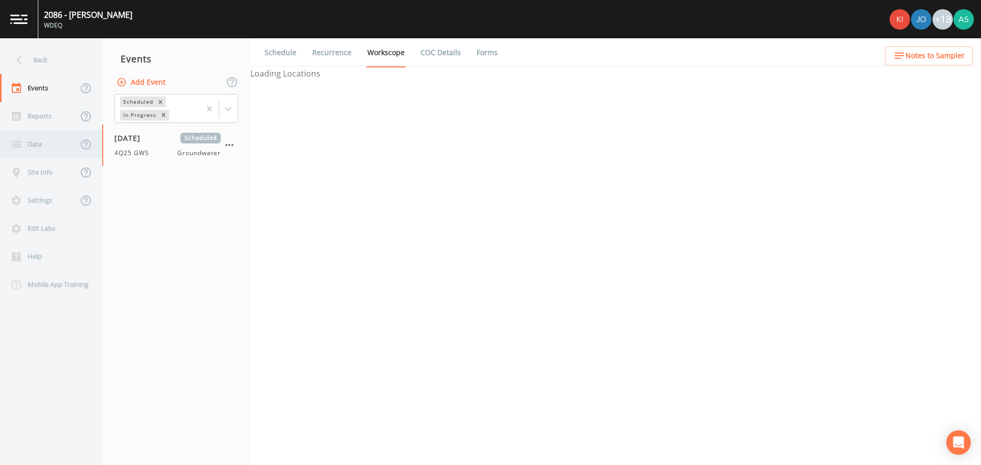
select select "0b1af911-289b-4d7b-9fdf-156f6d27a2cf"
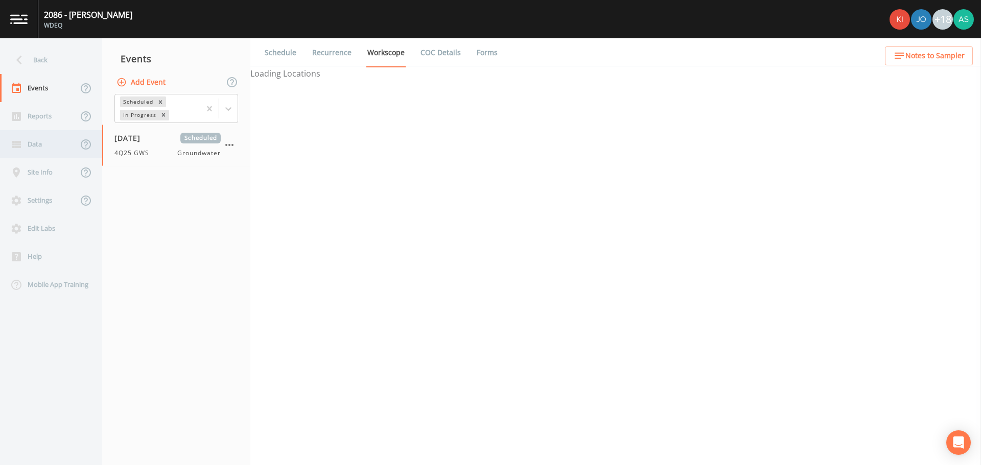
select select "0b1af911-289b-4d7b-9fdf-156f6d27a2cf"
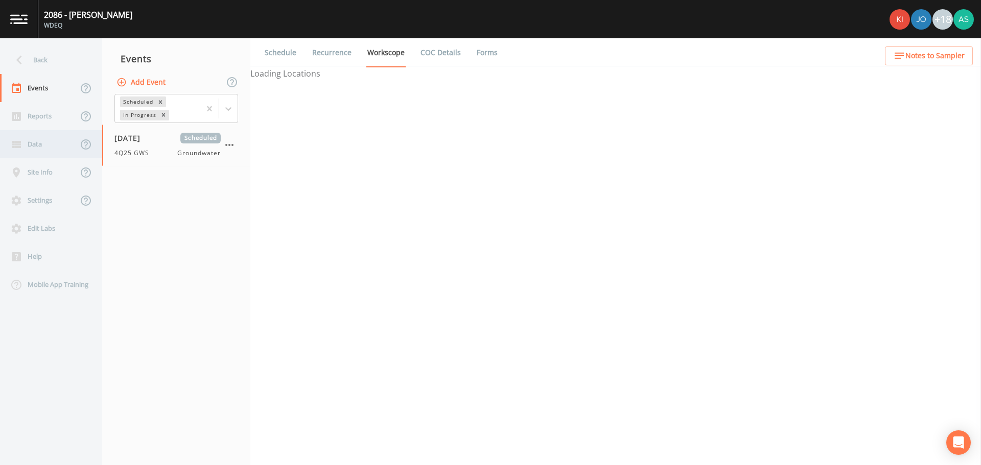
select select "0b1af911-289b-4d7b-9fdf-156f6d27a2cf"
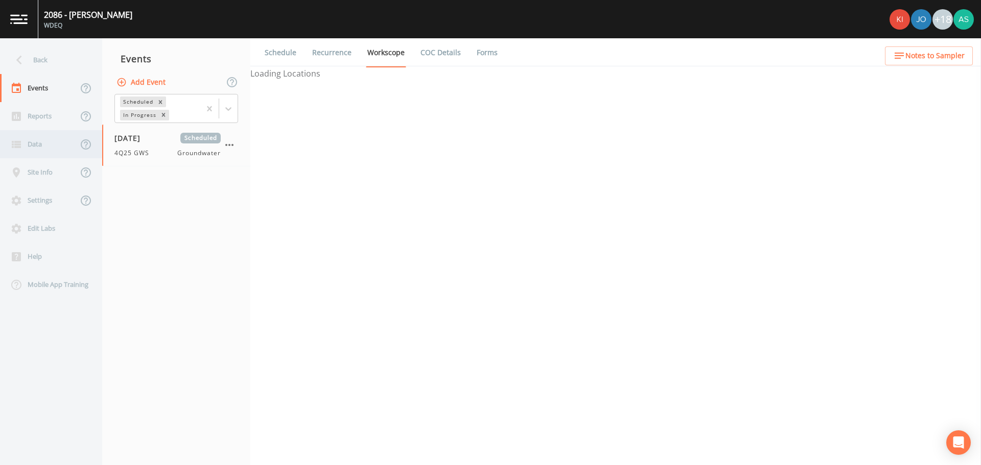
select select "0b1af911-289b-4d7b-9fdf-156f6d27a2cf"
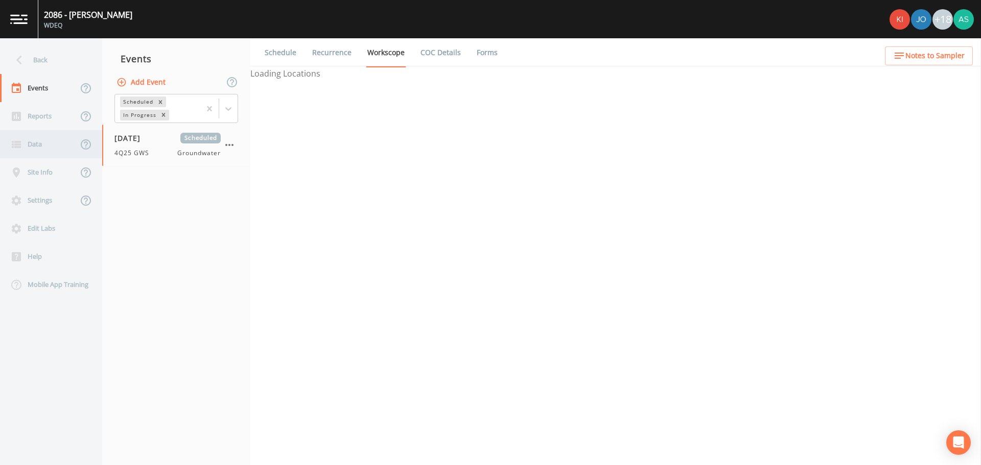
select select "0b1af911-289b-4d7b-9fdf-156f6d27a2cf"
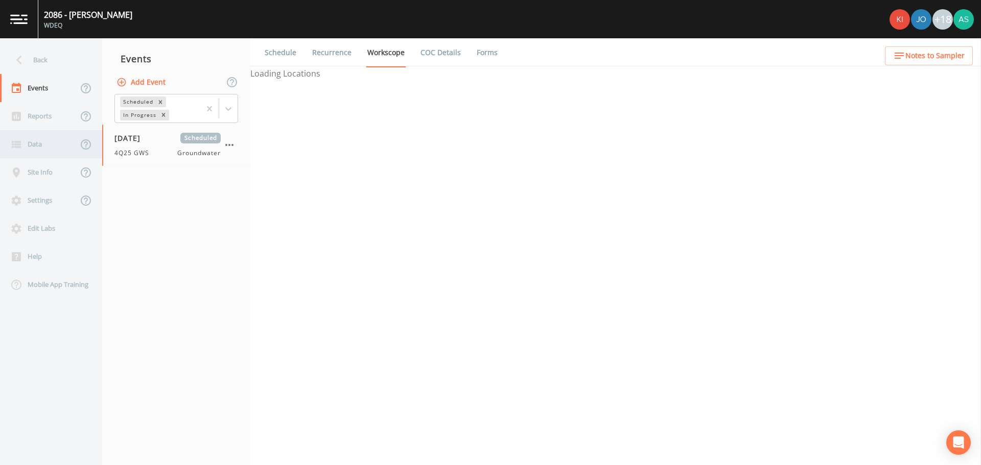
select select "0b1af911-289b-4d7b-9fdf-156f6d27a2cf"
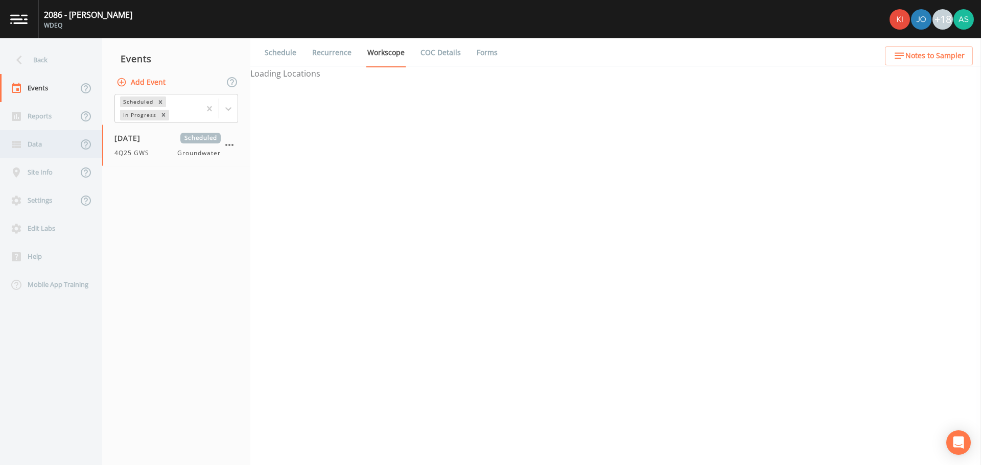
select select "0b1af911-289b-4d7b-9fdf-156f6d27a2cf"
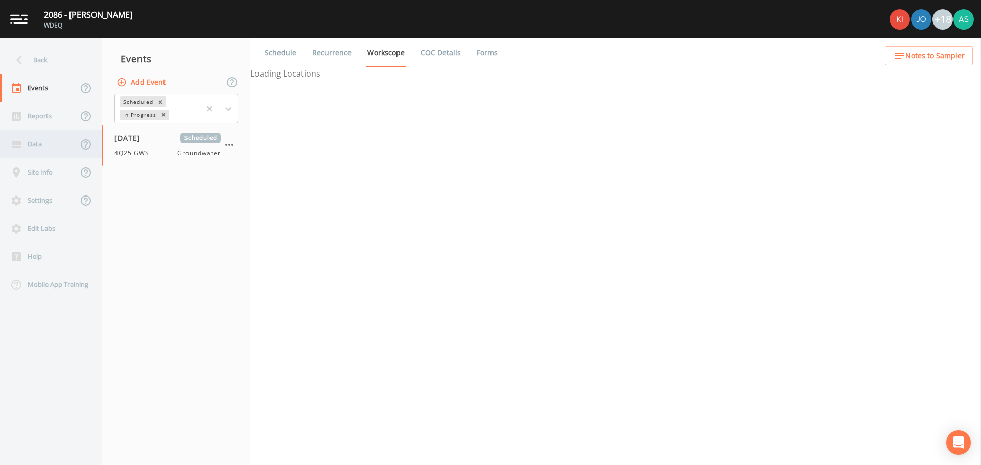
select select "0b1af911-289b-4d7b-9fdf-156f6d27a2cf"
select select "9c71d7fd-0c70-4a5d-ba4b-0bd6c825f731"
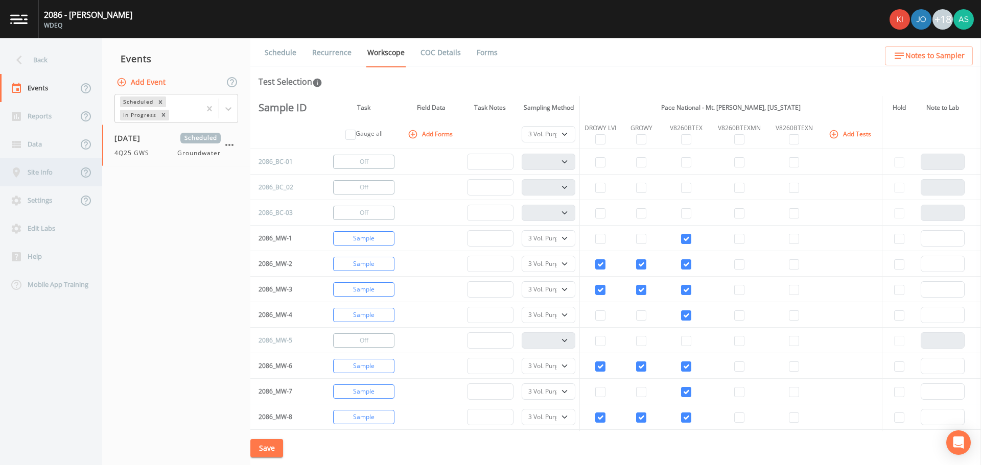
click at [44, 173] on div "Site Info" at bounding box center [39, 172] width 78 height 28
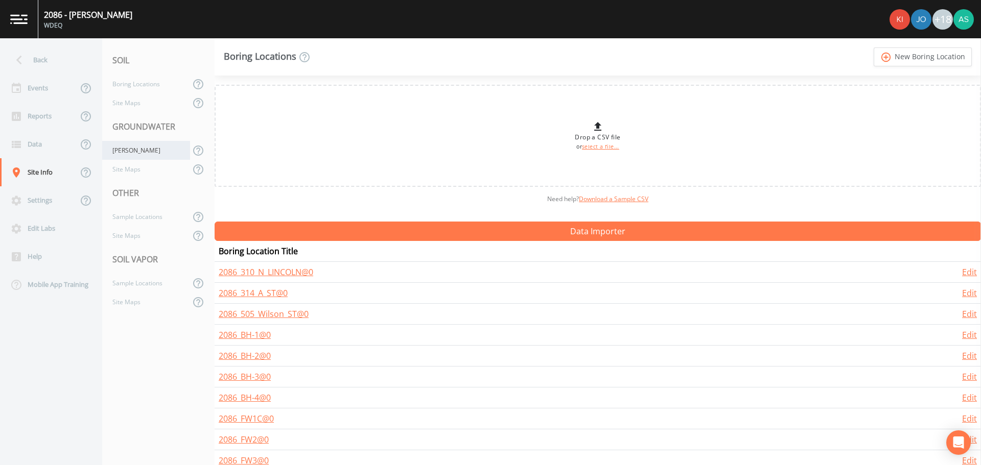
click at [135, 154] on div "[PERSON_NAME]" at bounding box center [146, 150] width 88 height 19
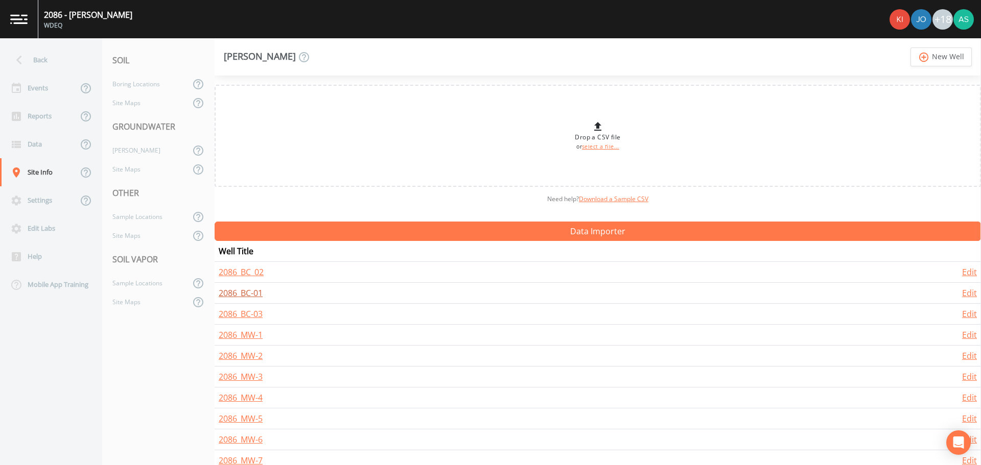
click at [249, 291] on link "2086_BC-01" at bounding box center [241, 293] width 44 height 11
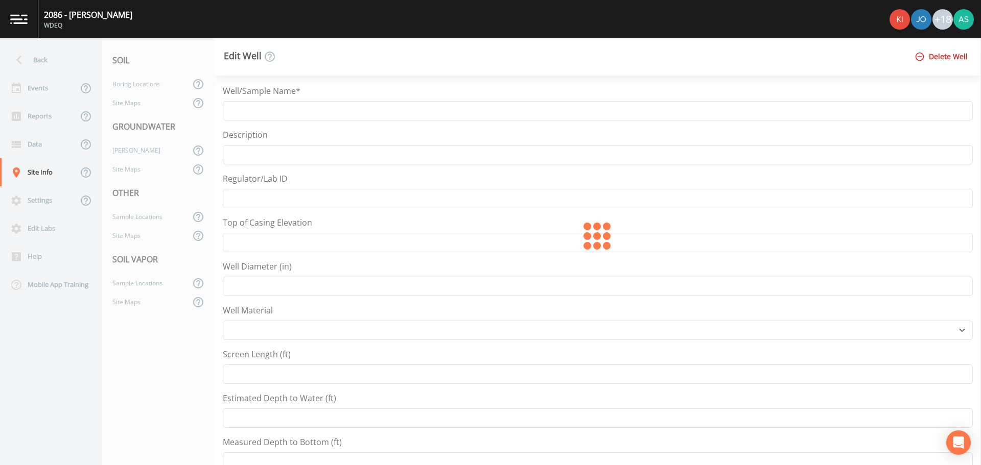
type input "2086_BC-01"
select select "PVC"
type input "5"
select select "Place in container"
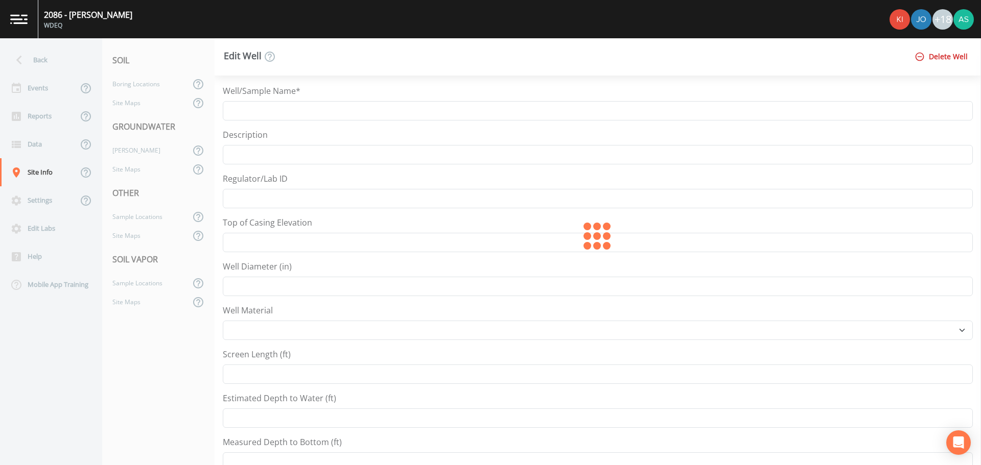
type input "42.5069792"
type input "-105.0279045"
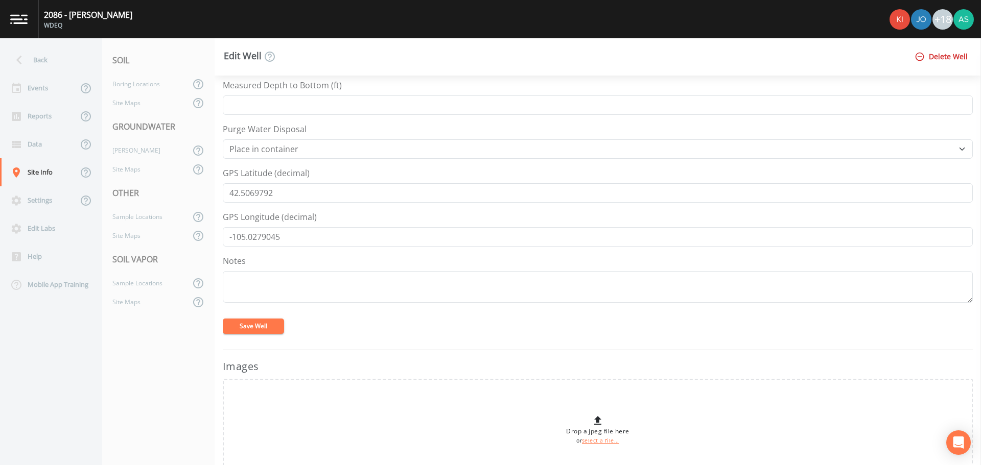
scroll to position [358, 0]
drag, startPoint x: 292, startPoint y: 191, endPoint x: 191, endPoint y: 189, distance: 101.7
click at [191, 189] on div "Back Events Reports Data Site Info Settings Edit Labs Help Mobile App Training …" at bounding box center [490, 251] width 981 height 427
drag, startPoint x: 295, startPoint y: 238, endPoint x: 202, endPoint y: 238, distance: 93.0
click at [202, 238] on div "Back Events Reports Data Site Info Settings Edit Labs Help Mobile App Training …" at bounding box center [490, 251] width 981 height 427
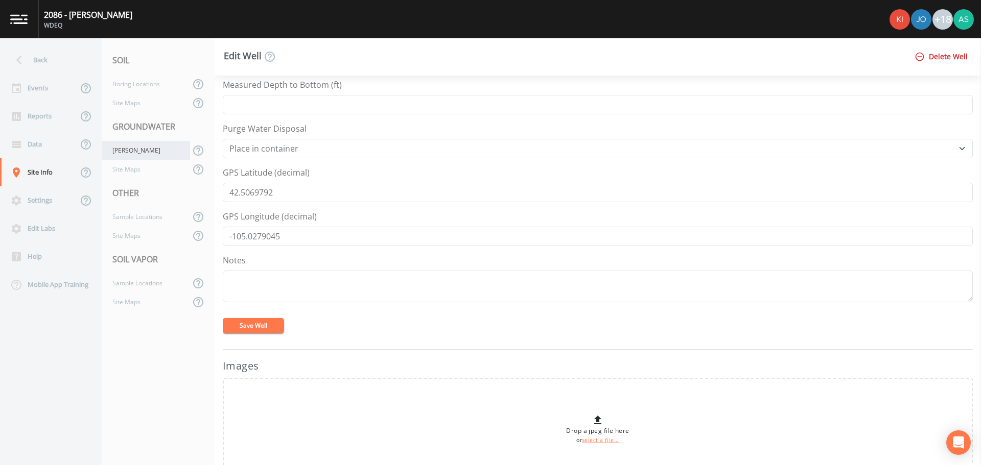
click at [126, 150] on div "[PERSON_NAME]" at bounding box center [146, 150] width 88 height 19
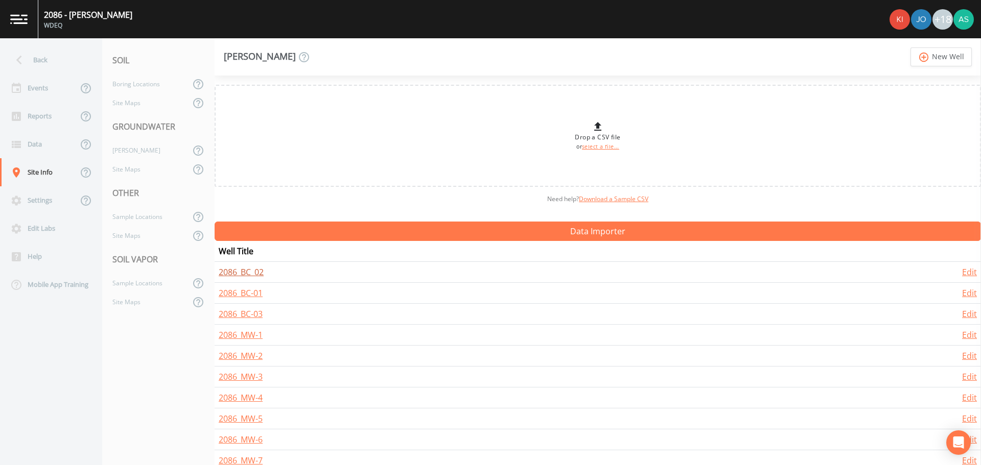
click at [248, 270] on link "2086_BC_02" at bounding box center [241, 272] width 45 height 11
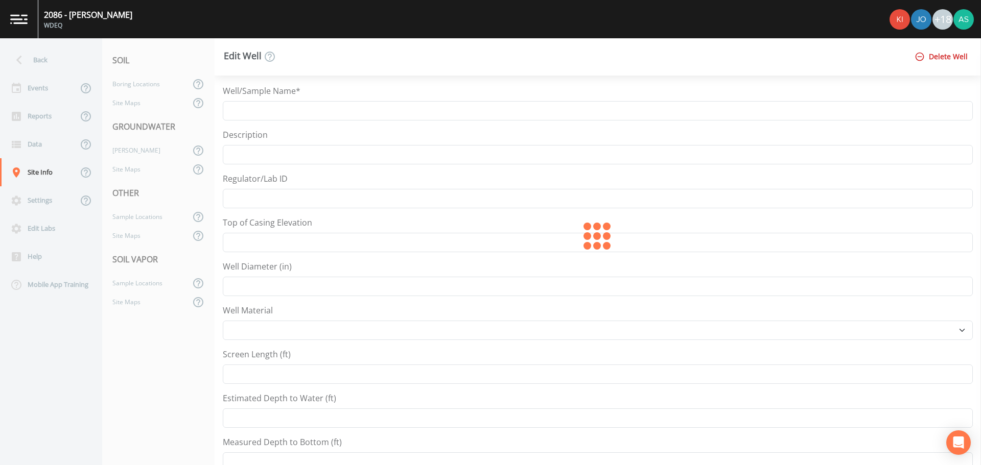
type input "2086_BC_02"
select select "PVC"
type input "5"
select select "Place in container"
type input "42.5067961"
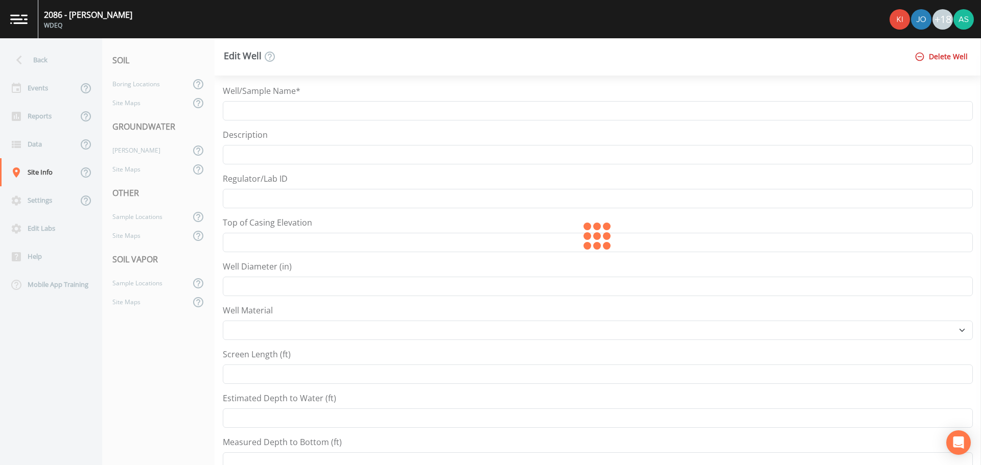
type input "-105.0251552"
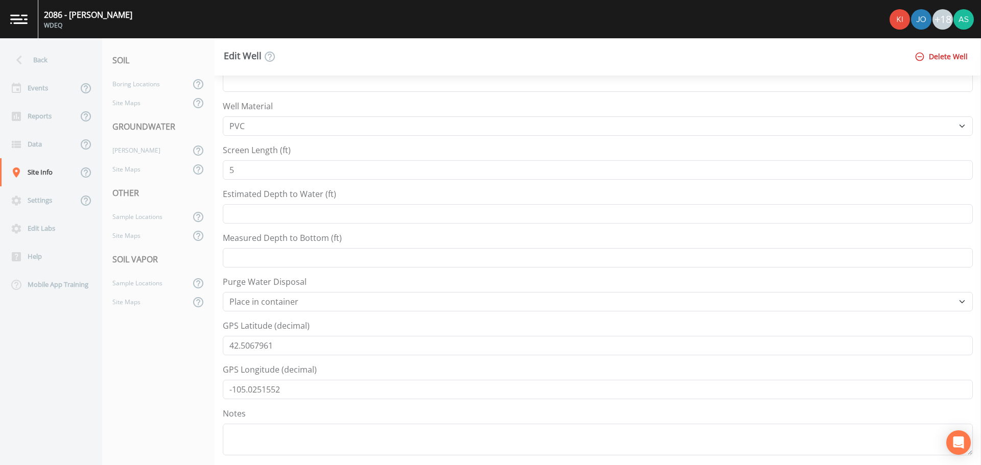
scroll to position [255, 0]
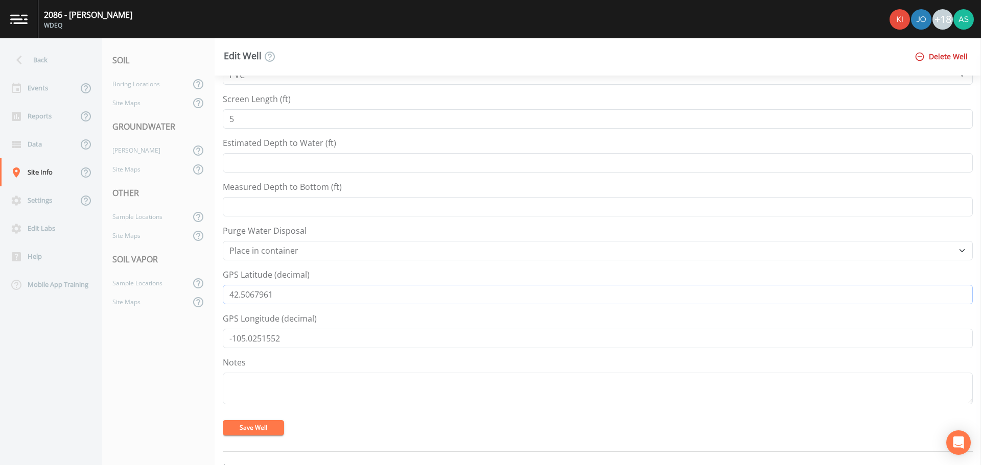
drag, startPoint x: 284, startPoint y: 291, endPoint x: 217, endPoint y: 292, distance: 66.9
click at [217, 292] on div "Well/Sample Name* 2086_BC_02 Description Regulator/Lab ID Top of Casing Elevati…" at bounding box center [598, 271] width 766 height 390
click at [282, 334] on input "-105.0251552" at bounding box center [598, 338] width 750 height 19
drag, startPoint x: 283, startPoint y: 337, endPoint x: 212, endPoint y: 346, distance: 71.6
click at [212, 346] on div "Back Events Reports Data Site Info Settings Edit Labs Help Mobile App Training …" at bounding box center [490, 251] width 981 height 427
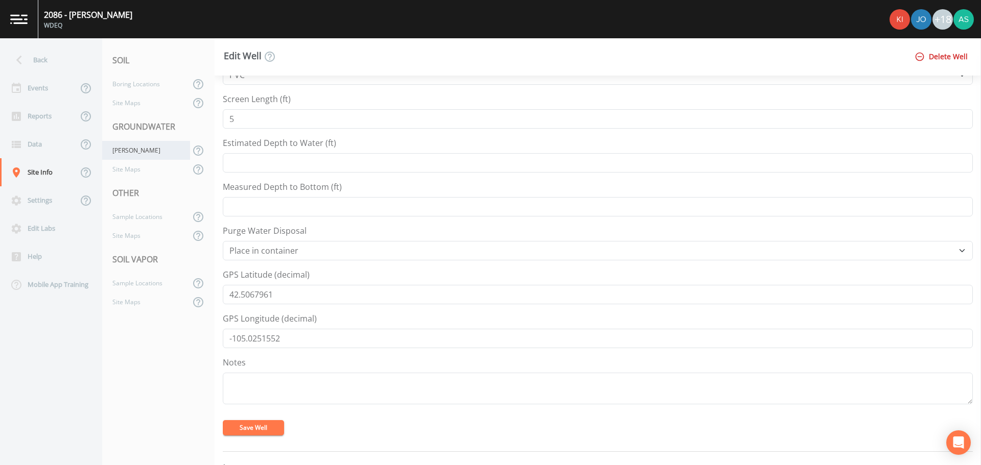
click at [138, 149] on div "[PERSON_NAME]" at bounding box center [146, 150] width 88 height 19
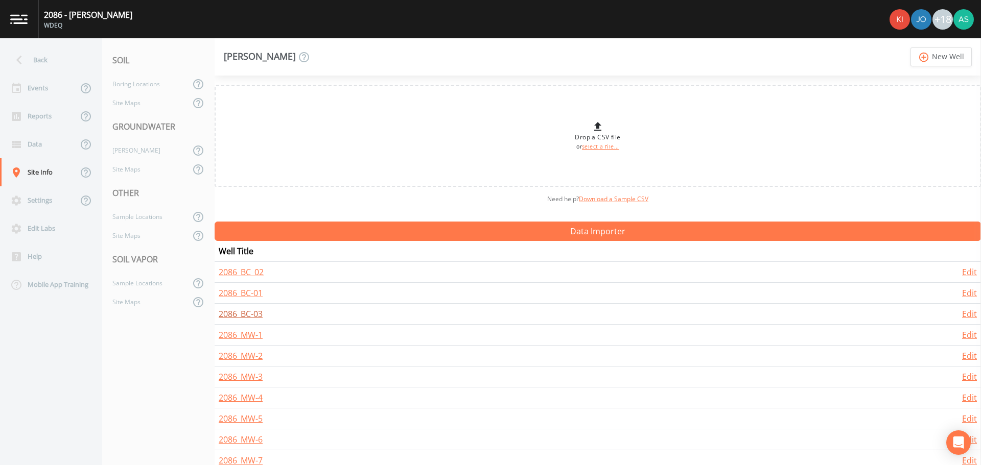
click at [252, 313] on link "2086_BC-03" at bounding box center [241, 314] width 44 height 11
select select "PVC"
select select "Place in container"
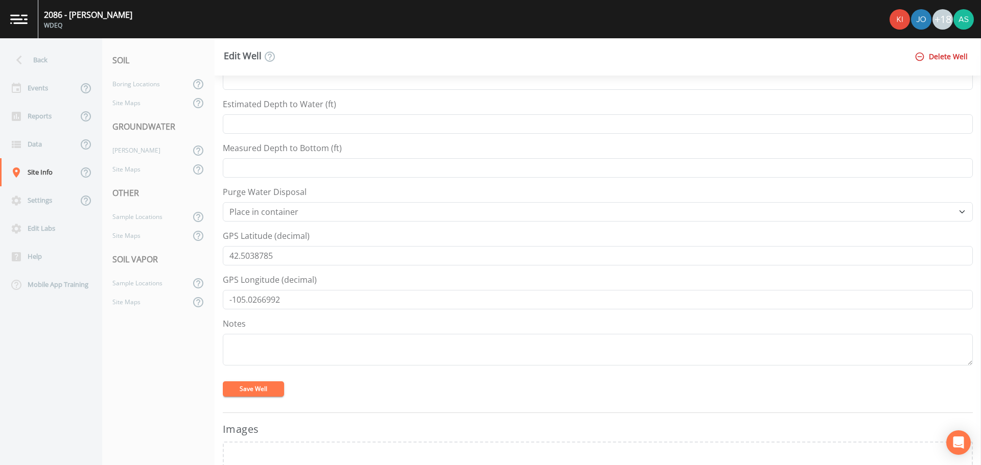
scroll to position [307, 0]
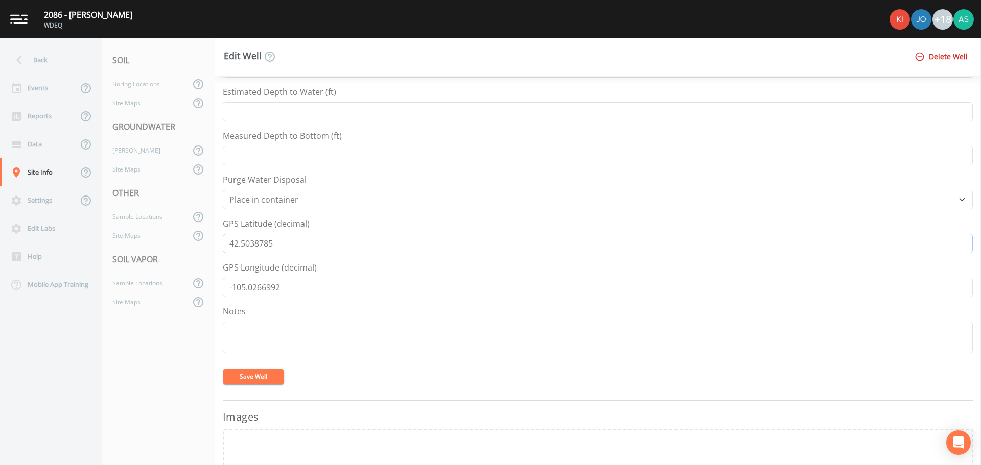
drag, startPoint x: 285, startPoint y: 244, endPoint x: 203, endPoint y: 248, distance: 81.3
click at [203, 248] on div "Back Events Reports Data Site Info Settings Edit Labs Help Mobile App Training …" at bounding box center [490, 251] width 981 height 427
drag, startPoint x: 297, startPoint y: 286, endPoint x: 176, endPoint y: 285, distance: 121.6
click at [176, 285] on div "Back Events Reports Data Site Info Settings Edit Labs Help Mobile App Training …" at bounding box center [490, 251] width 981 height 427
